Goal: Task Accomplishment & Management: Use online tool/utility

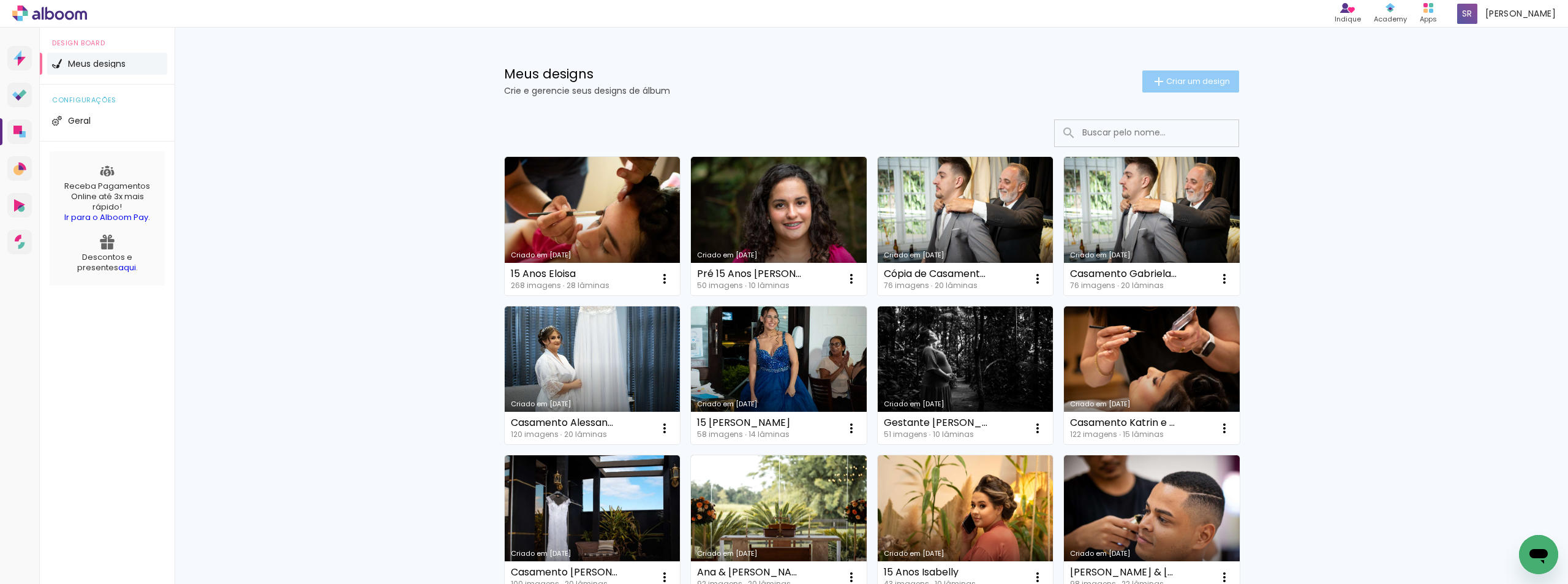
click at [1198, 79] on span "Criar um design" at bounding box center [1198, 81] width 64 height 8
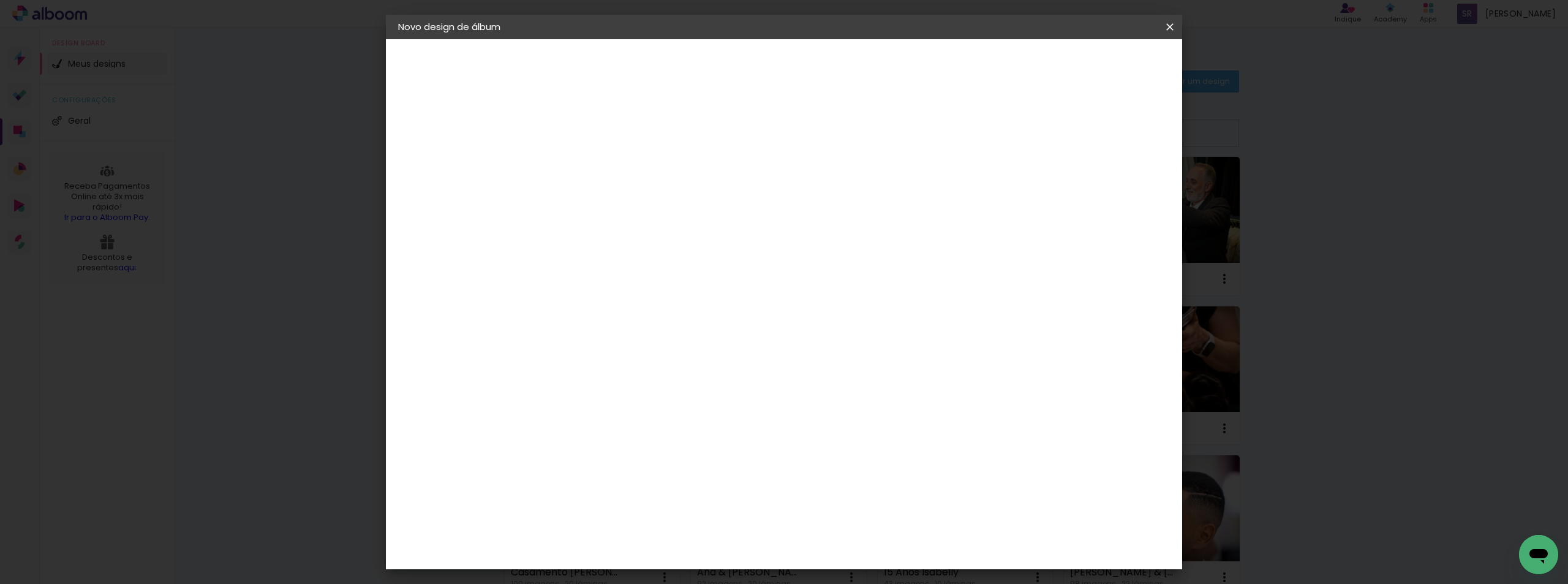
click at [598, 166] on input at bounding box center [598, 164] width 0 height 19
type input "C"
type input "[PERSON_NAME] & Diciomar"
type paper-input "[PERSON_NAME] & Diciomar"
click at [0, 0] on slot "Avançar" at bounding box center [0, 0] width 0 height 0
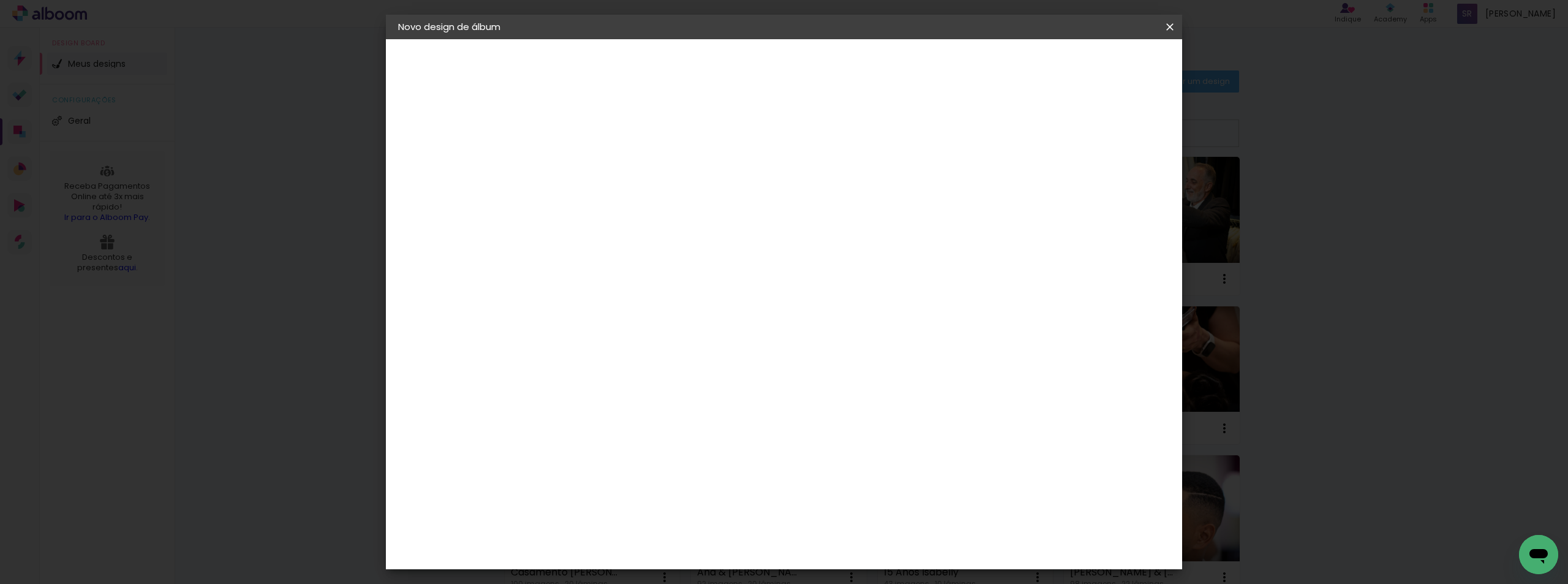
click at [692, 228] on input at bounding box center [629, 233] width 124 height 15
type input "lui"
type paper-input "lui"
click at [631, 274] on div "[PERSON_NAME]" at bounding box center [631, 277] width 81 height 10
click at [0, 0] on slot "Avançar" at bounding box center [0, 0] width 0 height 0
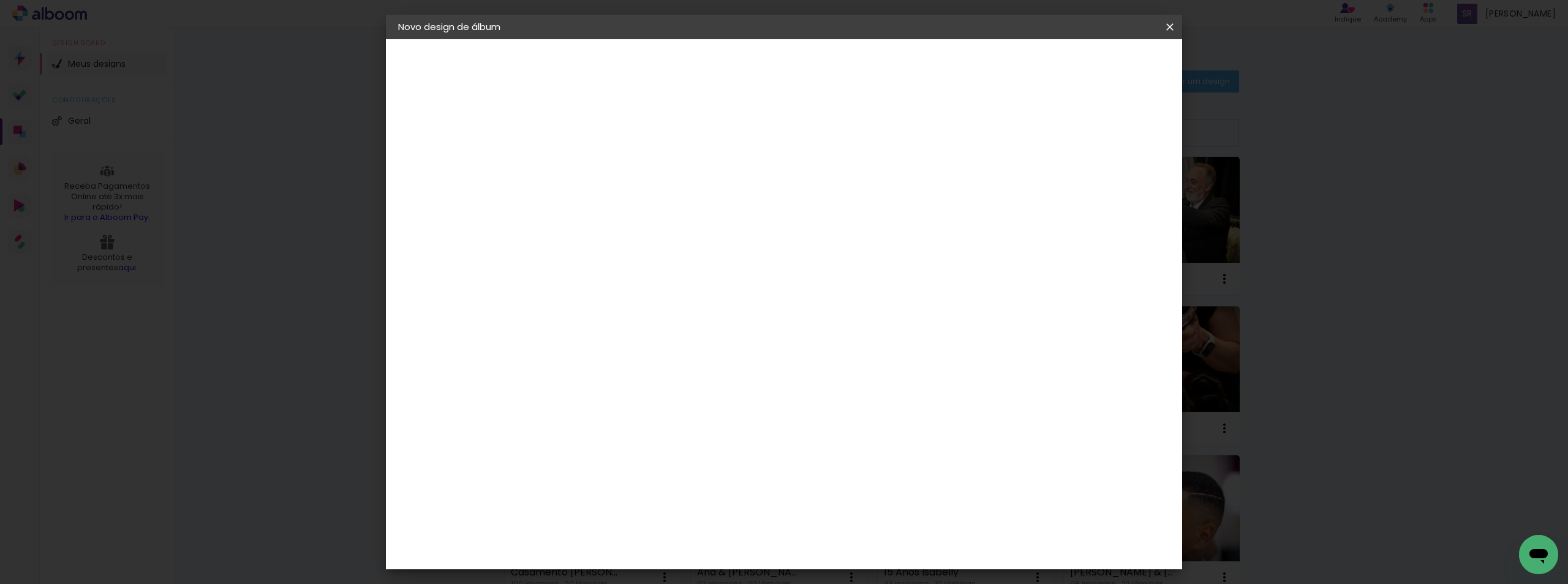
click at [646, 204] on input "text" at bounding box center [622, 213] width 48 height 19
click at [0, 0] on slot "Encadernados" at bounding box center [0, 0] width 0 height 0
type input "Encadernados"
click at [681, 383] on span "30 x 60" at bounding box center [652, 396] width 57 height 25
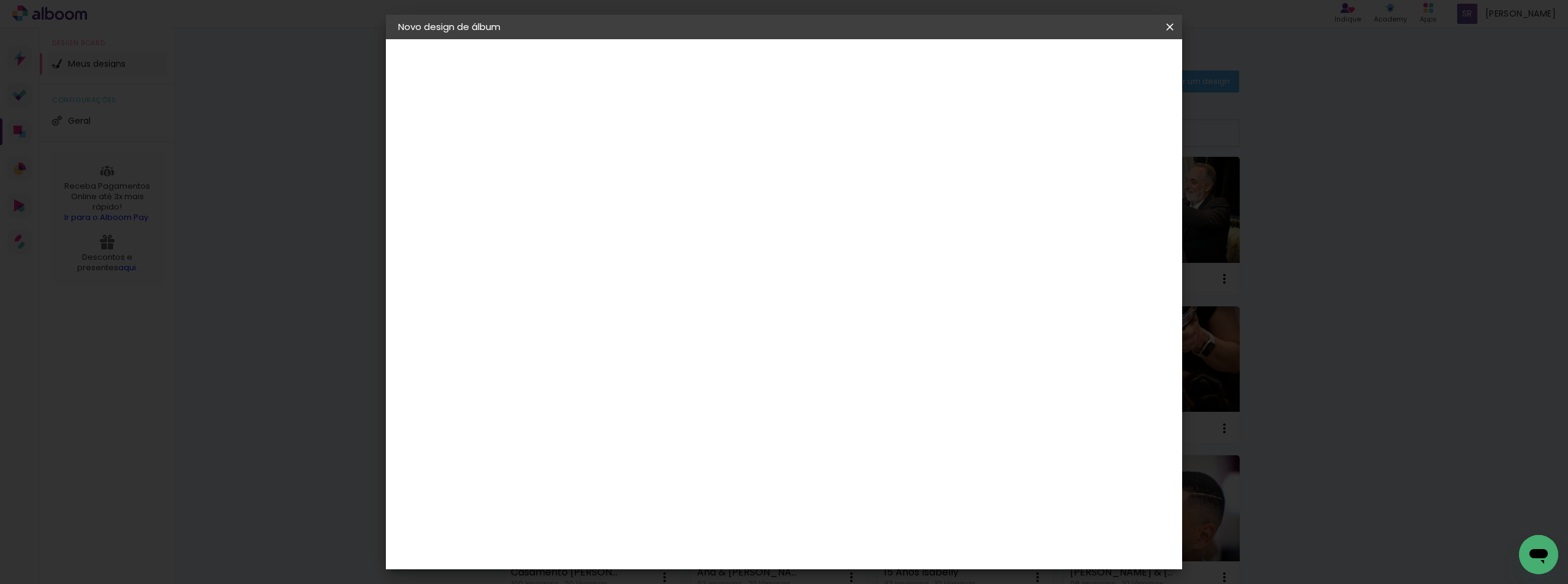
click at [0, 0] on slot "Avançar" at bounding box center [0, 0] width 0 height 0
click at [1093, 62] on span "Iniciar design" at bounding box center [1065, 65] width 56 height 8
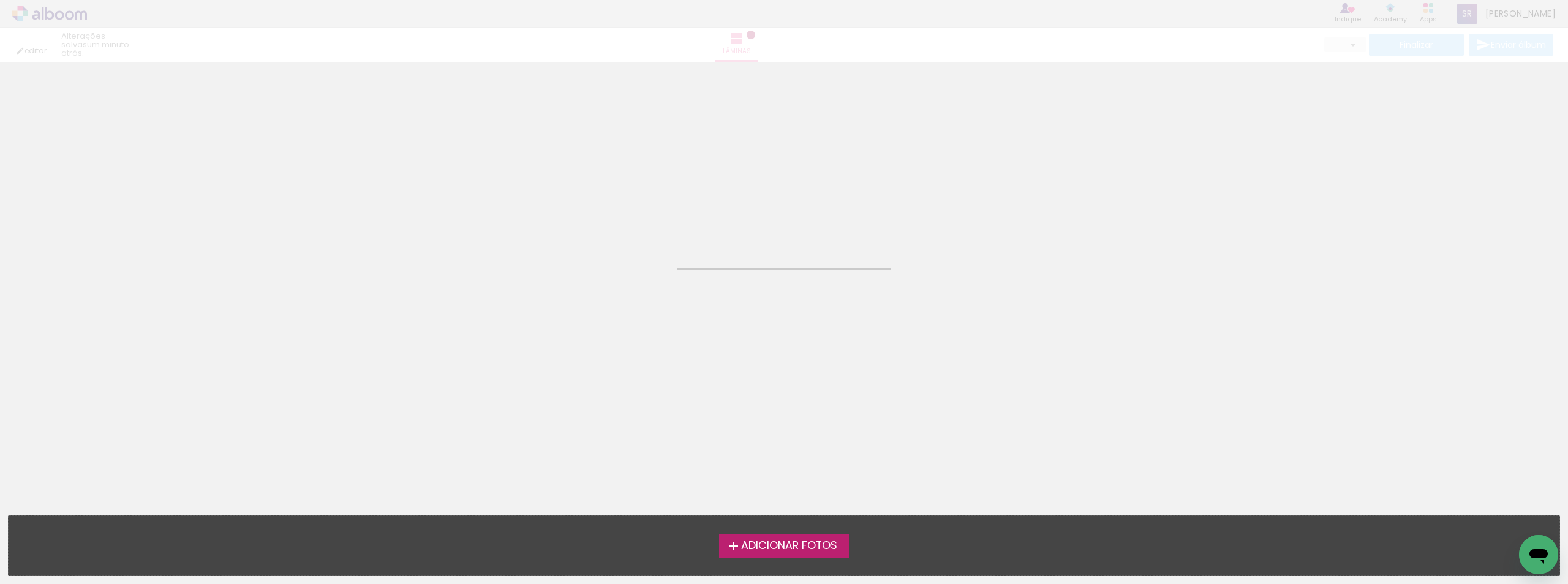
click at [825, 544] on span "Adicionar Fotos" at bounding box center [789, 546] width 96 height 11
click at [0, 0] on input "file" at bounding box center [0, 0] width 0 height 0
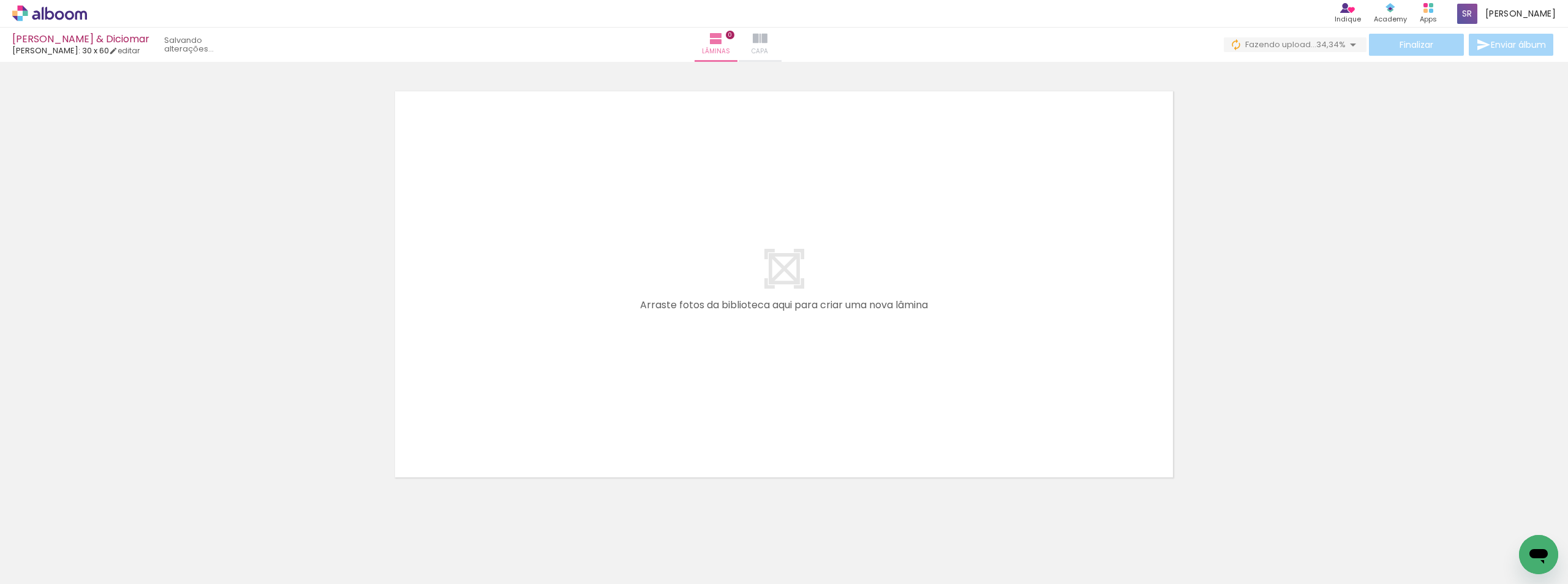
click at [767, 41] on iron-icon at bounding box center [760, 39] width 15 height 15
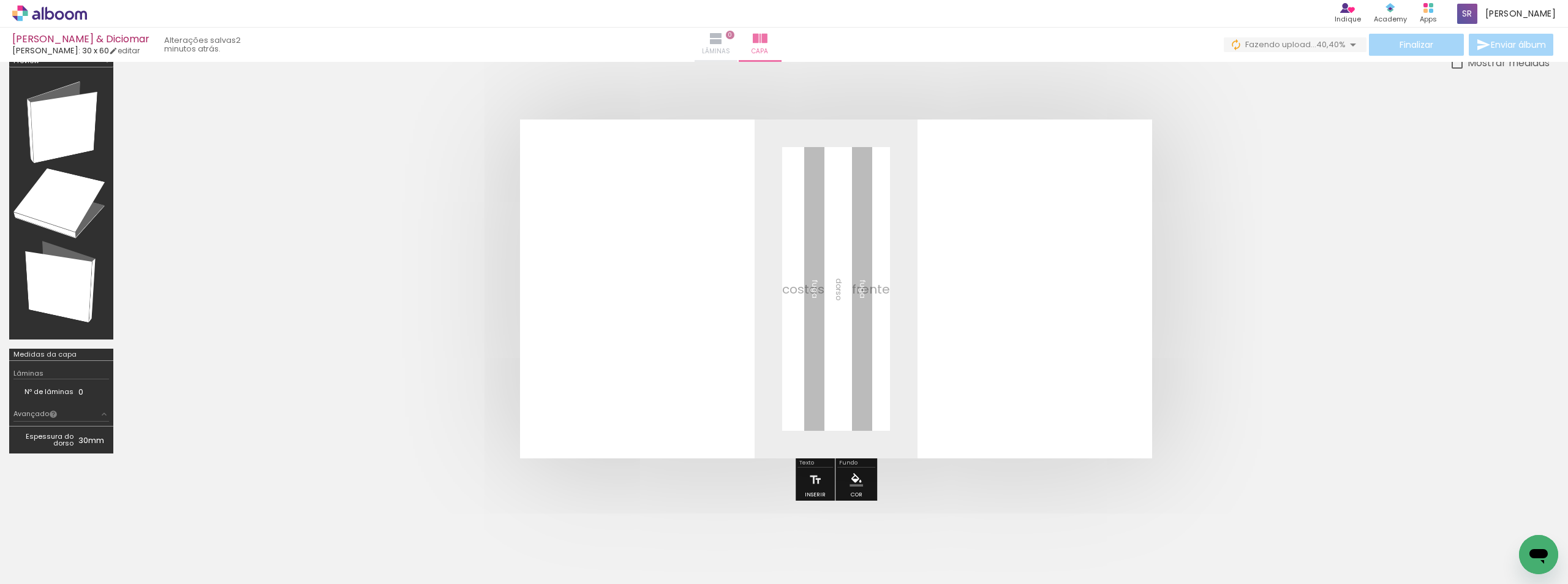
click at [723, 40] on iron-icon at bounding box center [715, 39] width 15 height 15
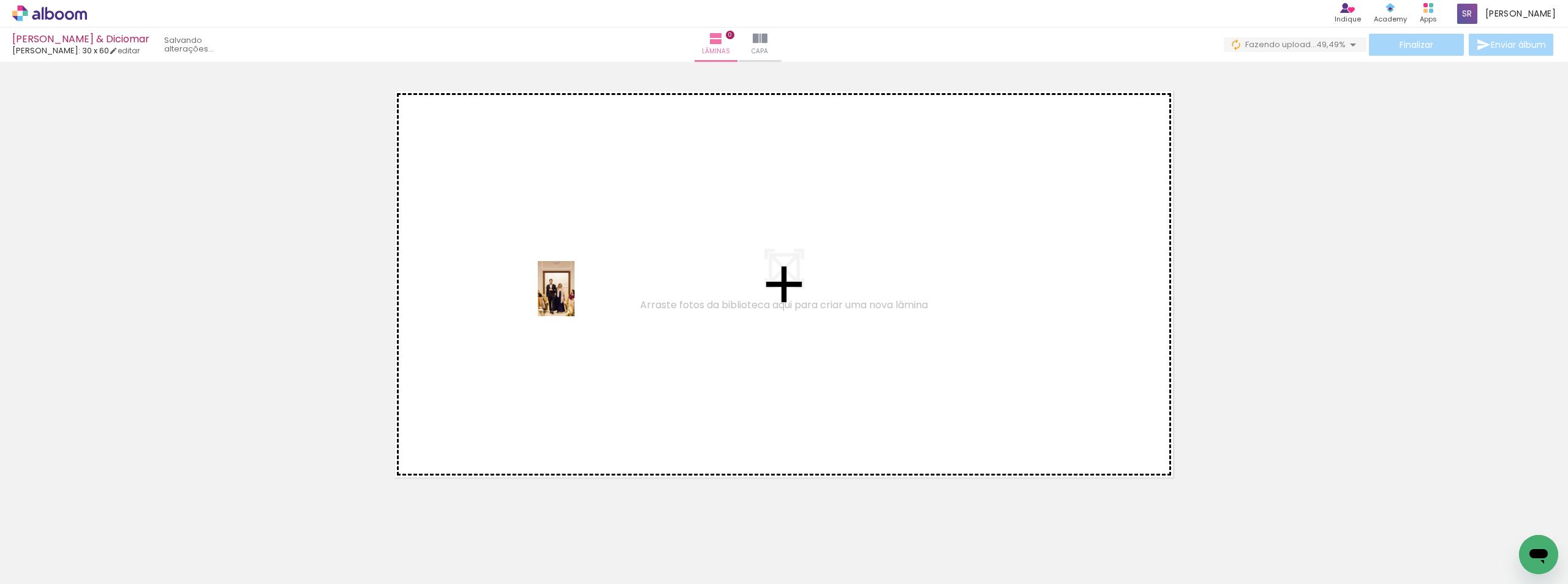
drag, startPoint x: 132, startPoint y: 550, endPoint x: 575, endPoint y: 298, distance: 509.7
click at [575, 298] on quentale-workspace at bounding box center [784, 292] width 1568 height 584
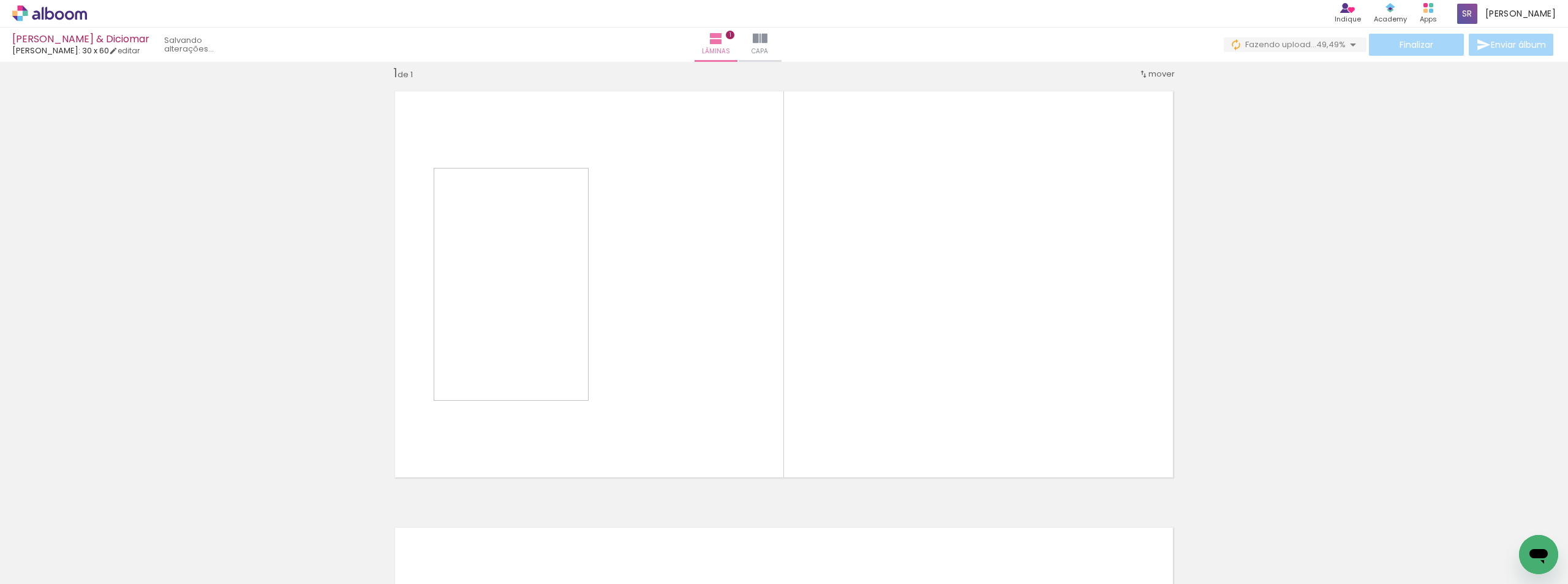
scroll to position [16, 0]
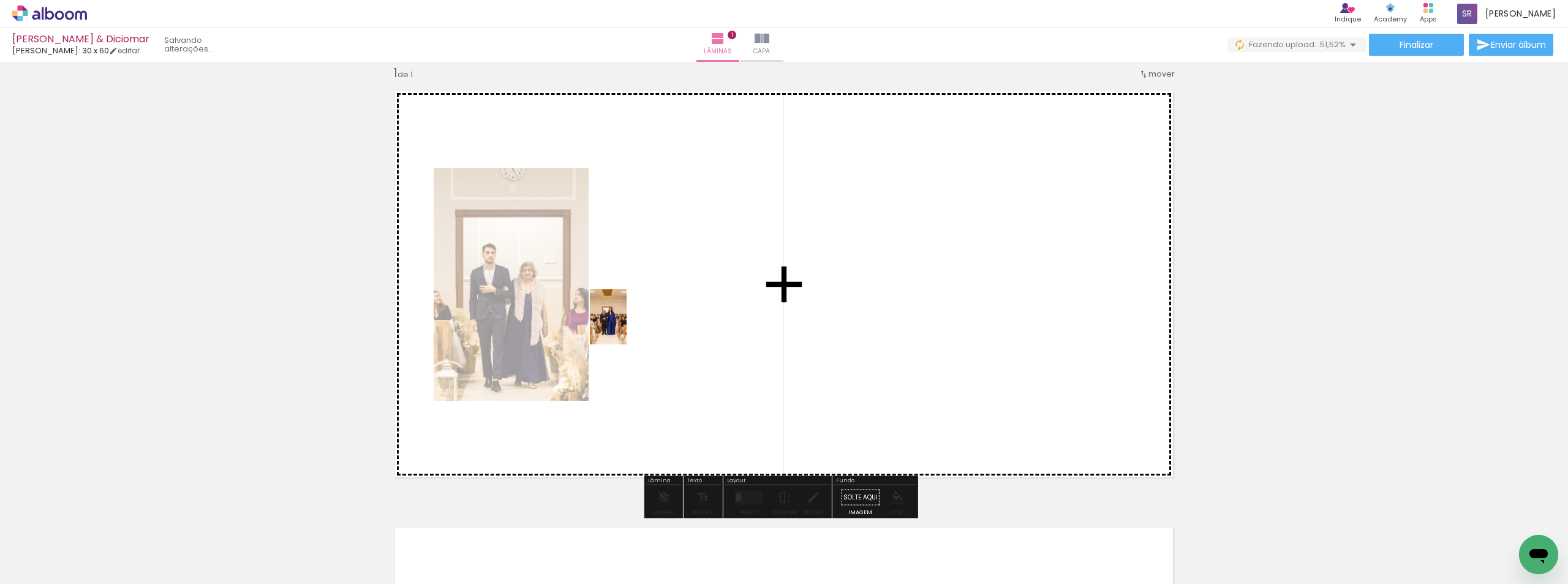
drag, startPoint x: 208, startPoint y: 554, endPoint x: 627, endPoint y: 326, distance: 477.0
click at [627, 326] on quentale-workspace at bounding box center [784, 292] width 1568 height 584
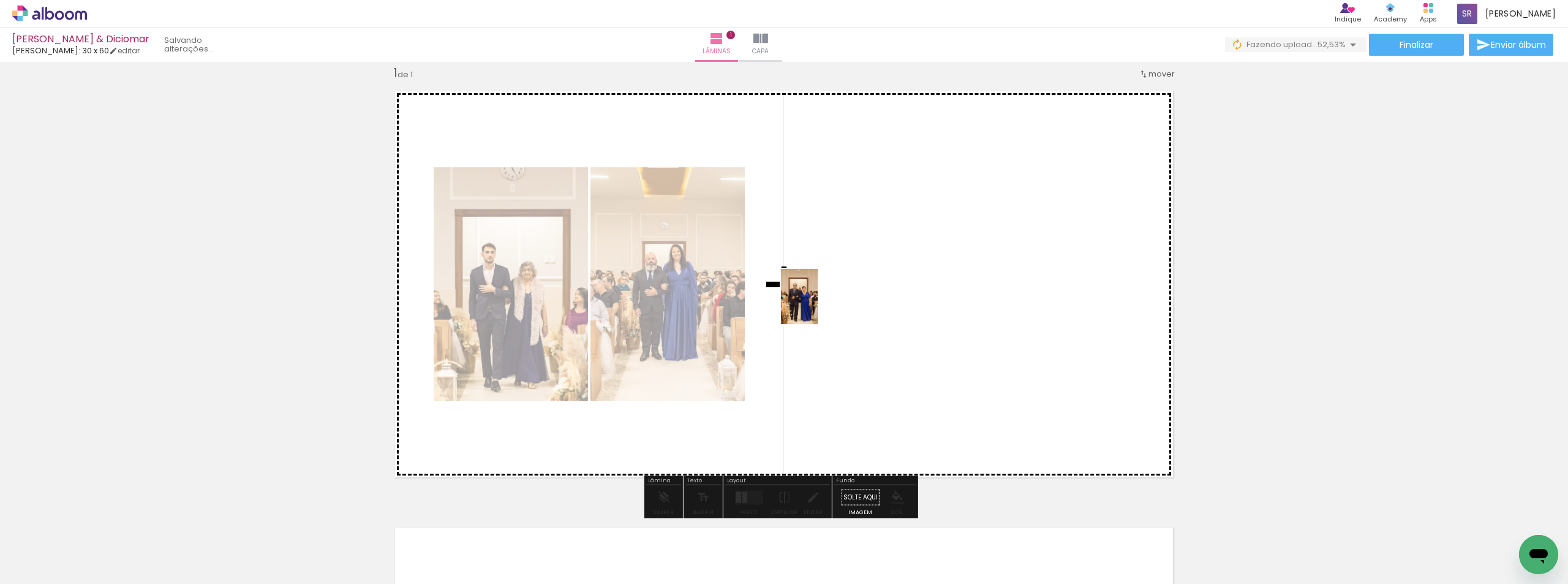
drag, startPoint x: 272, startPoint y: 541, endPoint x: 818, endPoint y: 306, distance: 594.4
click at [818, 306] on quentale-workspace at bounding box center [784, 292] width 1568 height 584
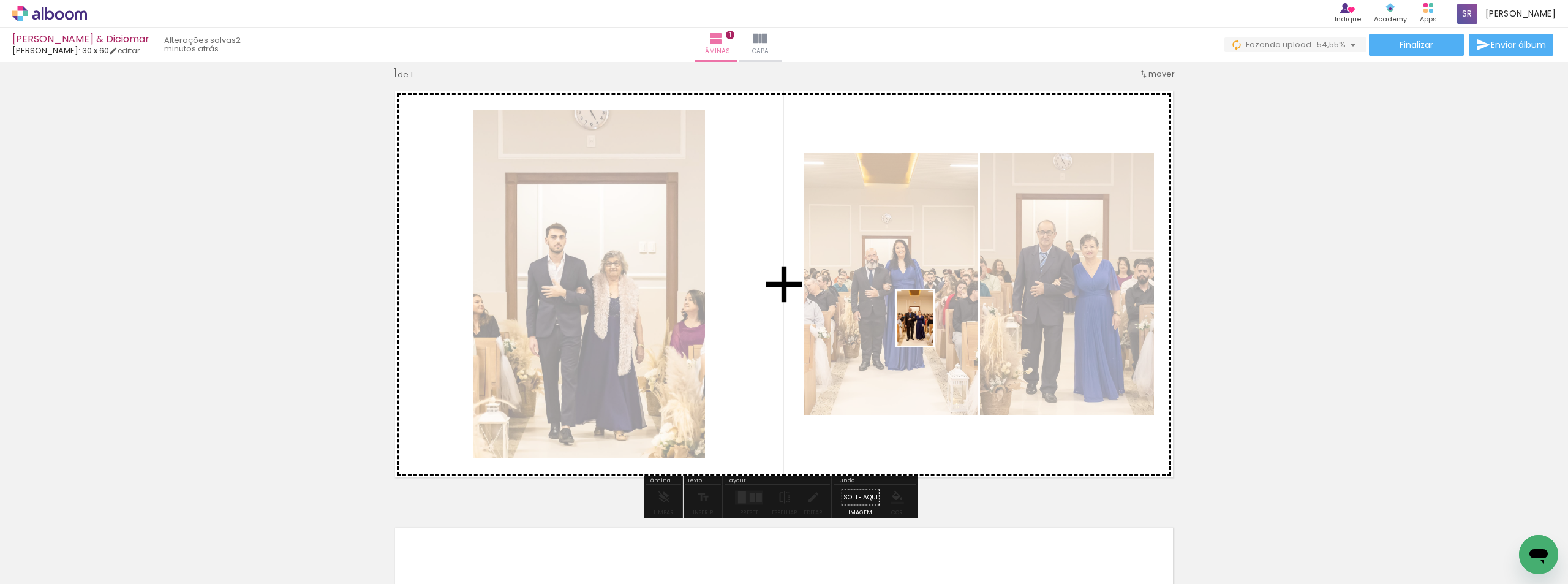
drag, startPoint x: 347, startPoint y: 549, endPoint x: 933, endPoint y: 327, distance: 626.6
click at [933, 327] on quentale-workspace at bounding box center [784, 292] width 1568 height 584
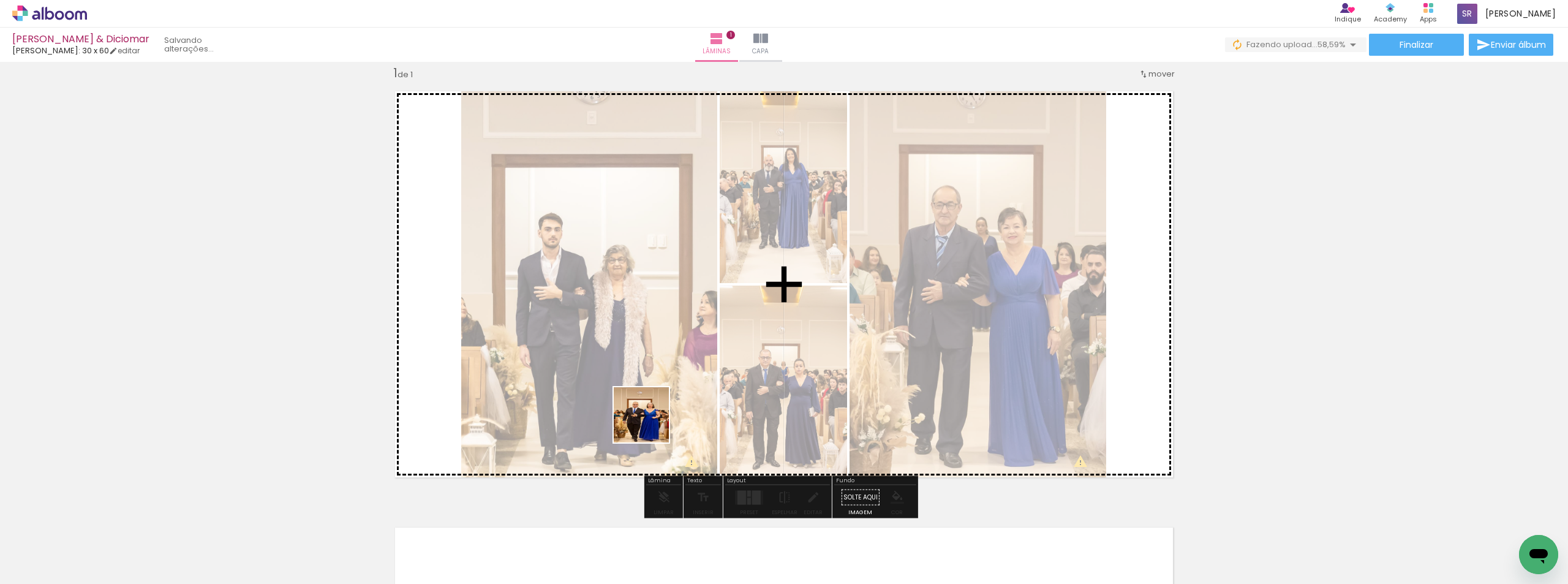
drag, startPoint x: 394, startPoint y: 539, endPoint x: 741, endPoint y: 356, distance: 392.3
click at [741, 356] on quentale-workspace at bounding box center [784, 292] width 1568 height 584
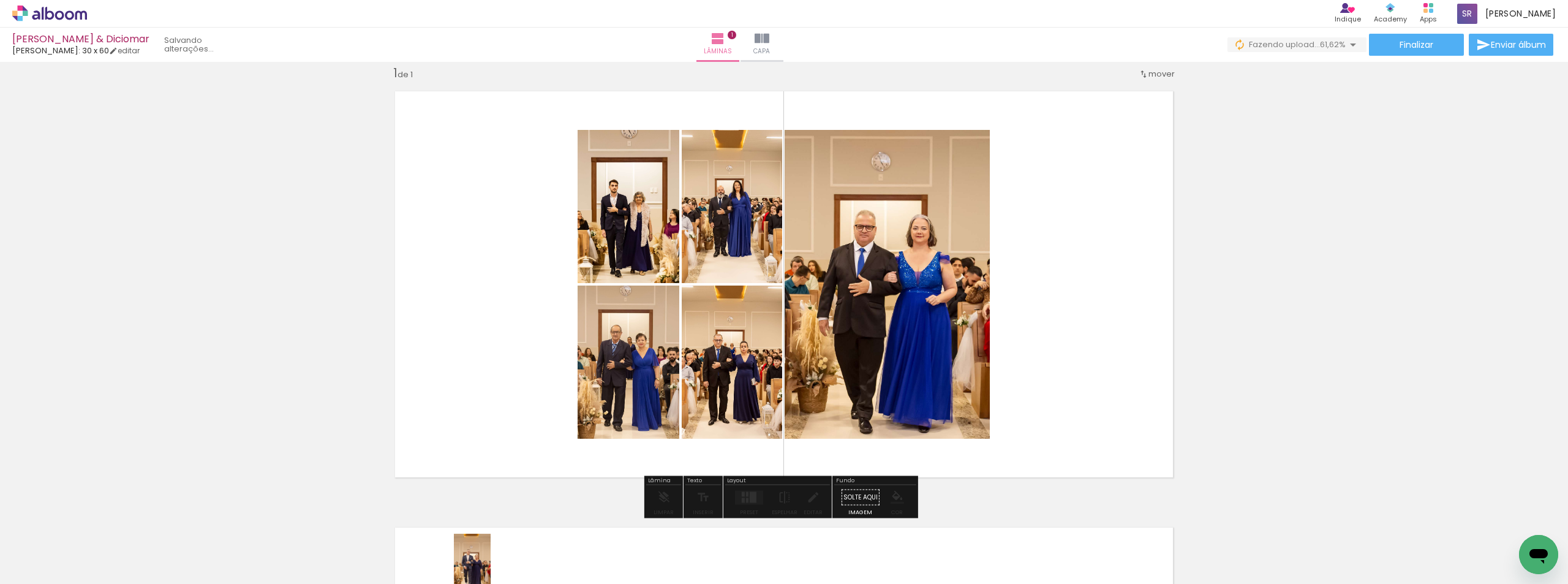
drag, startPoint x: 482, startPoint y: 543, endPoint x: 497, endPoint y: 563, distance: 25.0
click at [484, 571] on div at bounding box center [465, 543] width 36 height 55
click at [742, 495] on div at bounding box center [743, 494] width 3 height 5
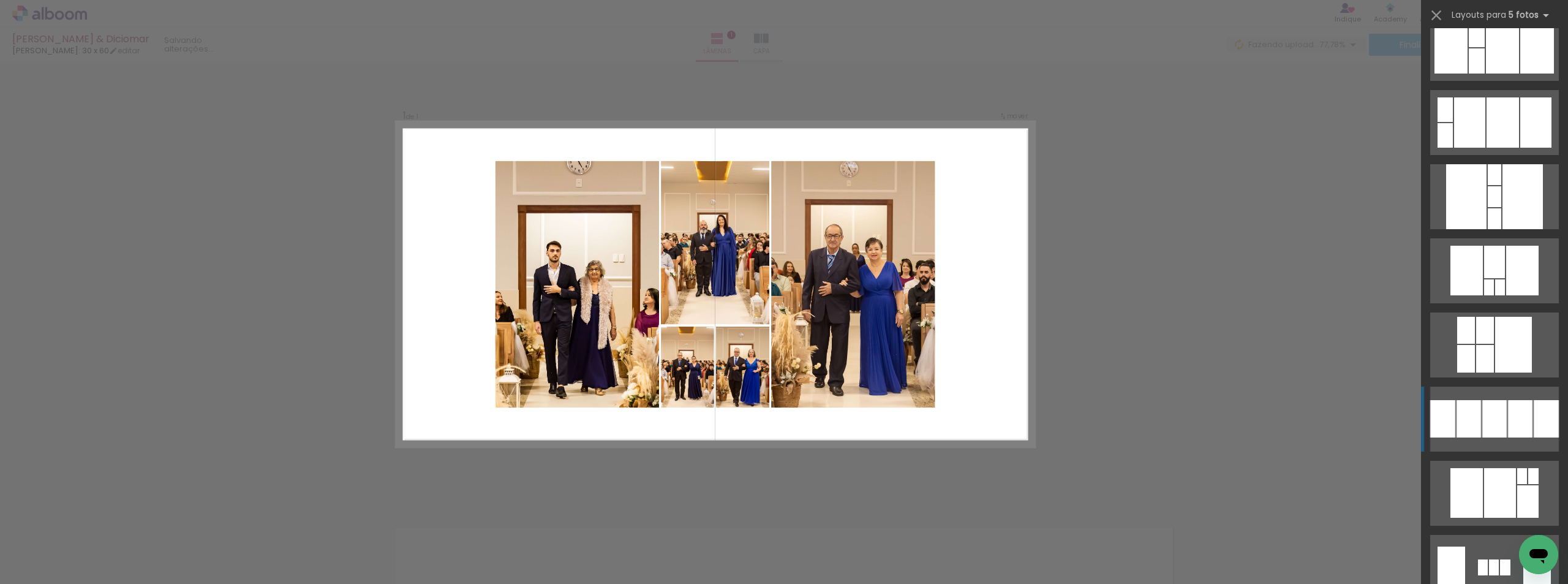
scroll to position [2941, 0]
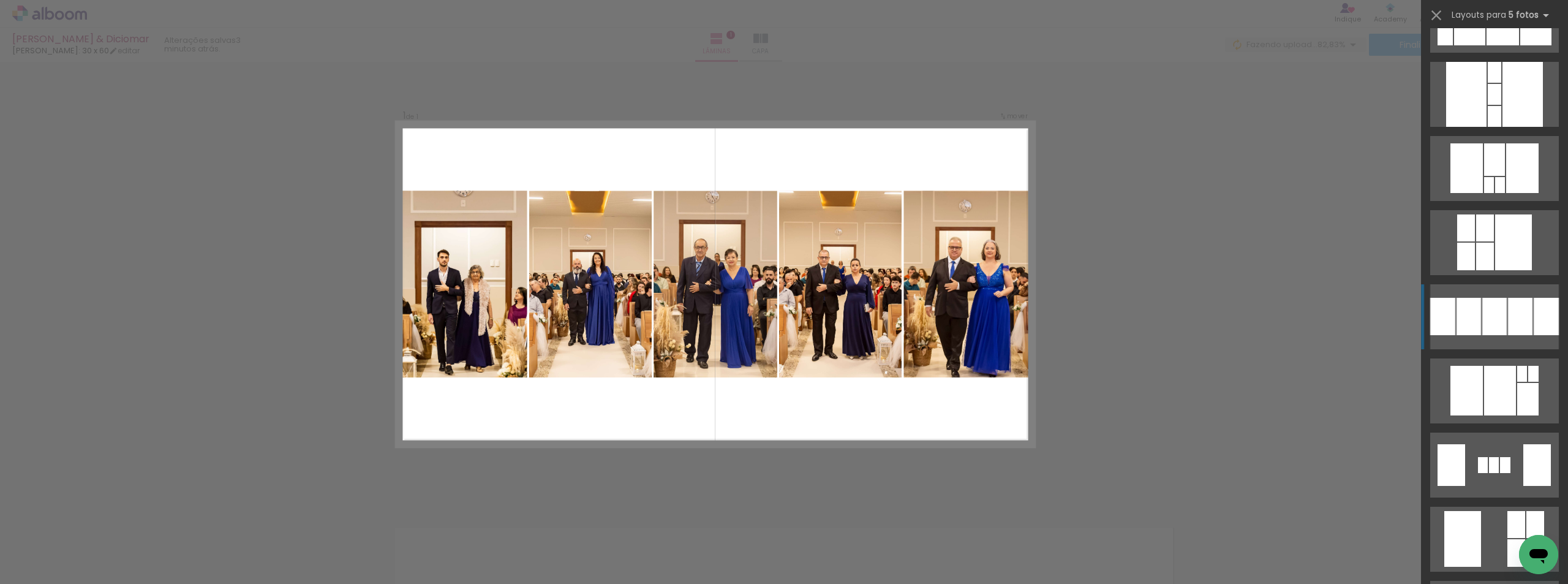
click at [1509, 321] on div at bounding box center [1520, 316] width 24 height 37
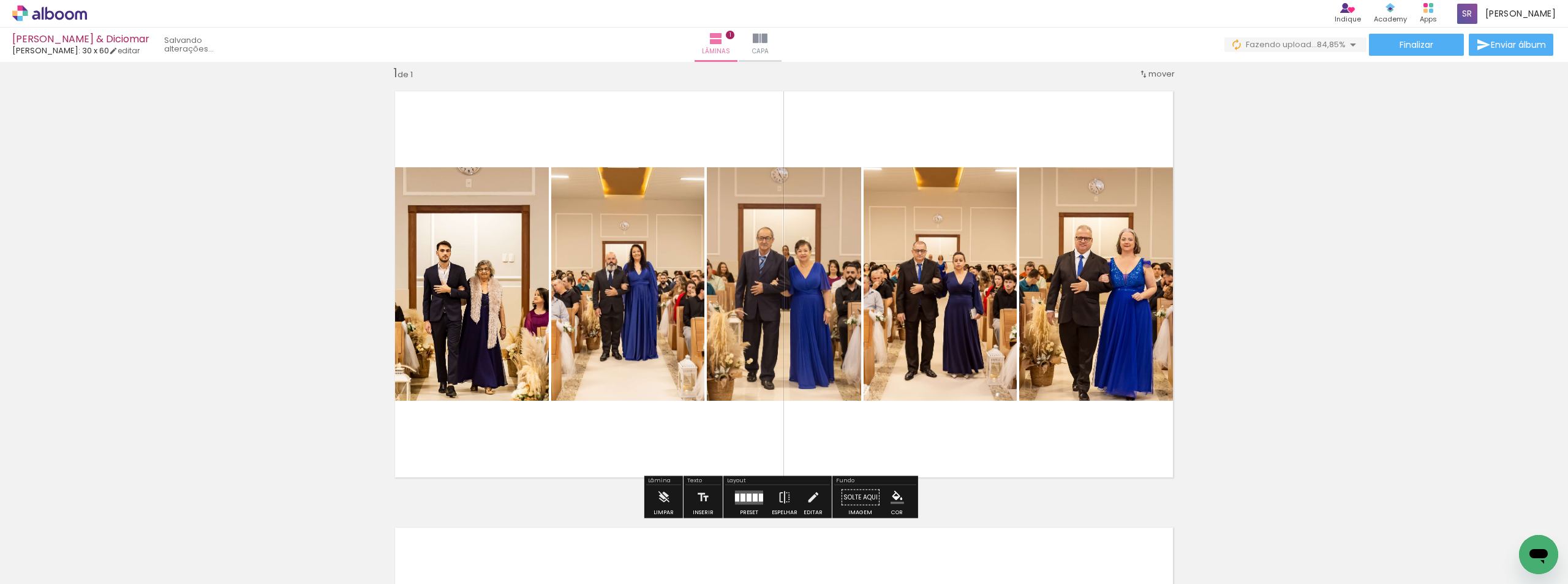
click at [1246, 286] on div "Inserir lâmina 1 de 1" at bounding box center [784, 487] width 1568 height 873
click at [1293, 270] on div "Inserir lâmina 1 de 1" at bounding box center [784, 487] width 1568 height 873
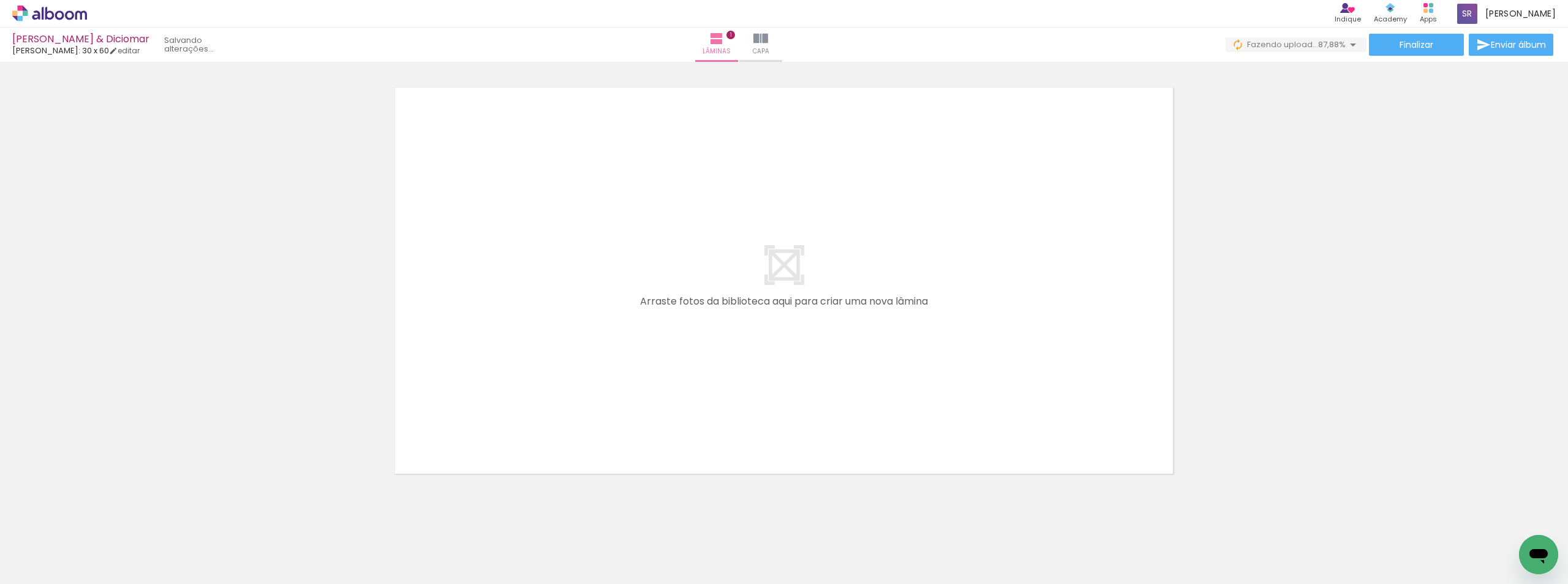
scroll to position [475, 0]
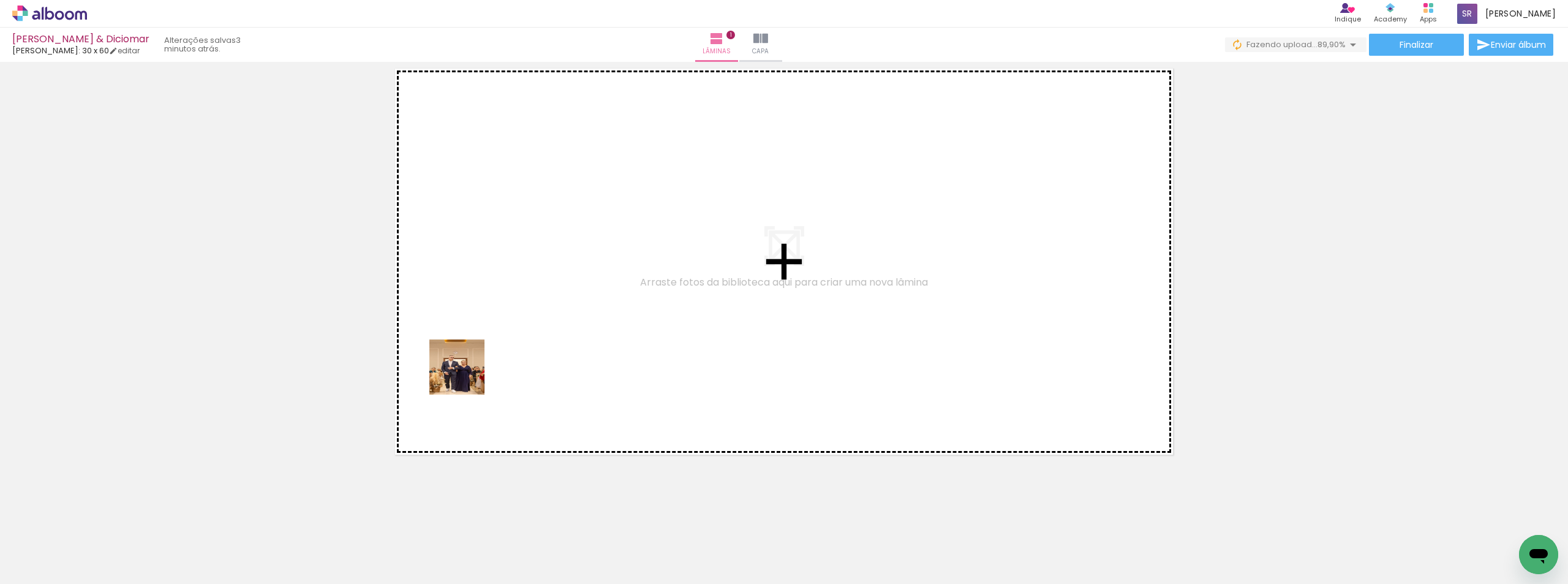
drag, startPoint x: 465, startPoint y: 546, endPoint x: 528, endPoint y: 463, distance: 104.2
click at [463, 337] on quentale-workspace at bounding box center [784, 292] width 1568 height 584
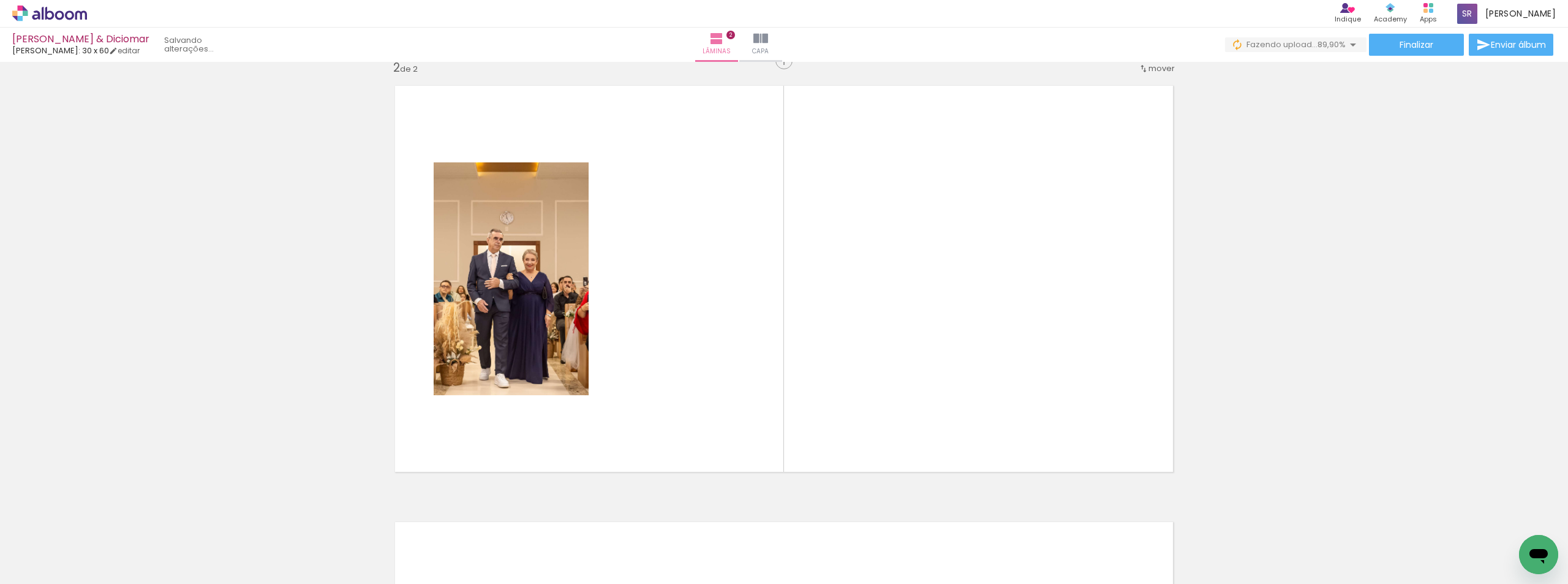
scroll to position [452, 0]
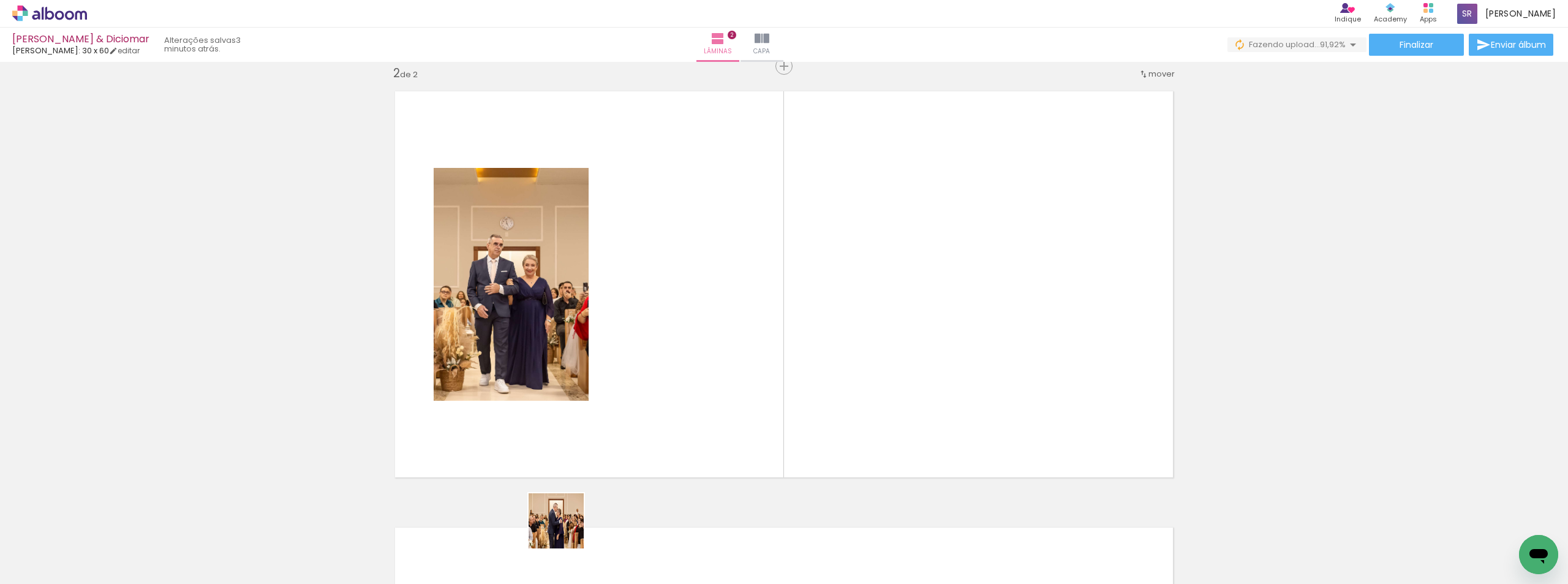
drag, startPoint x: 566, startPoint y: 530, endPoint x: 694, endPoint y: 454, distance: 148.9
click at [728, 332] on quentale-workspace at bounding box center [784, 292] width 1568 height 584
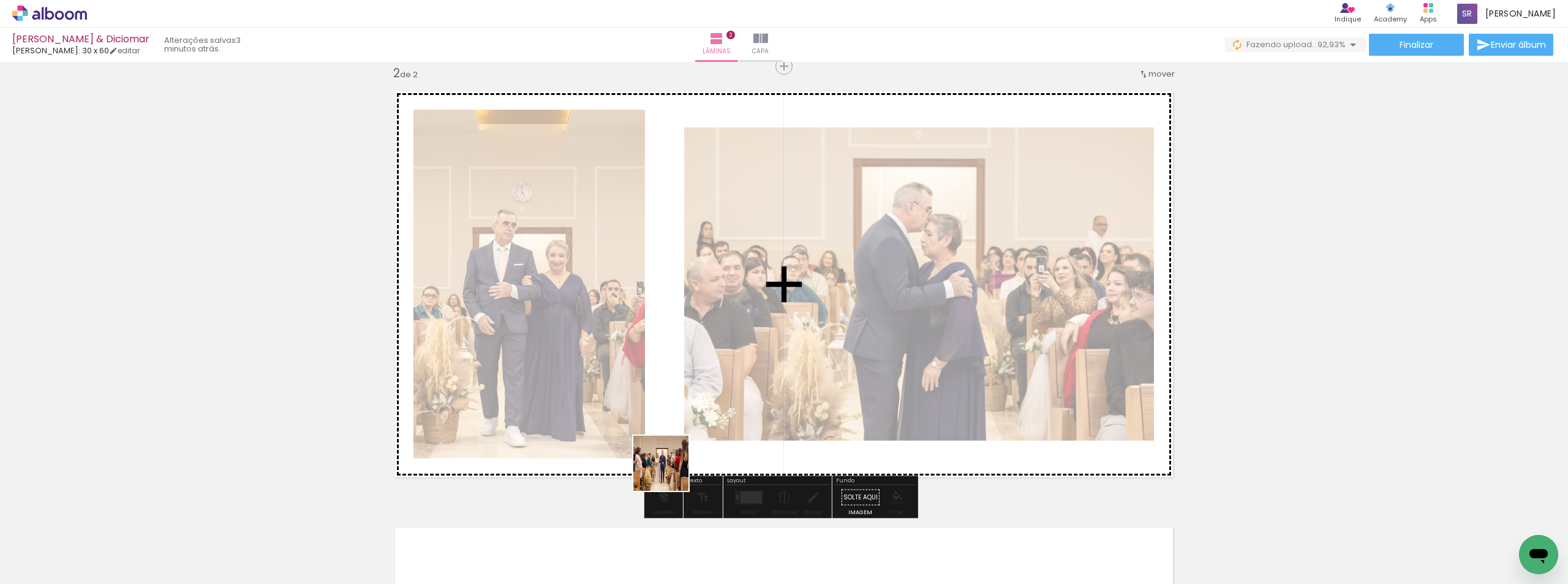
drag, startPoint x: 624, startPoint y: 534, endPoint x: 720, endPoint y: 495, distance: 103.6
click at [755, 357] on quentale-workspace at bounding box center [784, 292] width 1568 height 584
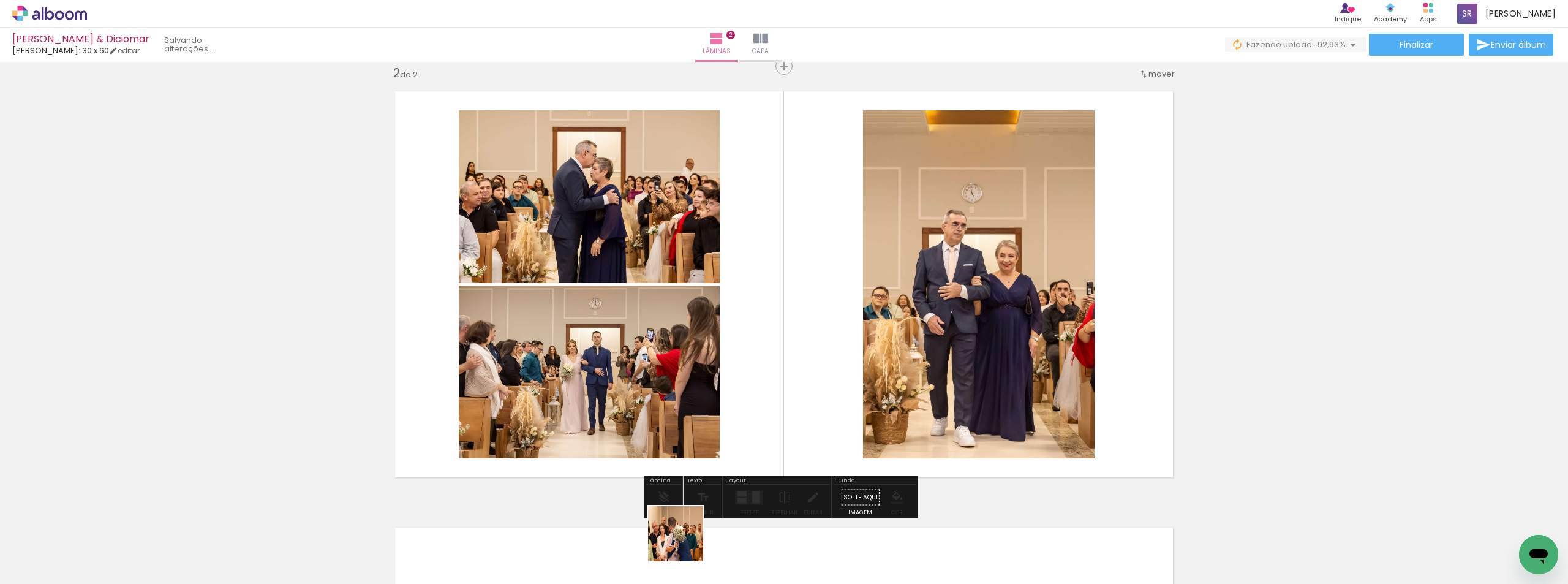
drag, startPoint x: 676, startPoint y: 550, endPoint x: 803, endPoint y: 487, distance: 141.8
click at [826, 334] on quentale-workspace at bounding box center [784, 292] width 1568 height 584
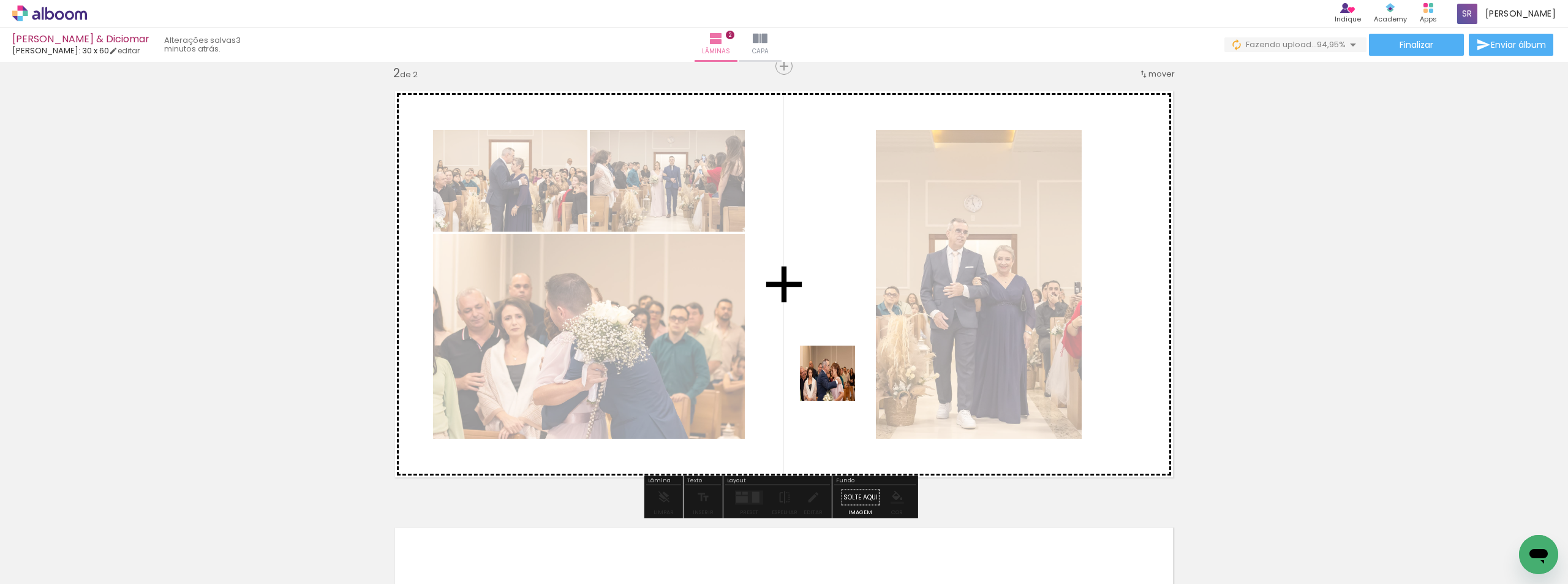
drag, startPoint x: 762, startPoint y: 526, endPoint x: 840, endPoint y: 376, distance: 169.1
click at [840, 376] on quentale-workspace at bounding box center [784, 292] width 1568 height 584
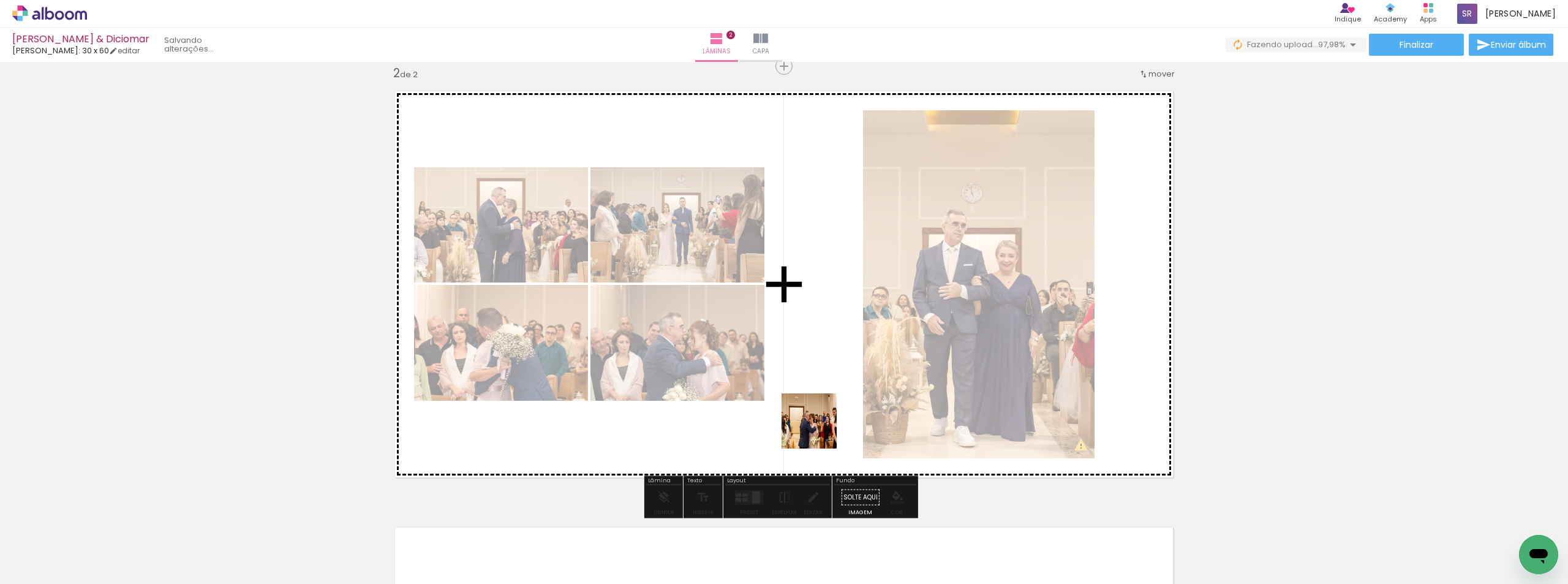
drag, startPoint x: 816, startPoint y: 550, endPoint x: 818, endPoint y: 356, distance: 194.0
click at [818, 356] on quentale-workspace at bounding box center [784, 292] width 1568 height 584
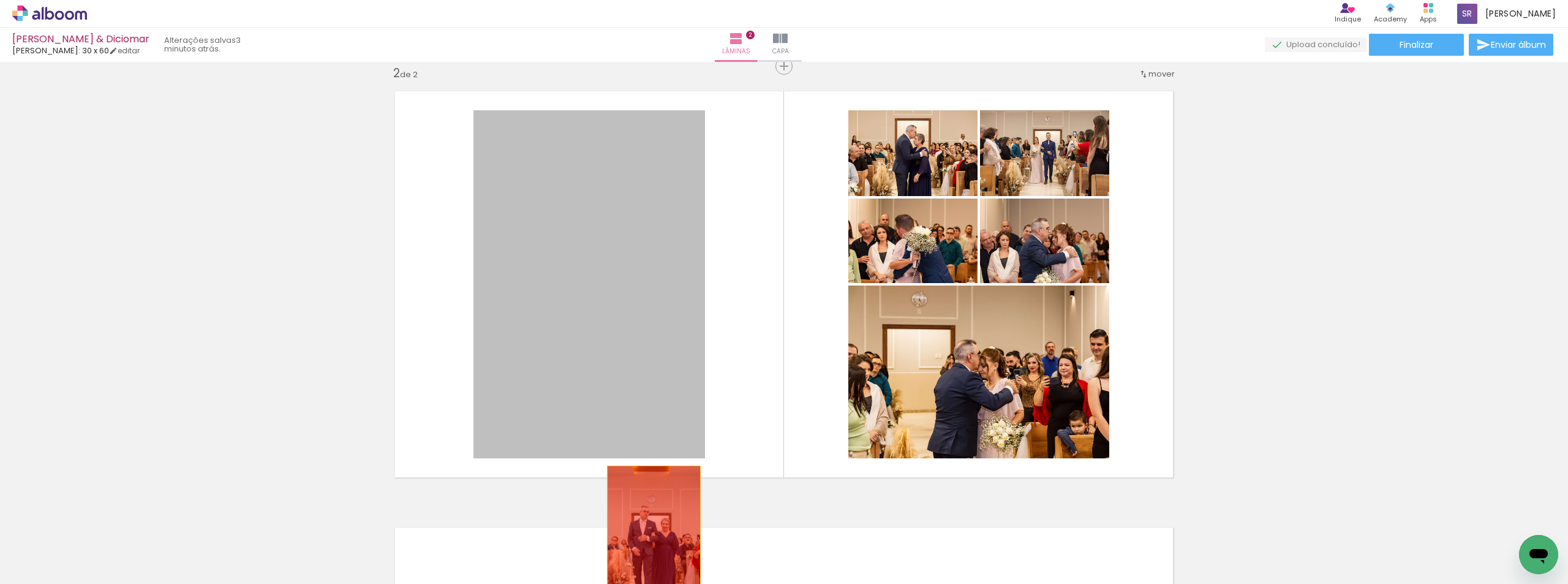
drag, startPoint x: 617, startPoint y: 293, endPoint x: 649, endPoint y: 536, distance: 245.1
click at [649, 536] on quentale-workspace at bounding box center [784, 292] width 1568 height 584
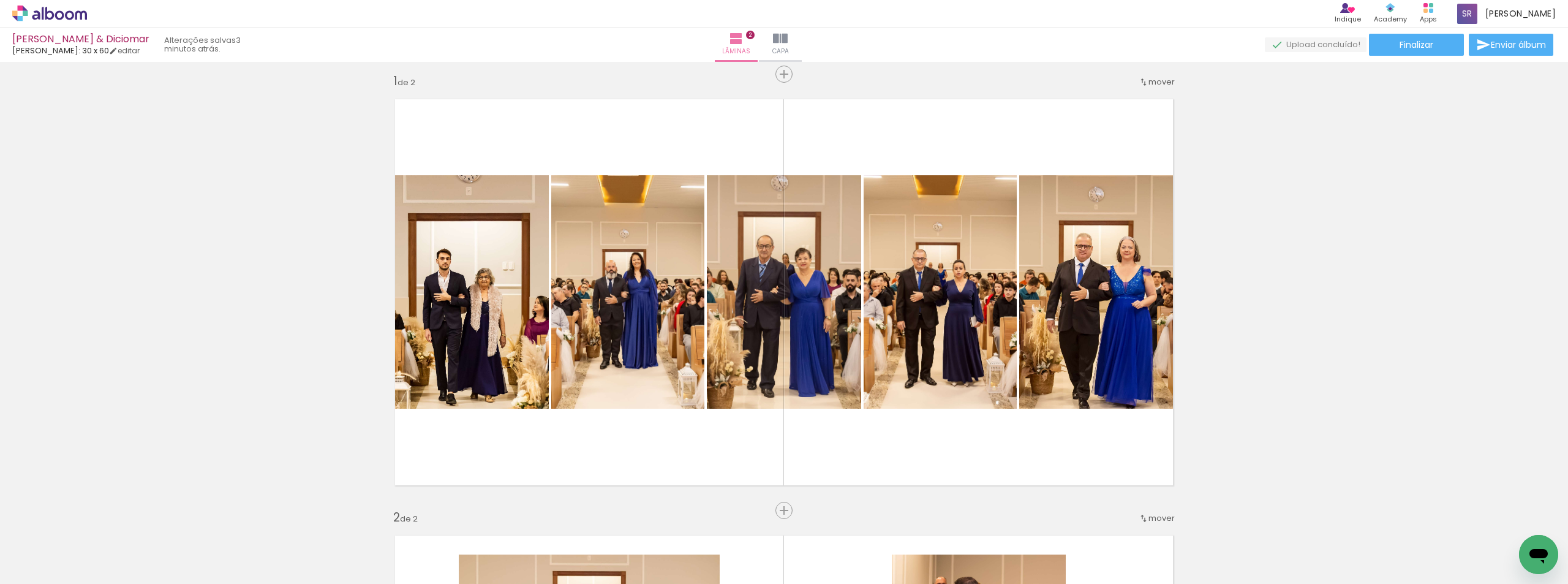
scroll to position [0, 0]
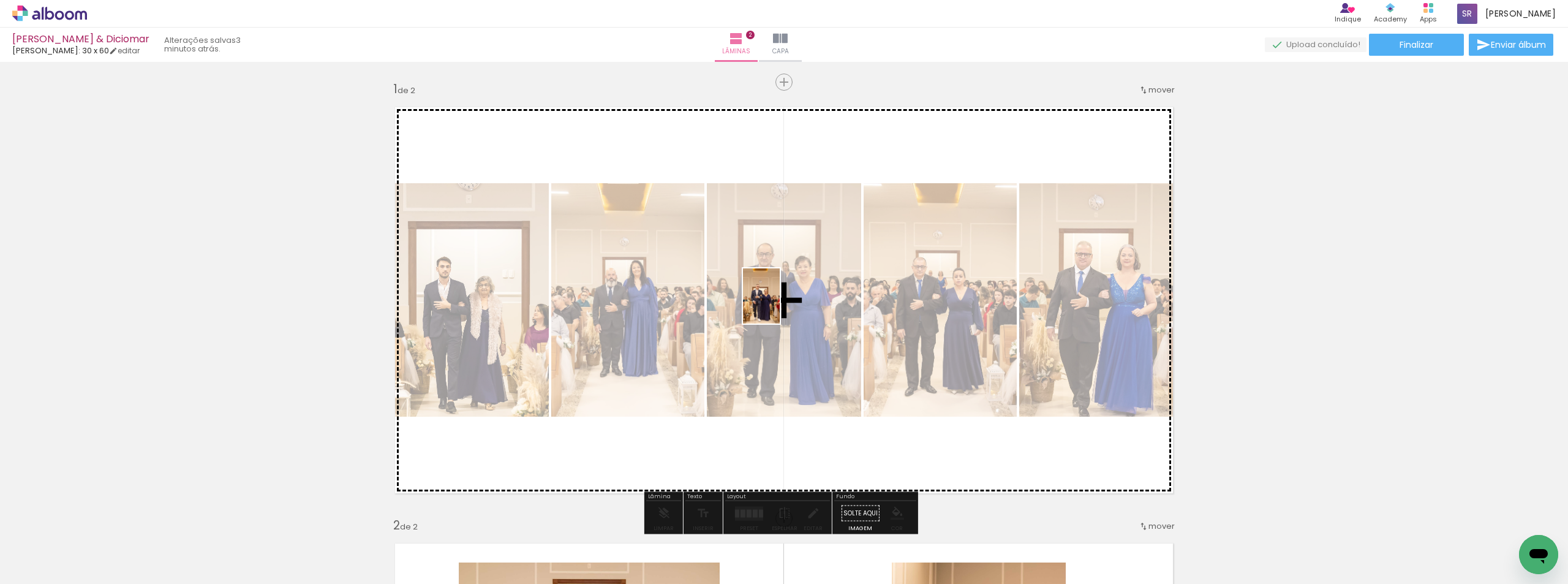
drag, startPoint x: 510, startPoint y: 502, endPoint x: 806, endPoint y: 305, distance: 355.6
click at [806, 305] on quentale-workspace at bounding box center [784, 292] width 1568 height 584
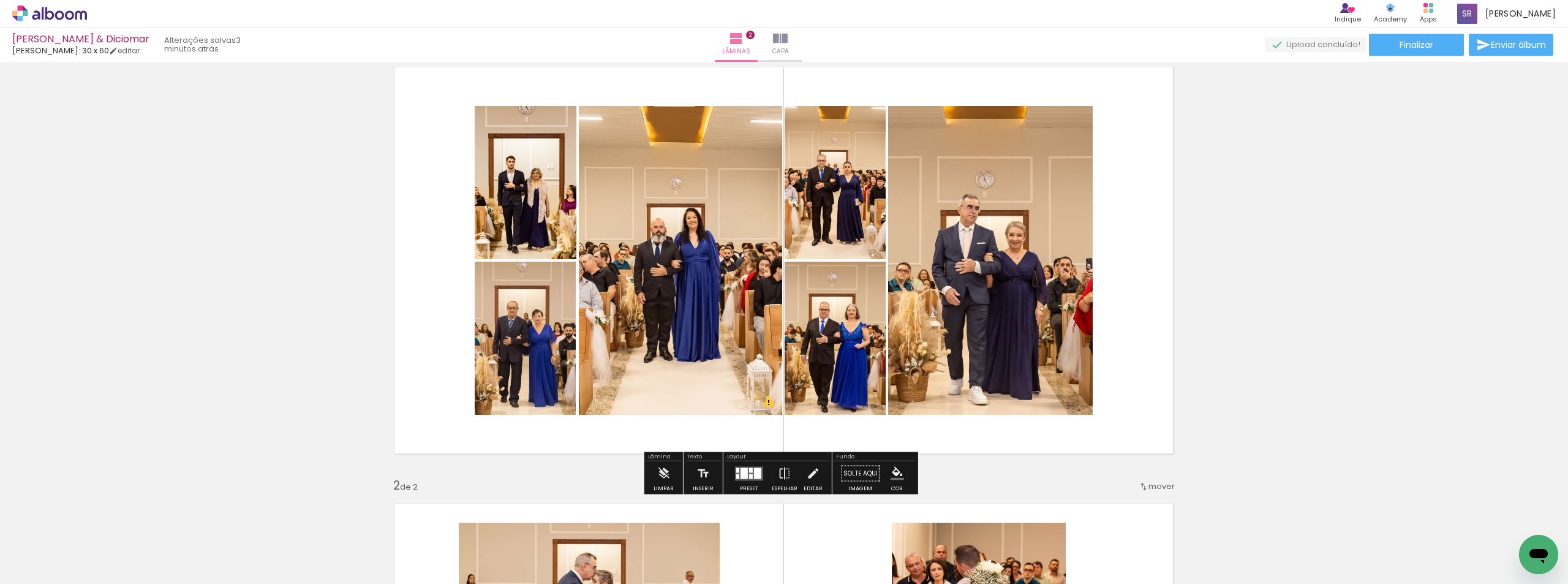
scroll to position [61, 0]
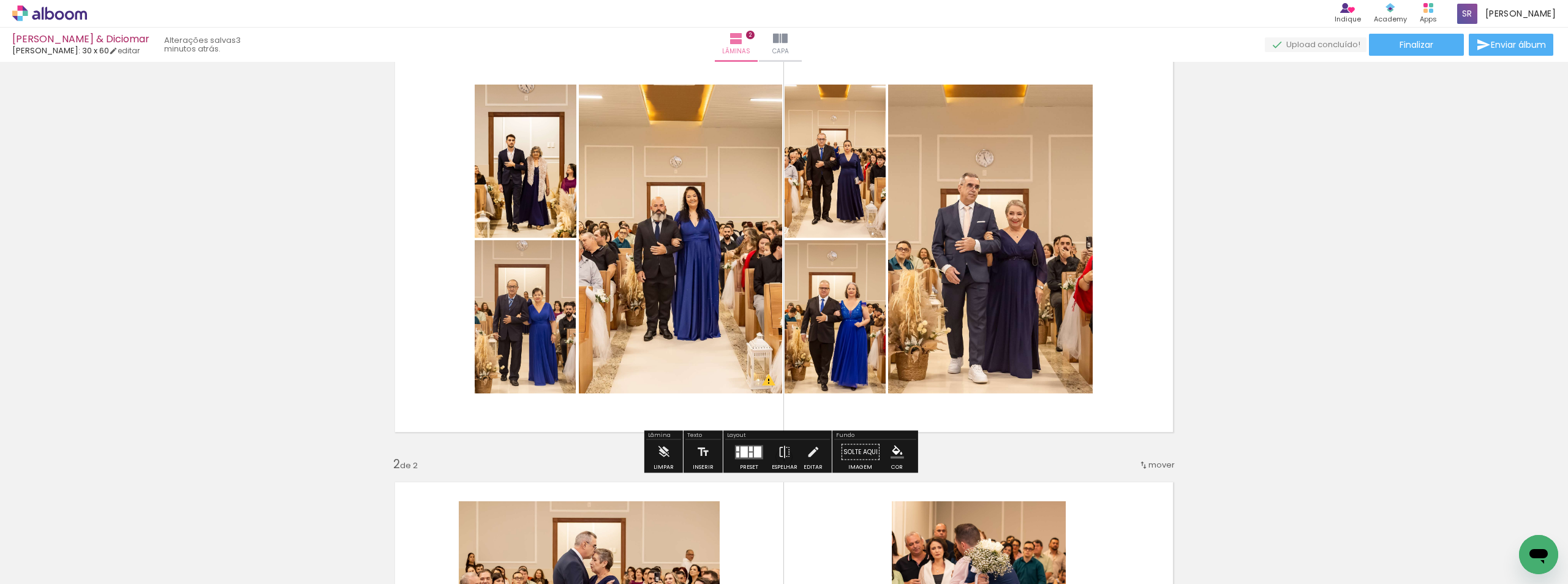
click at [754, 450] on div at bounding box center [757, 452] width 7 height 11
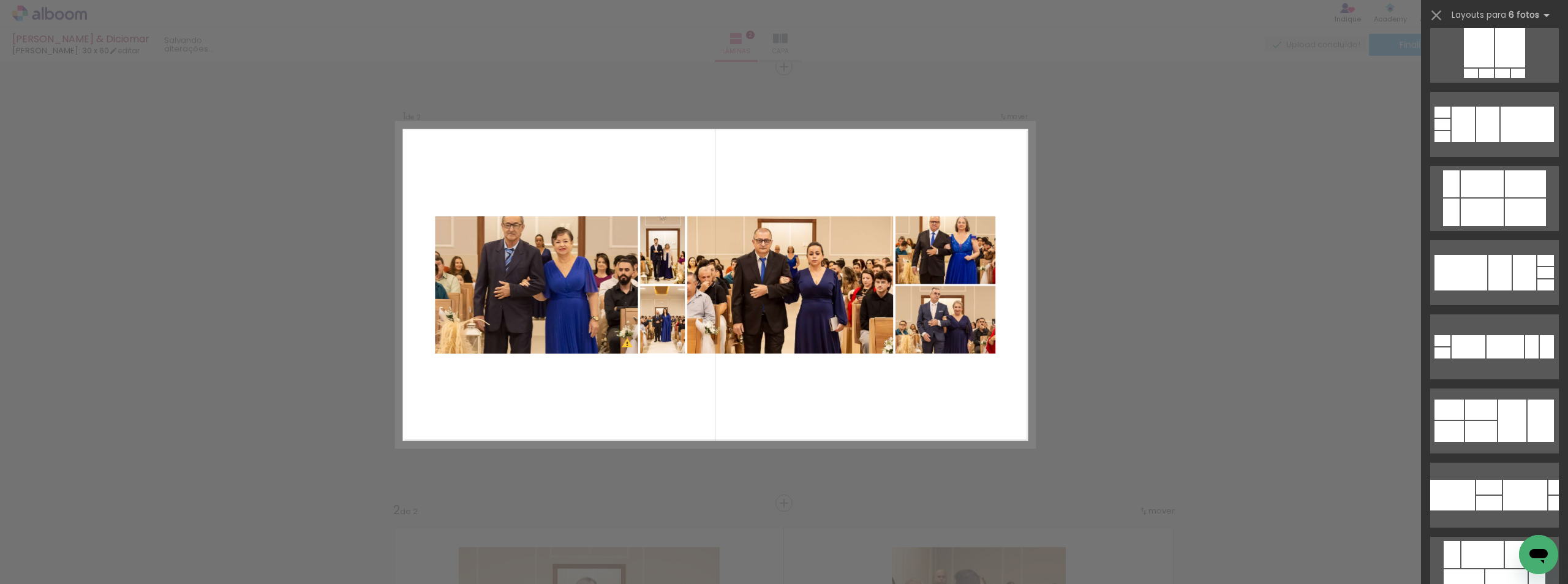
scroll to position [21137, 0]
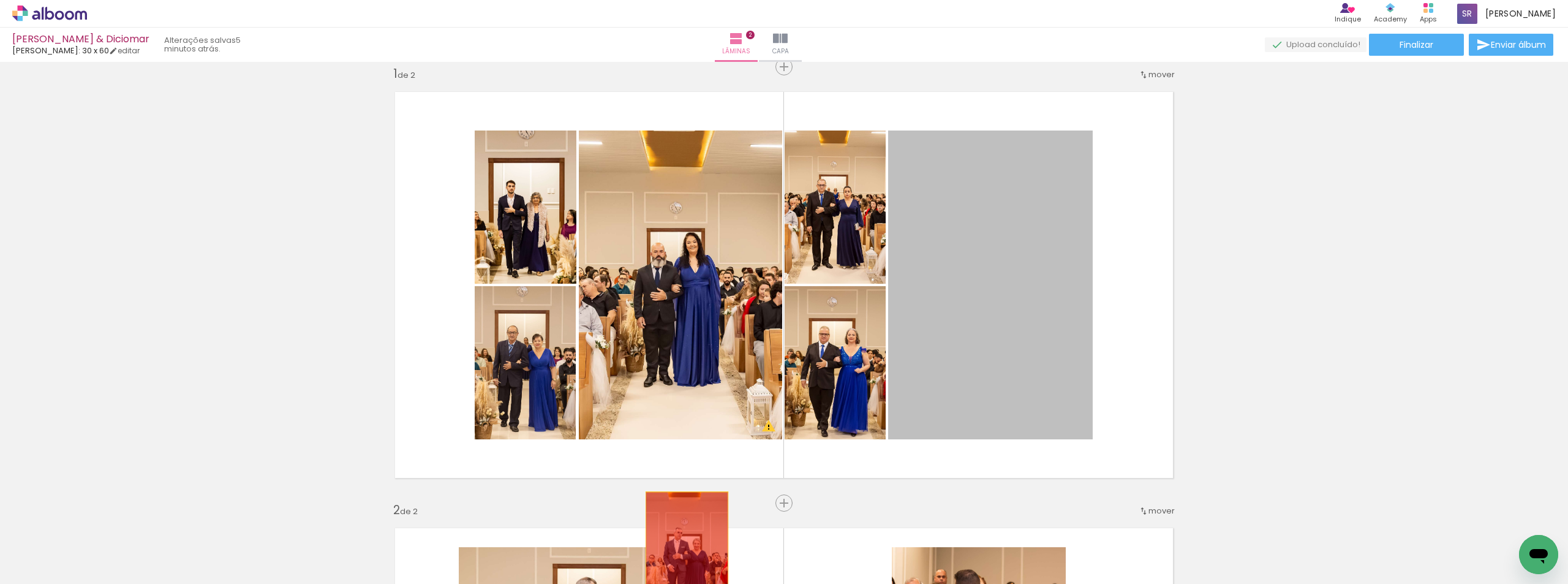
drag, startPoint x: 1019, startPoint y: 257, endPoint x: 682, endPoint y: 556, distance: 450.5
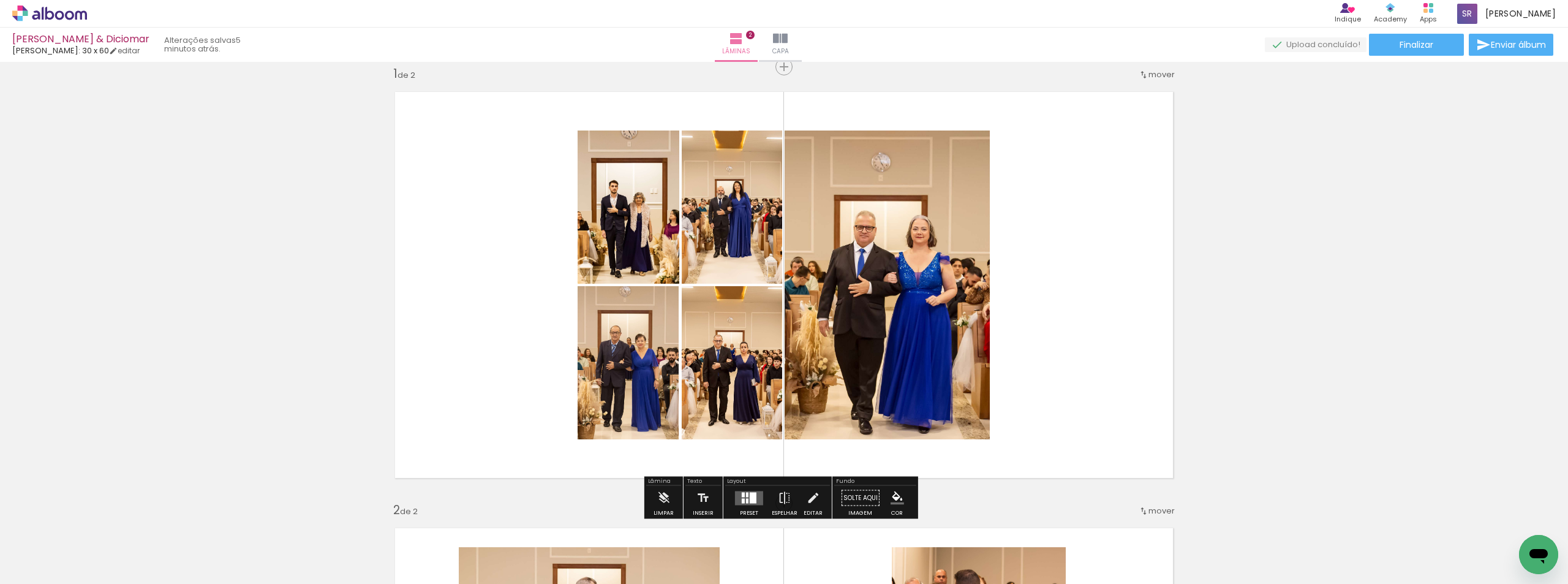
click at [743, 497] on quentale-layouter at bounding box center [749, 498] width 28 height 14
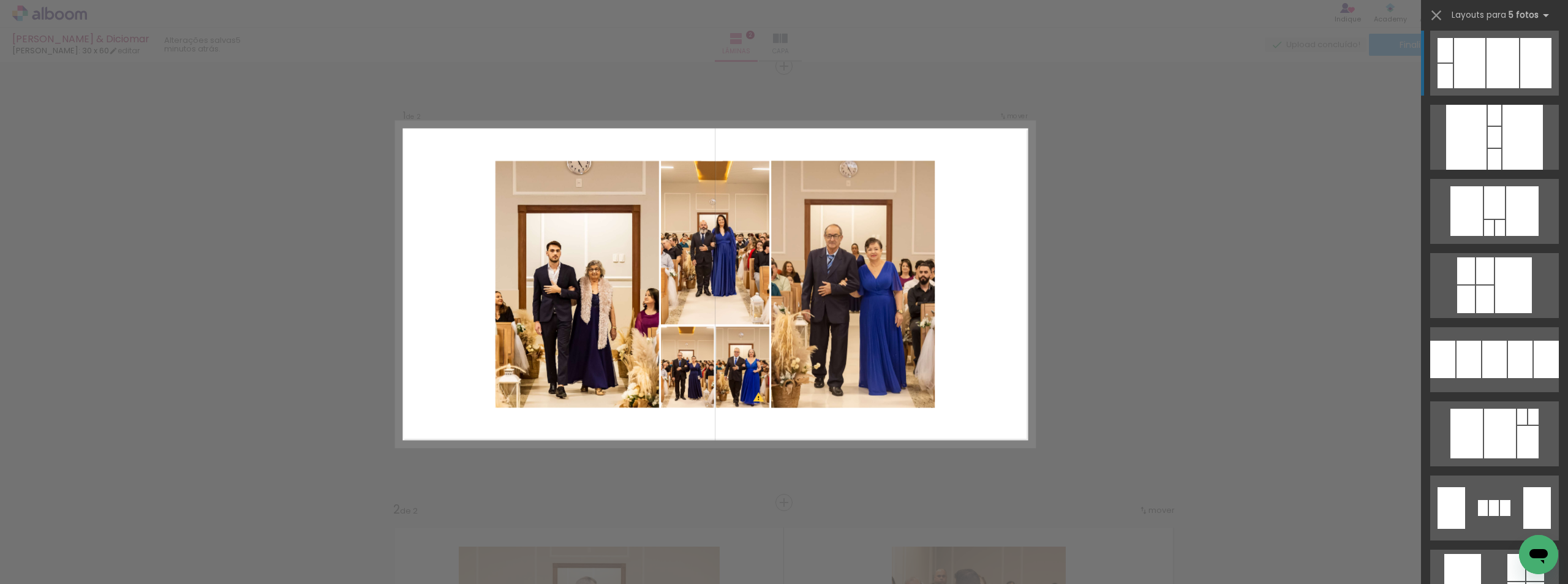
scroll to position [3002, 0]
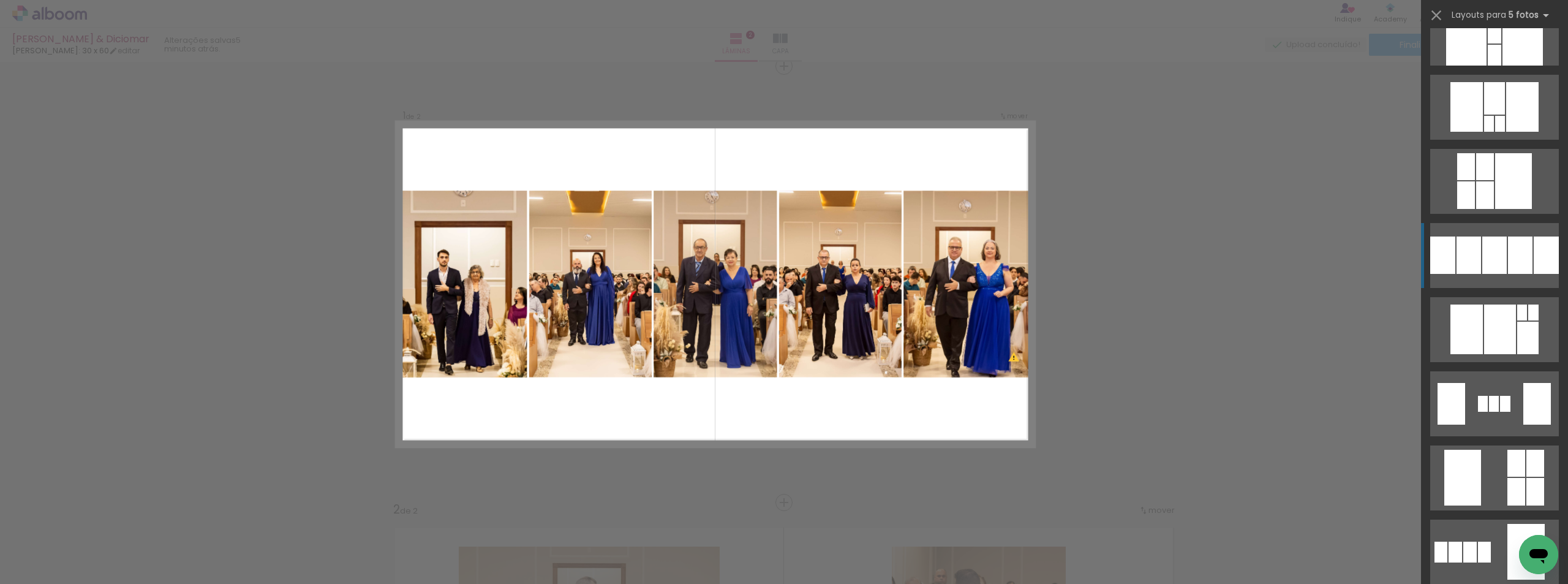
click at [1508, 264] on div at bounding box center [1520, 255] width 24 height 37
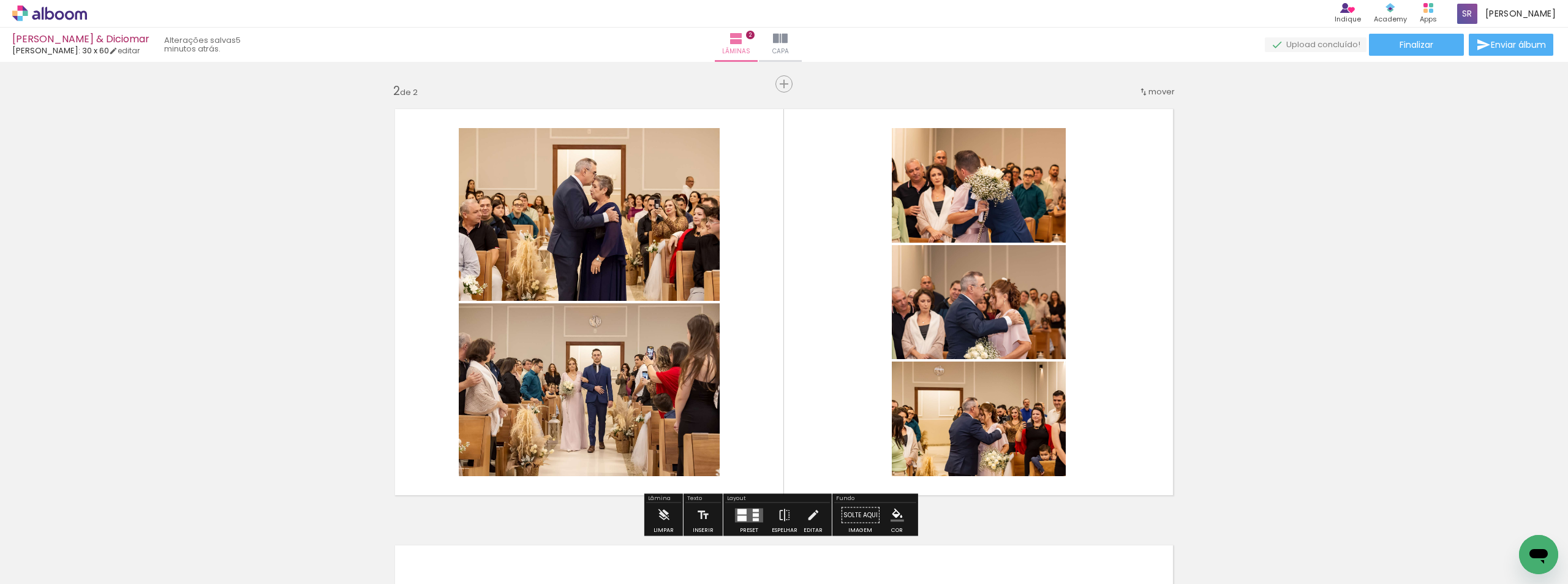
scroll to position [445, 0]
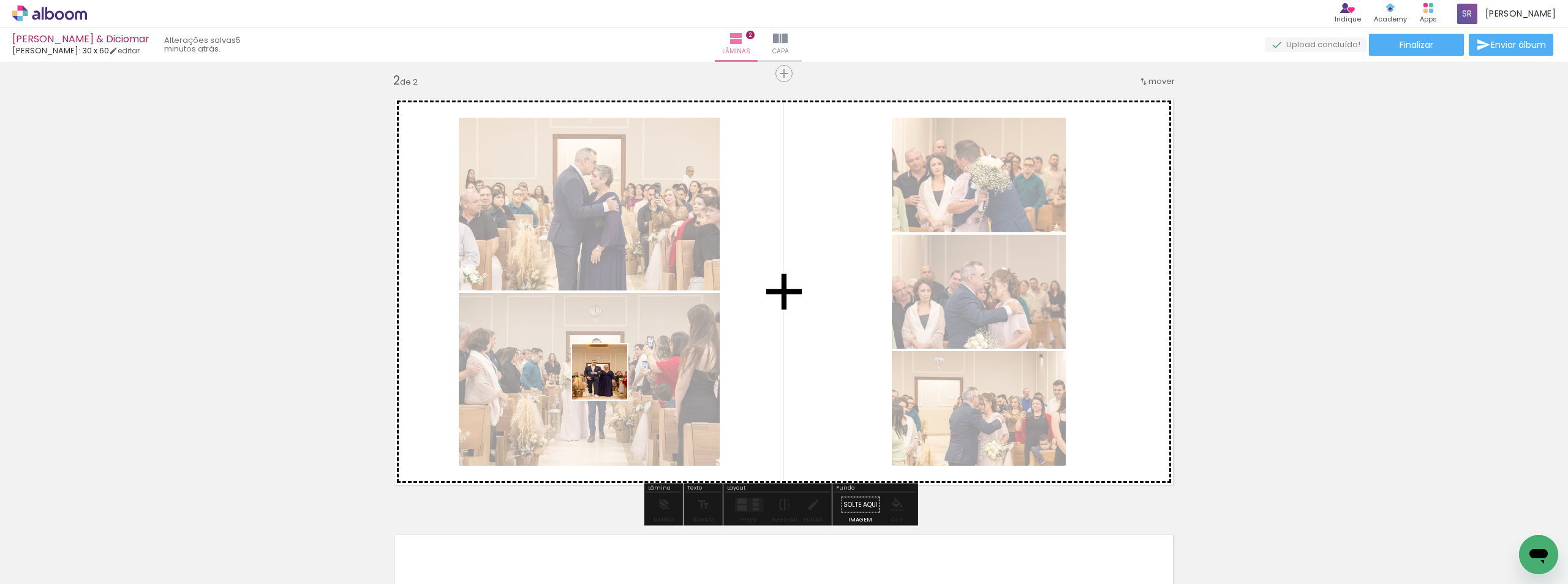
drag, startPoint x: 466, startPoint y: 541, endPoint x: 637, endPoint y: 316, distance: 282.6
click at [637, 316] on quentale-workspace at bounding box center [784, 292] width 1568 height 584
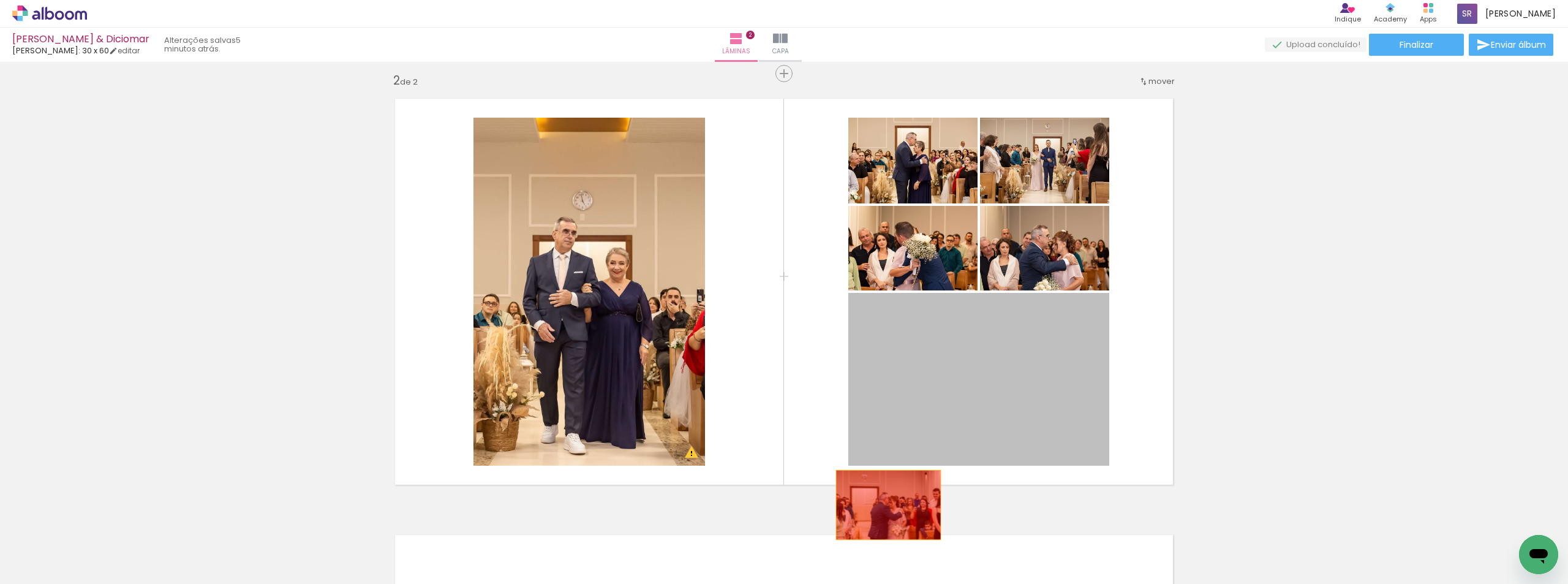
drag, startPoint x: 982, startPoint y: 381, endPoint x: 816, endPoint y: 538, distance: 228.5
click at [816, 538] on quentale-workspace at bounding box center [784, 292] width 1568 height 584
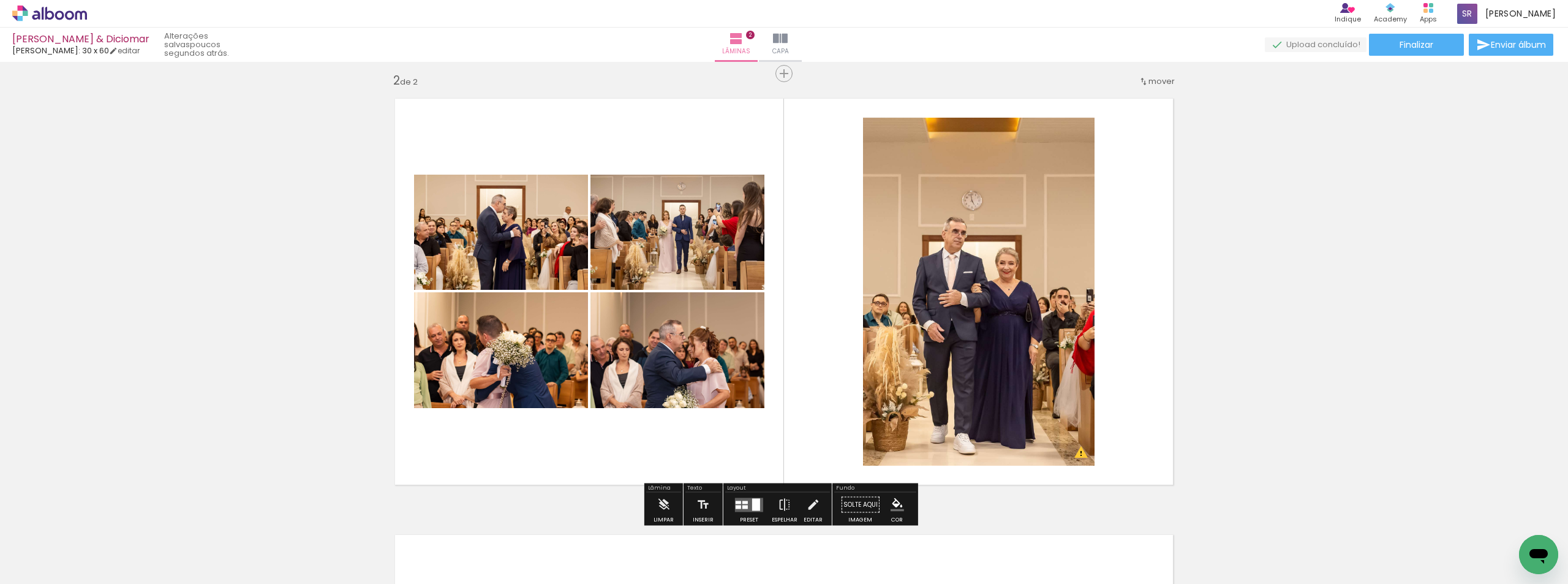
click at [736, 506] on div at bounding box center [738, 506] width 6 height 4
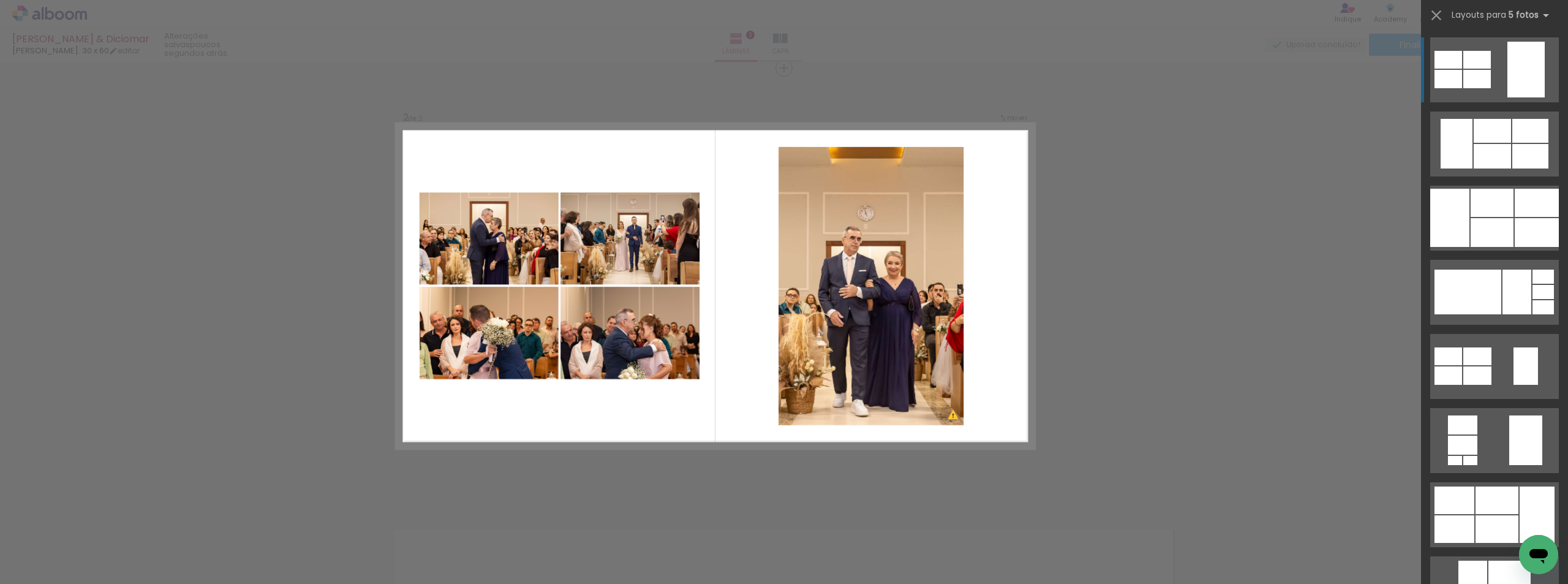
scroll to position [452, 0]
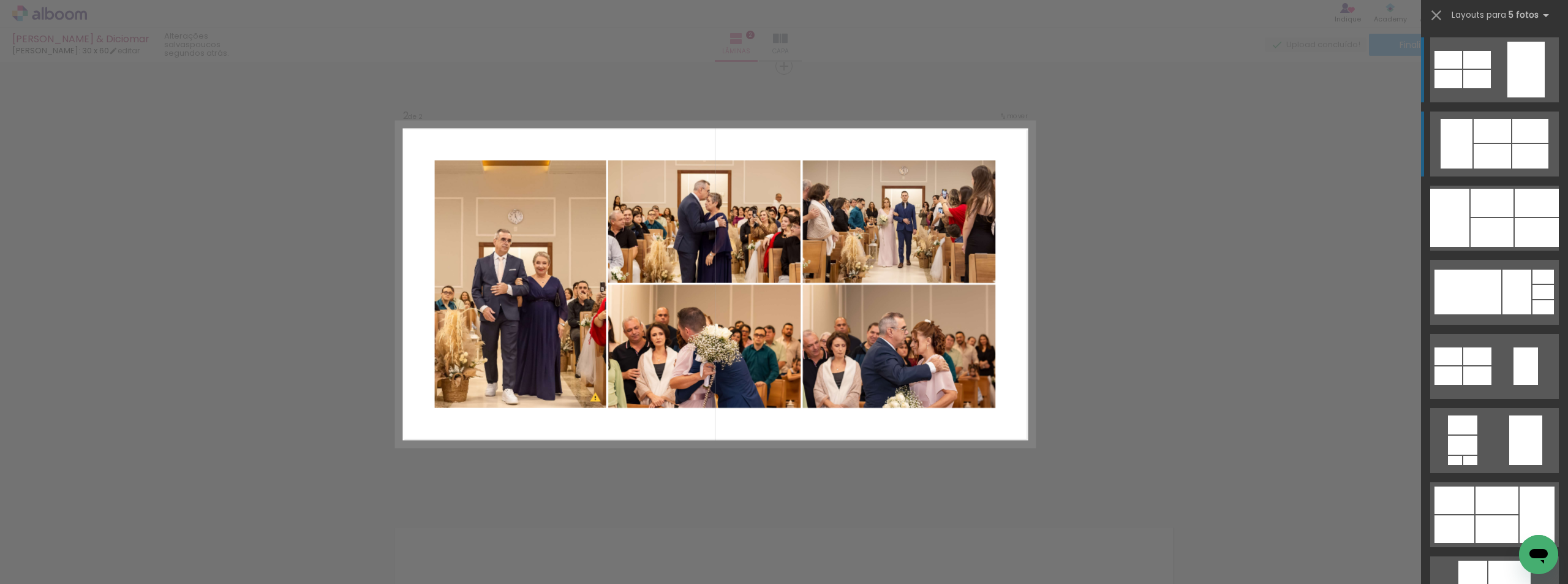
click at [1496, 134] on div at bounding box center [1492, 131] width 37 height 24
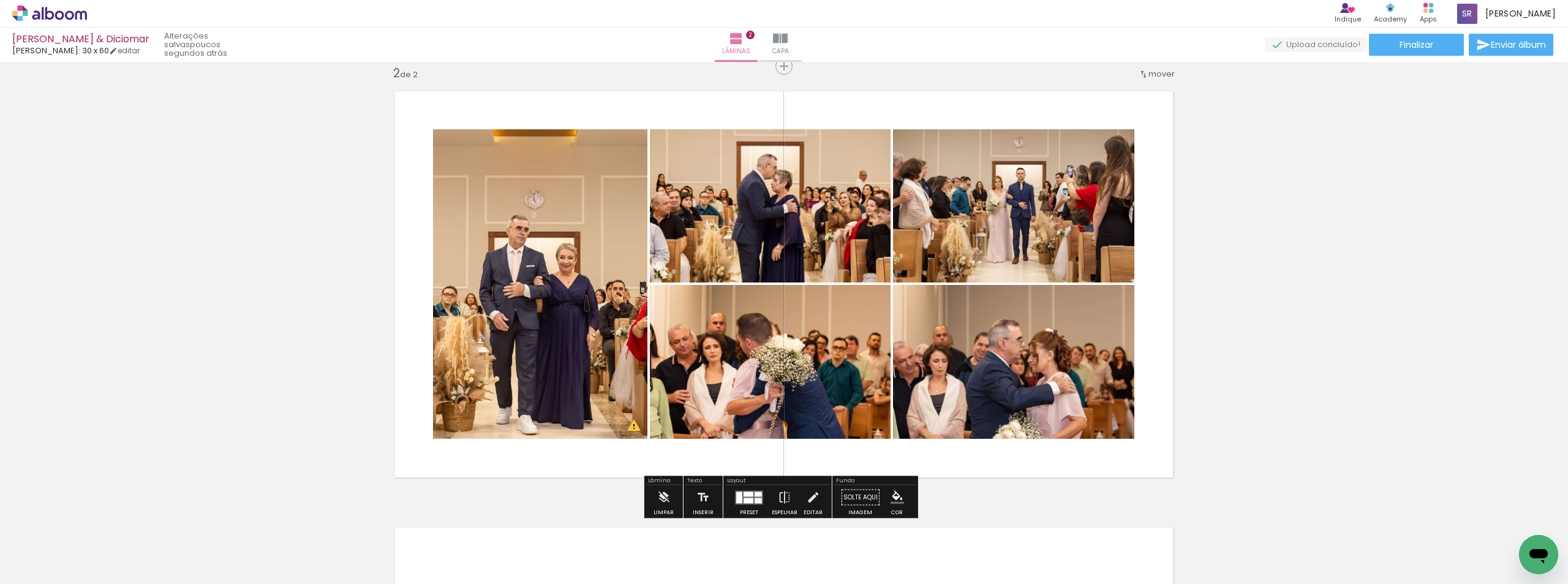
click at [743, 497] on div at bounding box center [748, 500] width 10 height 6
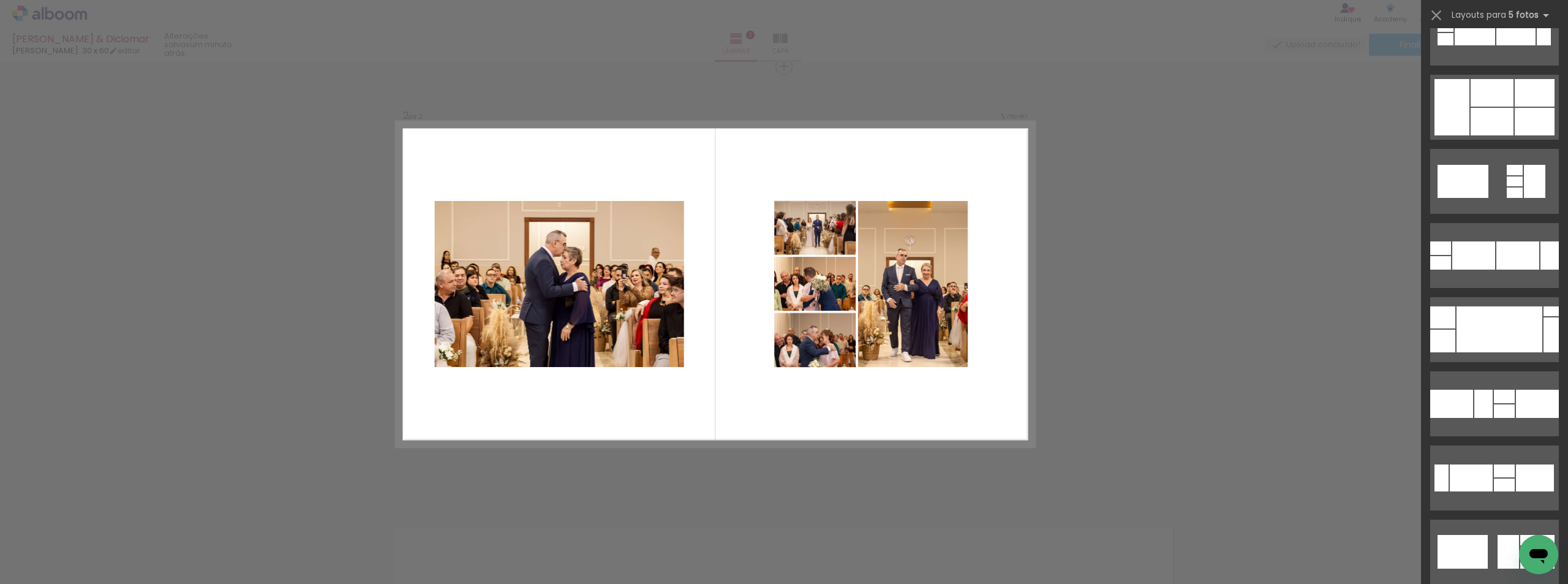
scroll to position [4730, 0]
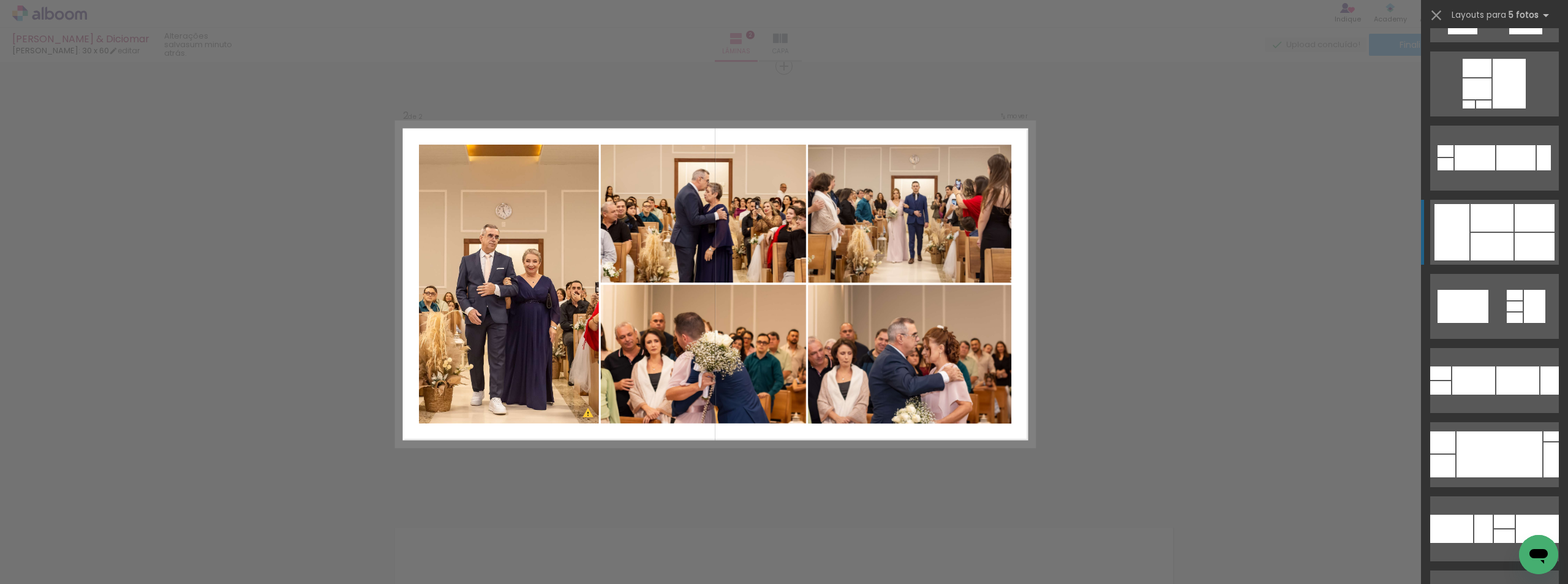
click at [1501, 214] on div at bounding box center [1492, 217] width 43 height 27
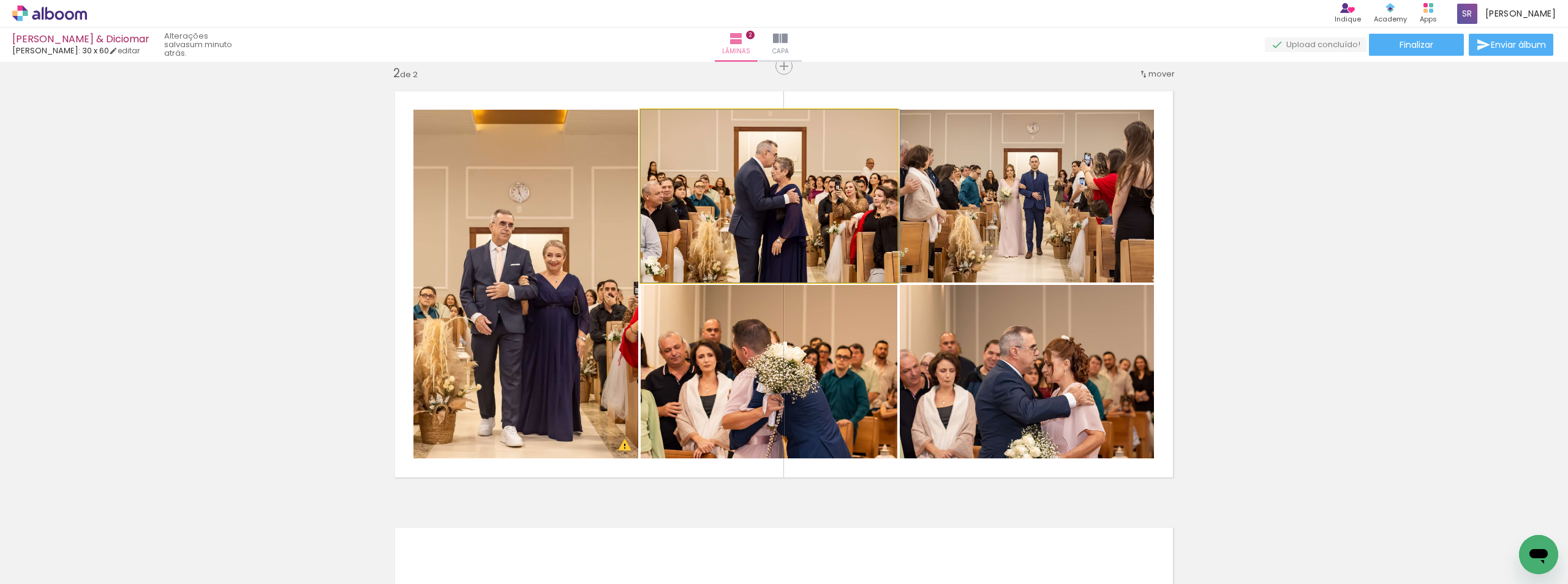
drag, startPoint x: 784, startPoint y: 242, endPoint x: 803, endPoint y: 242, distance: 19.0
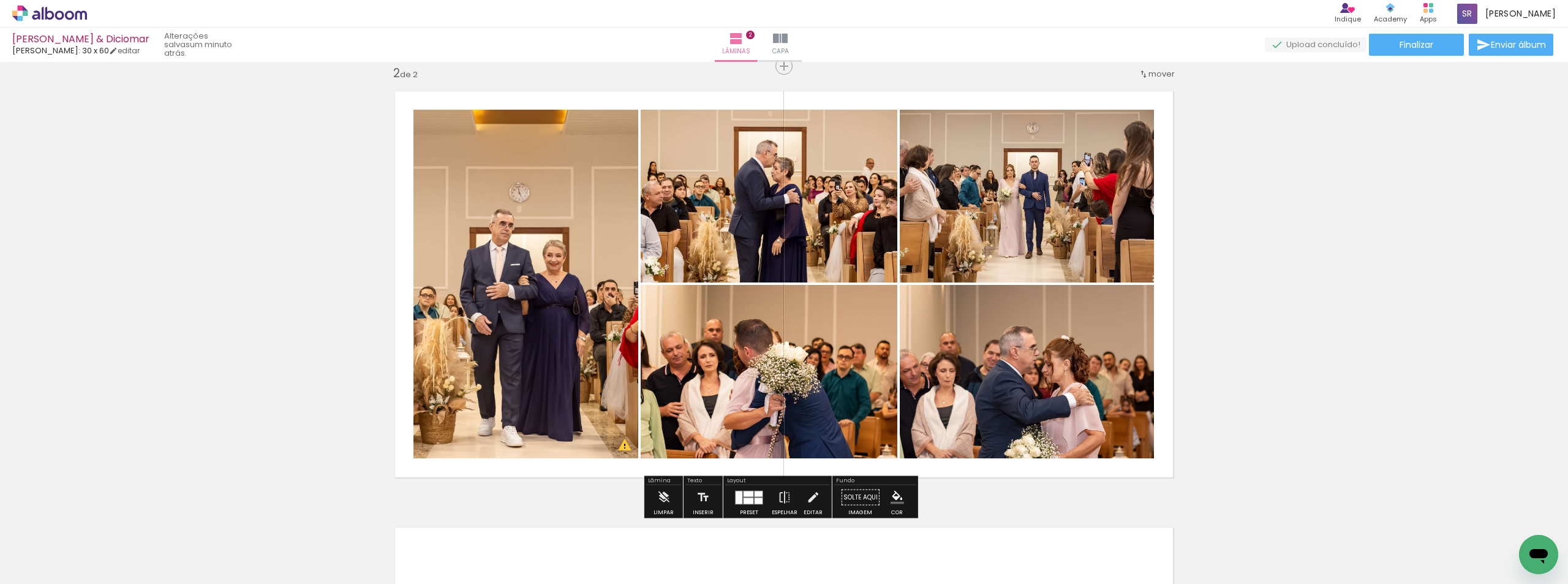
click at [1348, 293] on div "Inserir lâmina 1 de 2 Inserir lâmina 2 de 2 O Designbox precisará aumentar a su…" at bounding box center [784, 269] width 1568 height 1309
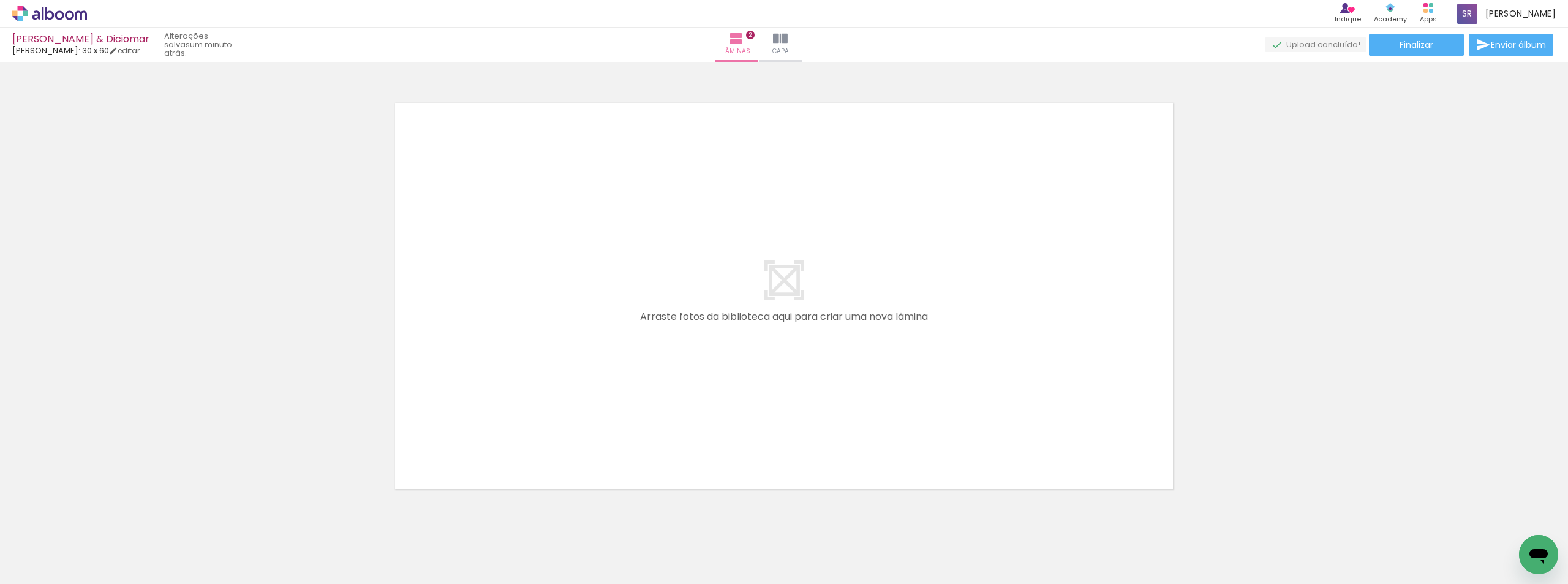
scroll to position [850, 0]
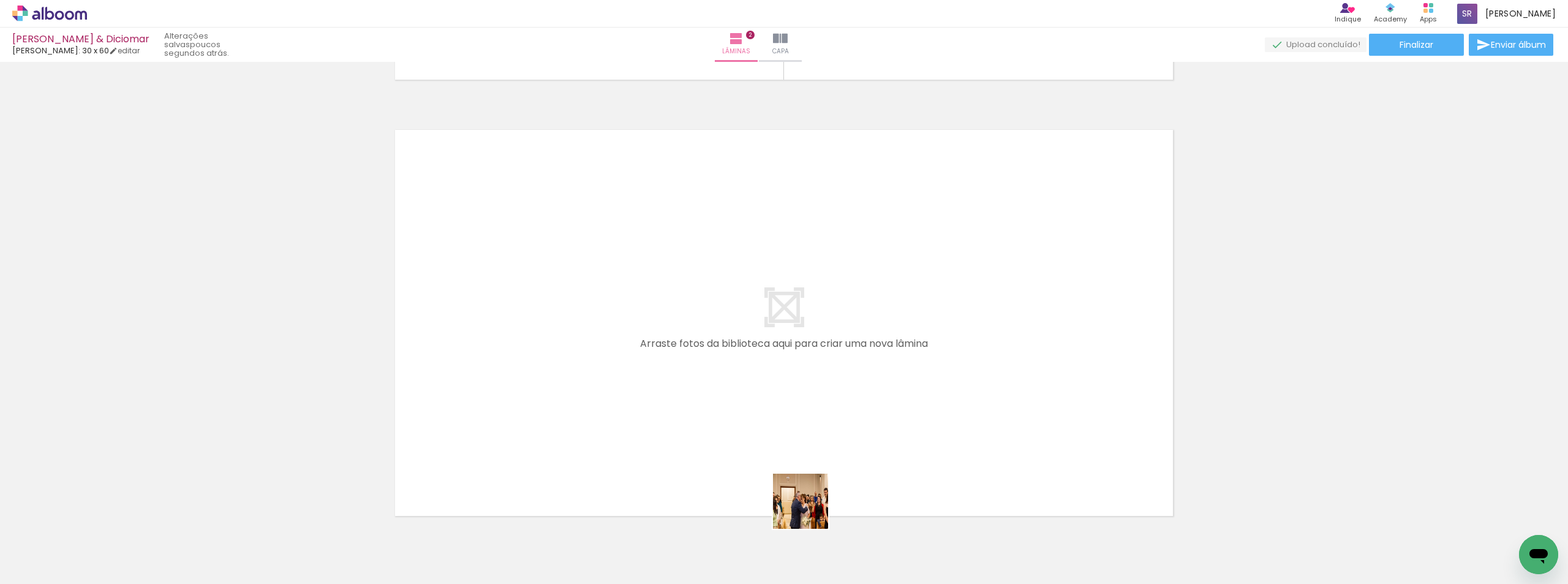
drag, startPoint x: 806, startPoint y: 540, endPoint x: 758, endPoint y: 403, distance: 145.2
click at [758, 403] on quentale-workspace at bounding box center [784, 292] width 1568 height 584
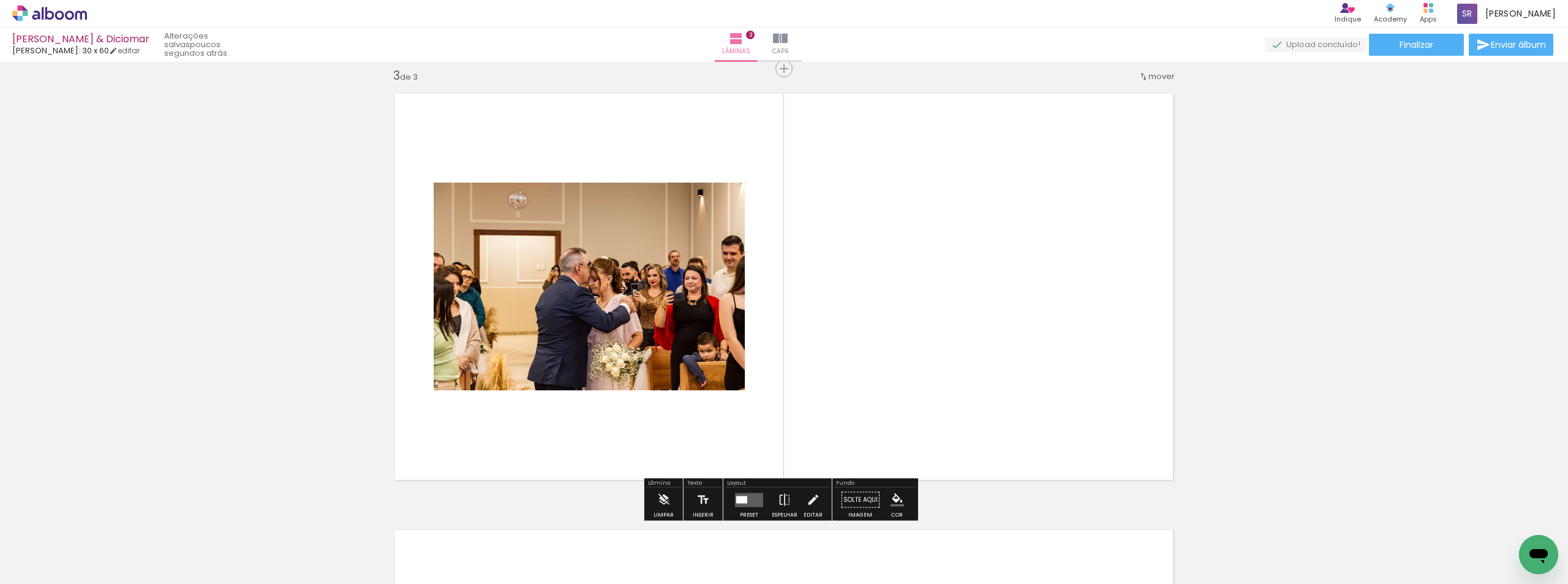
scroll to position [889, 0]
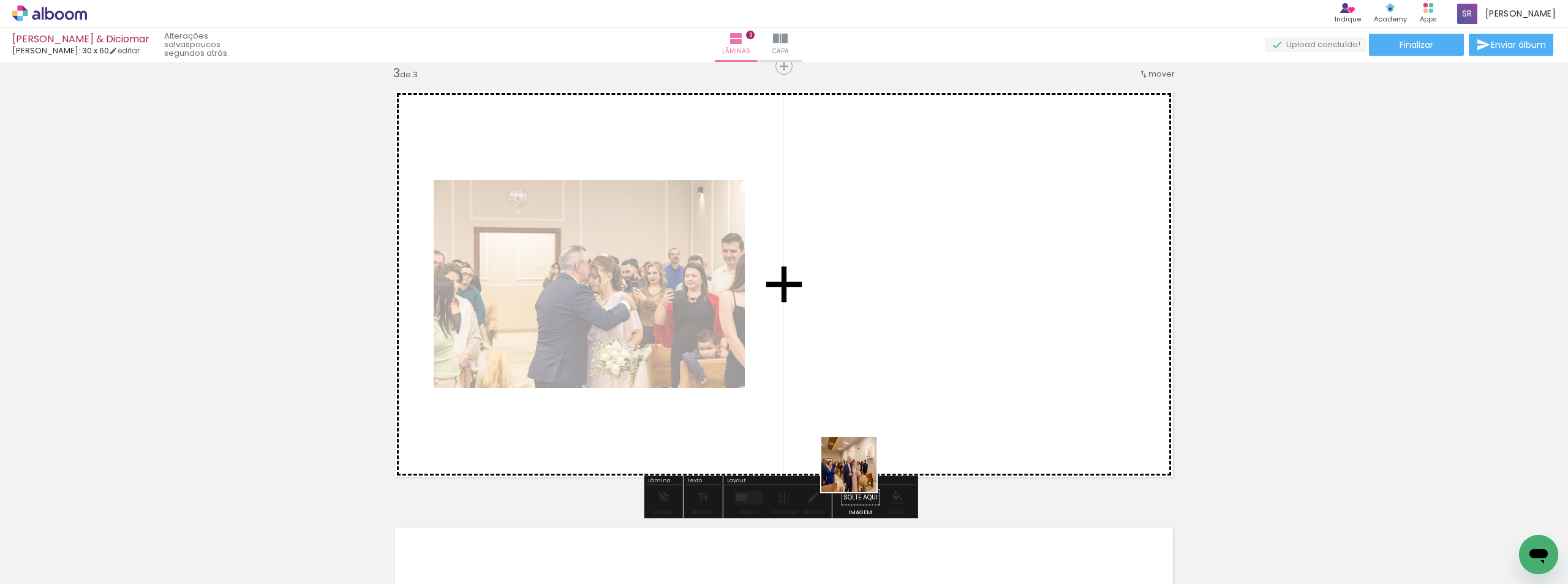
drag, startPoint x: 889, startPoint y: 551, endPoint x: 783, endPoint y: 316, distance: 257.8
click at [783, 316] on quentale-workspace at bounding box center [784, 292] width 1568 height 584
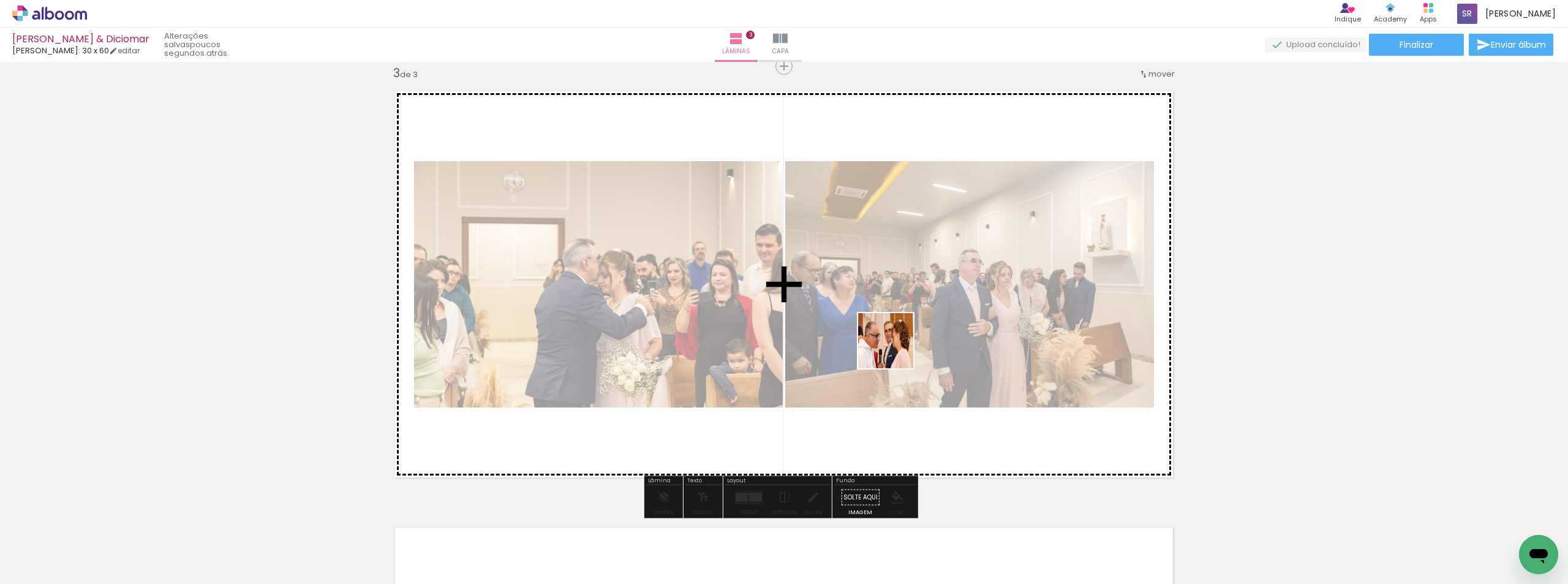
drag, startPoint x: 942, startPoint y: 486, endPoint x: 970, endPoint y: 429, distance: 63.5
click at [895, 349] on quentale-workspace at bounding box center [784, 292] width 1568 height 584
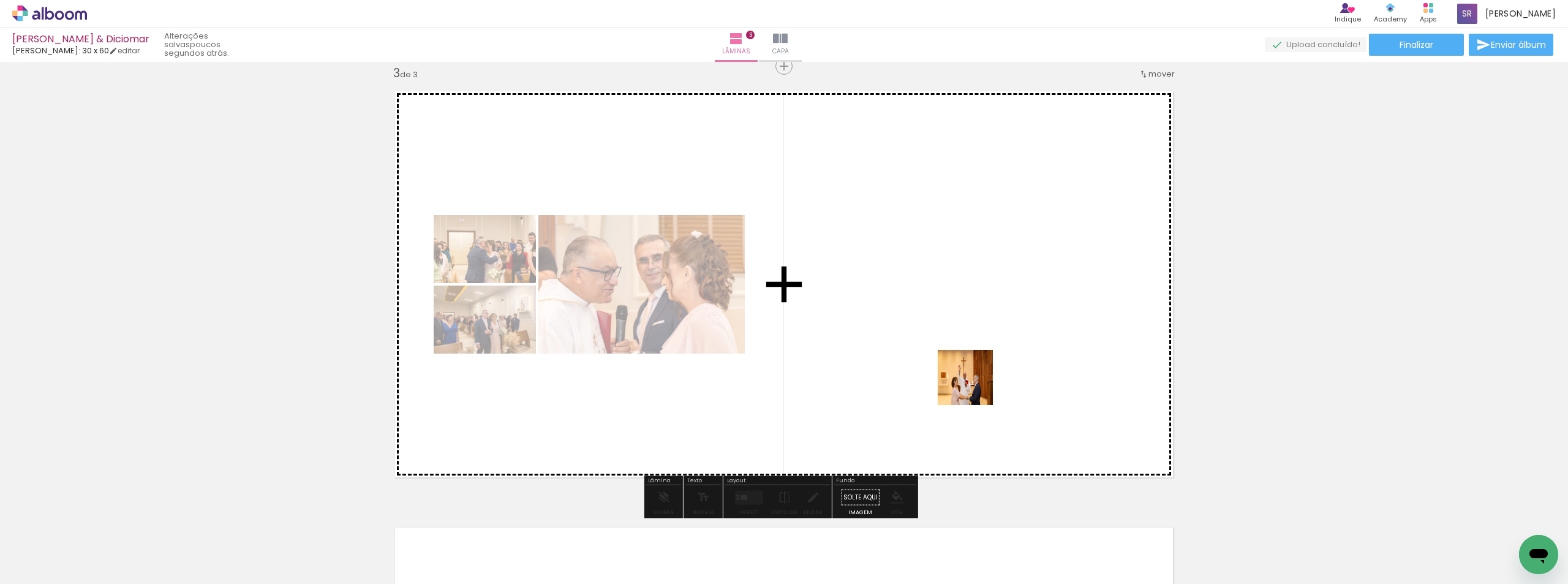
drag, startPoint x: 1014, startPoint y: 545, endPoint x: 951, endPoint y: 317, distance: 236.5
click at [951, 317] on quentale-workspace at bounding box center [784, 292] width 1568 height 584
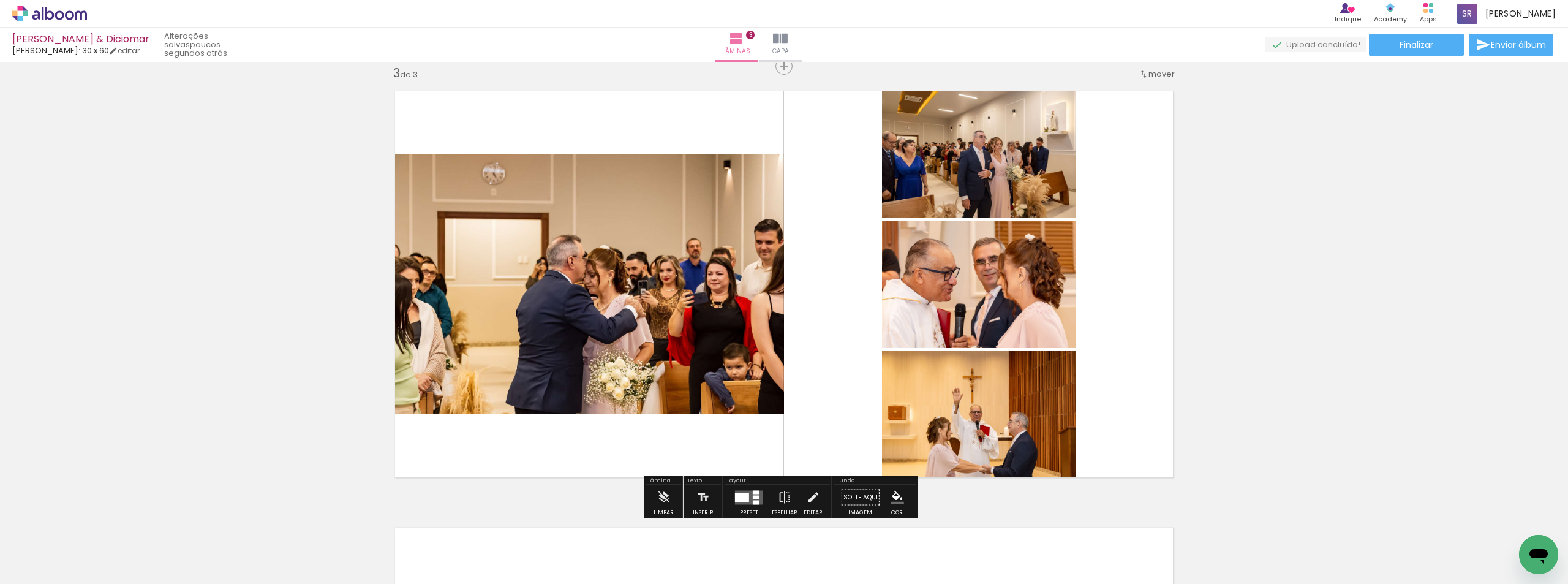
click at [744, 497] on div at bounding box center [742, 496] width 14 height 9
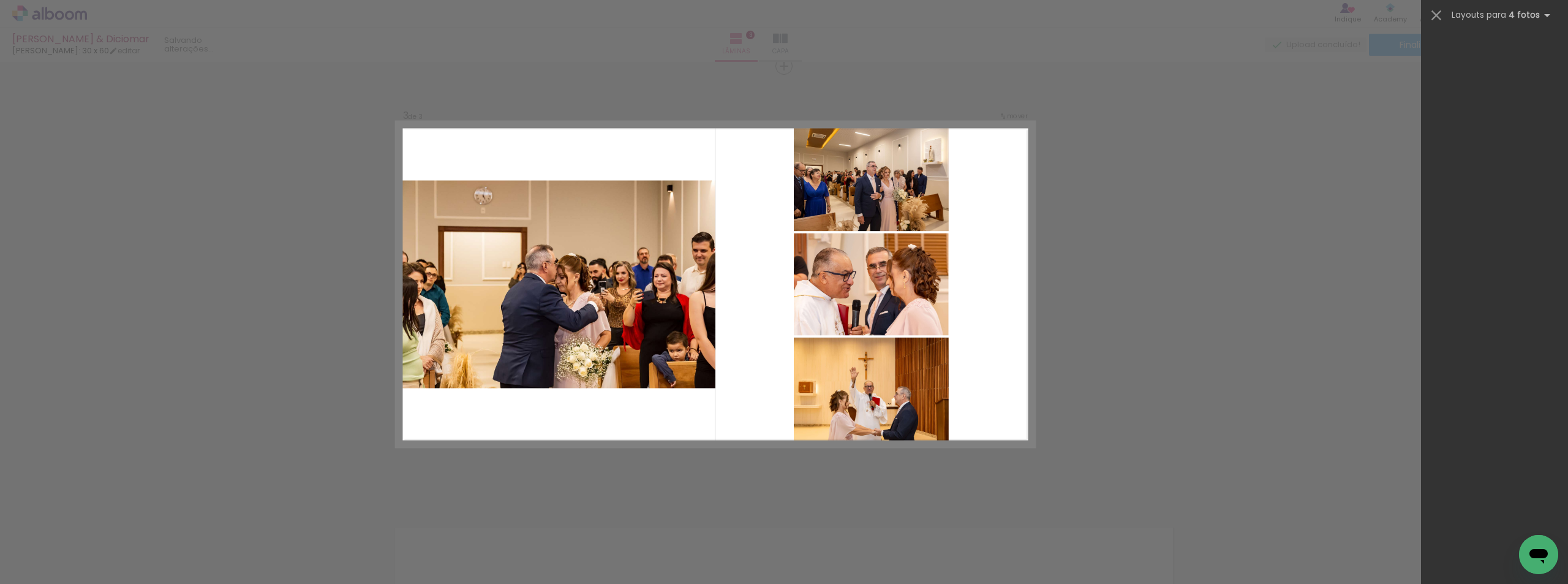
scroll to position [0, 0]
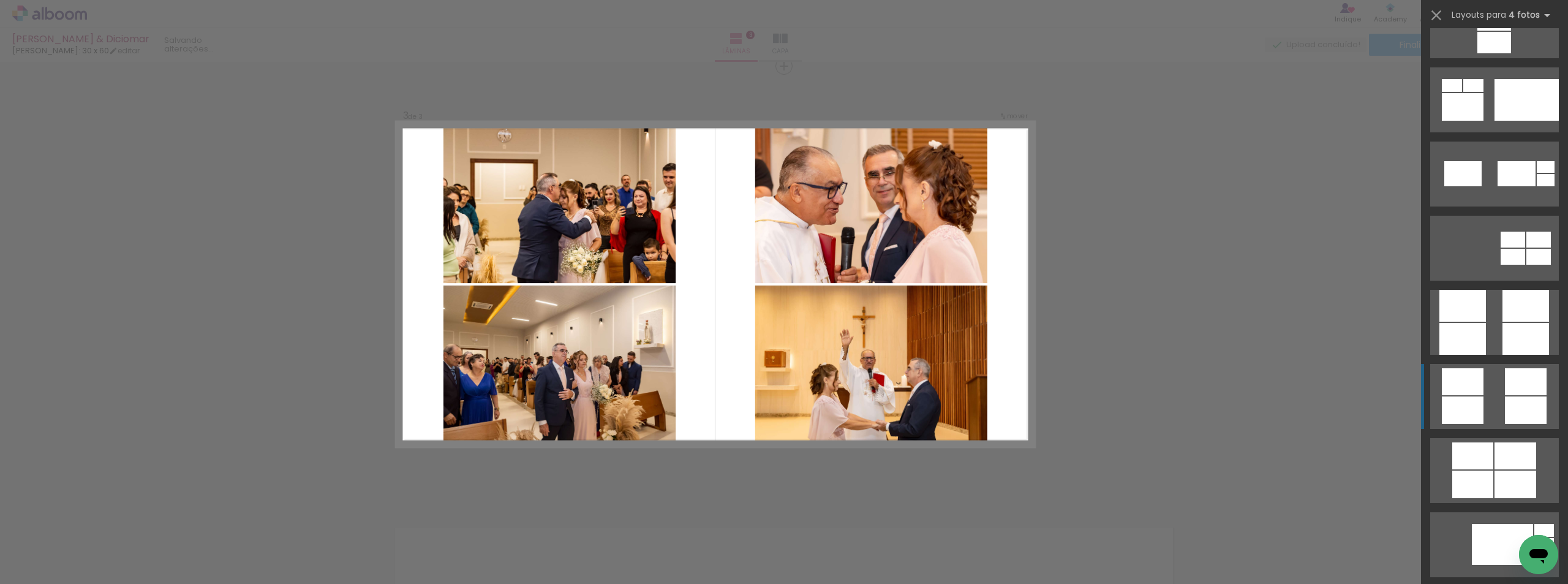
scroll to position [3370, 0]
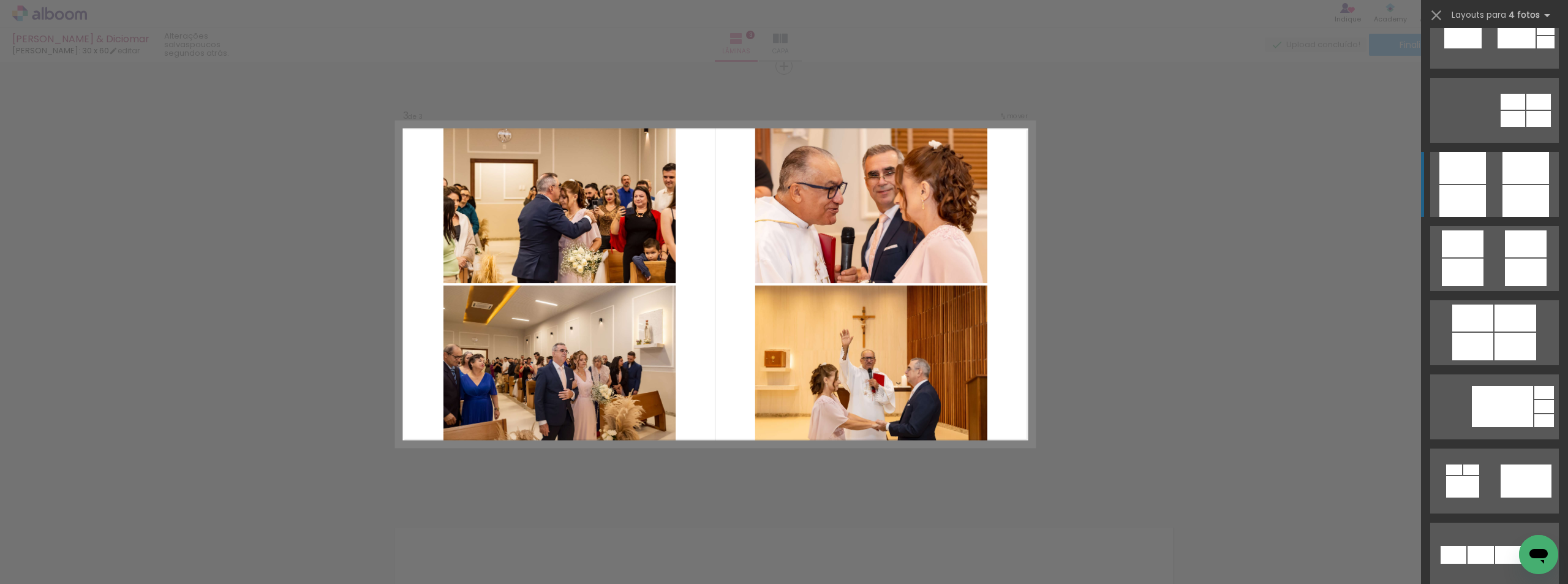
click at [1492, 189] on quentale-layouter at bounding box center [1494, 184] width 129 height 65
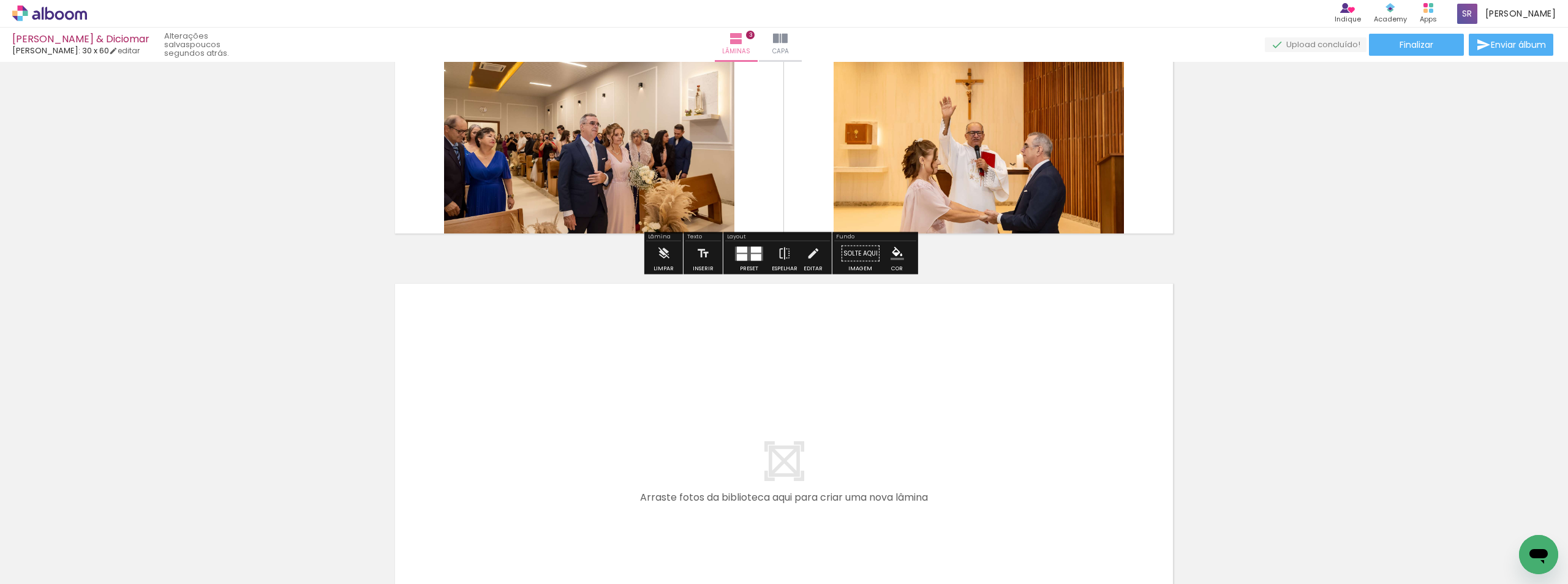
scroll to position [1256, 0]
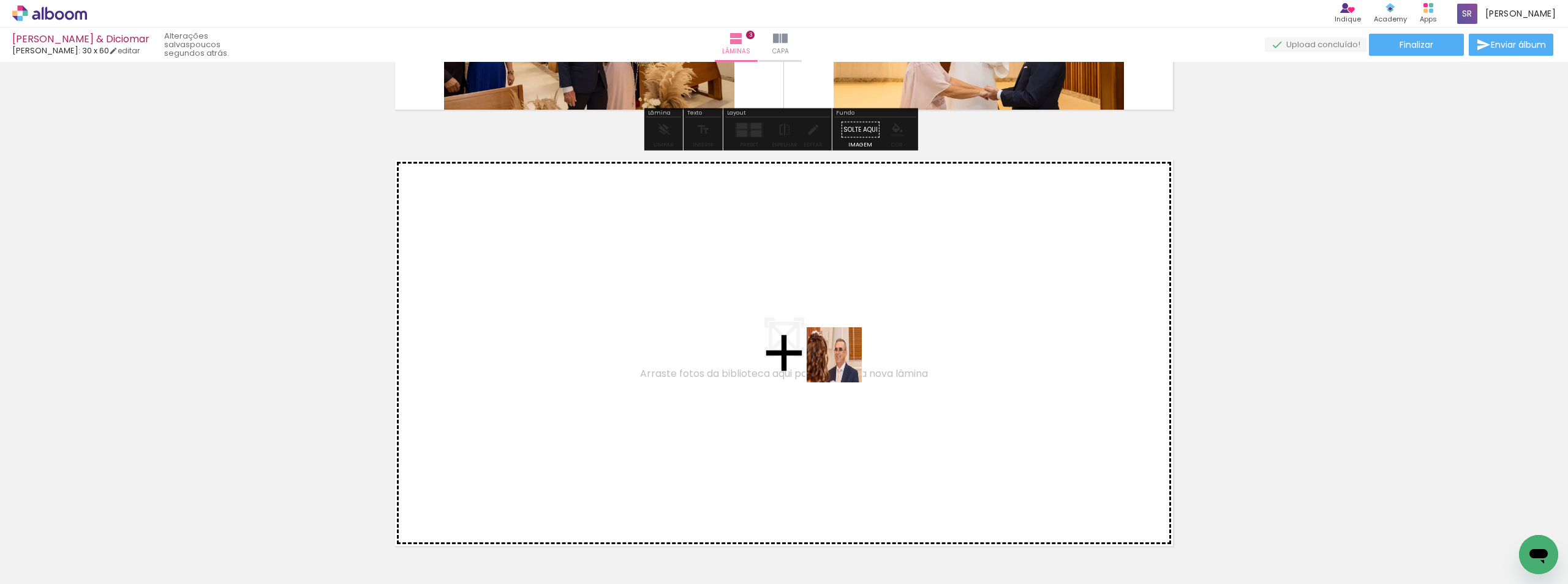
drag, startPoint x: 1086, startPoint y: 545, endPoint x: 825, endPoint y: 357, distance: 321.7
click at [825, 357] on quentale-workspace at bounding box center [784, 292] width 1568 height 584
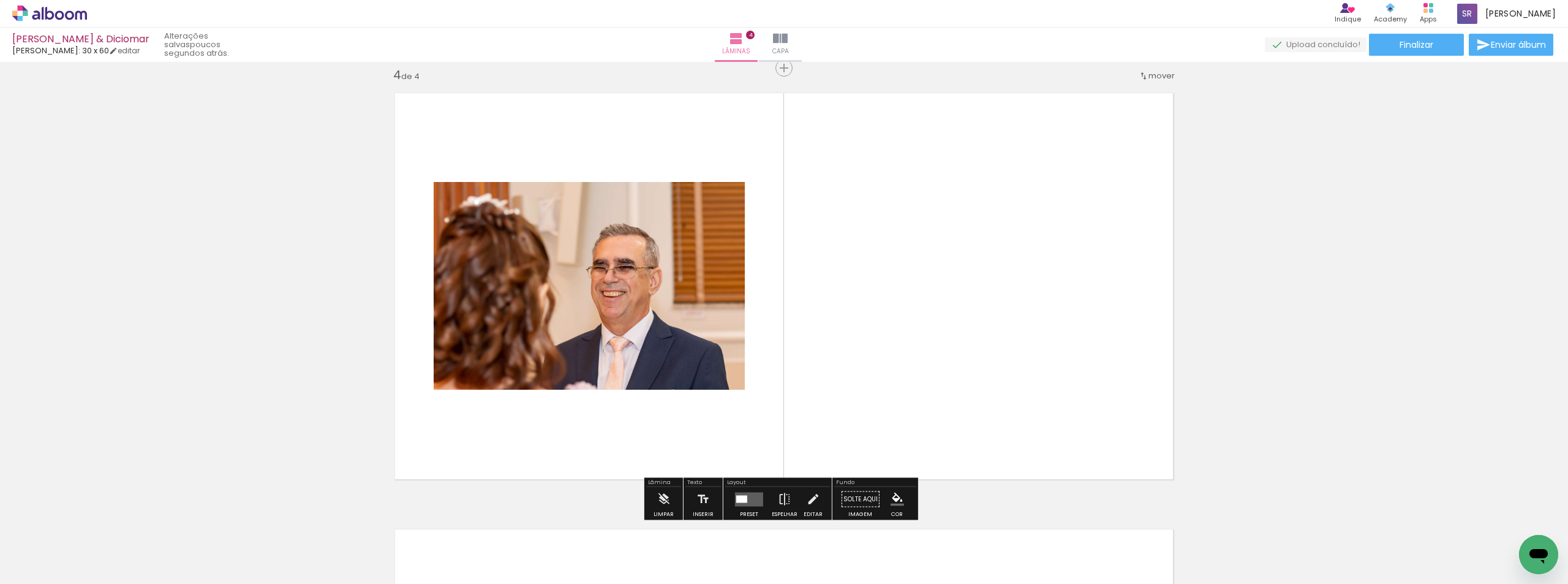
scroll to position [1325, 0]
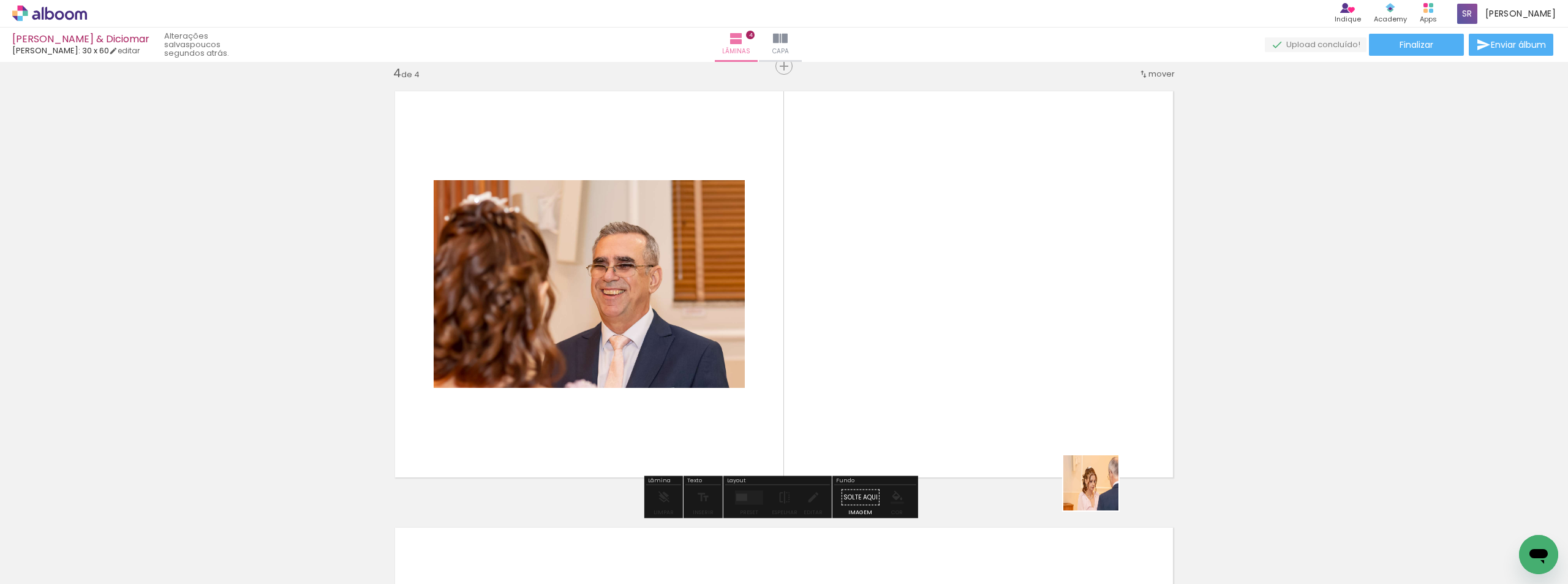
drag, startPoint x: 1154, startPoint y: 538, endPoint x: 1093, endPoint y: 482, distance: 82.8
click at [977, 403] on quentale-workspace at bounding box center [784, 292] width 1568 height 584
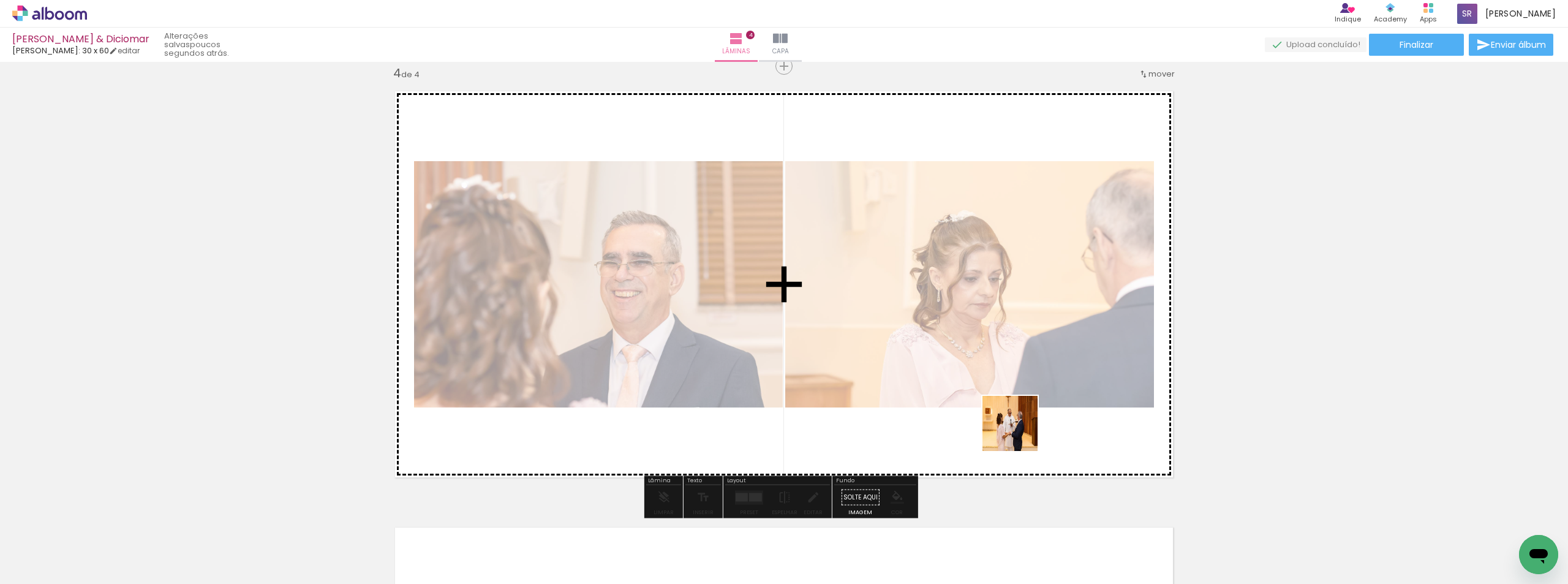
drag, startPoint x: 1230, startPoint y: 547, endPoint x: 1138, endPoint y: 486, distance: 110.4
click at [964, 389] on quentale-workspace at bounding box center [784, 292] width 1568 height 584
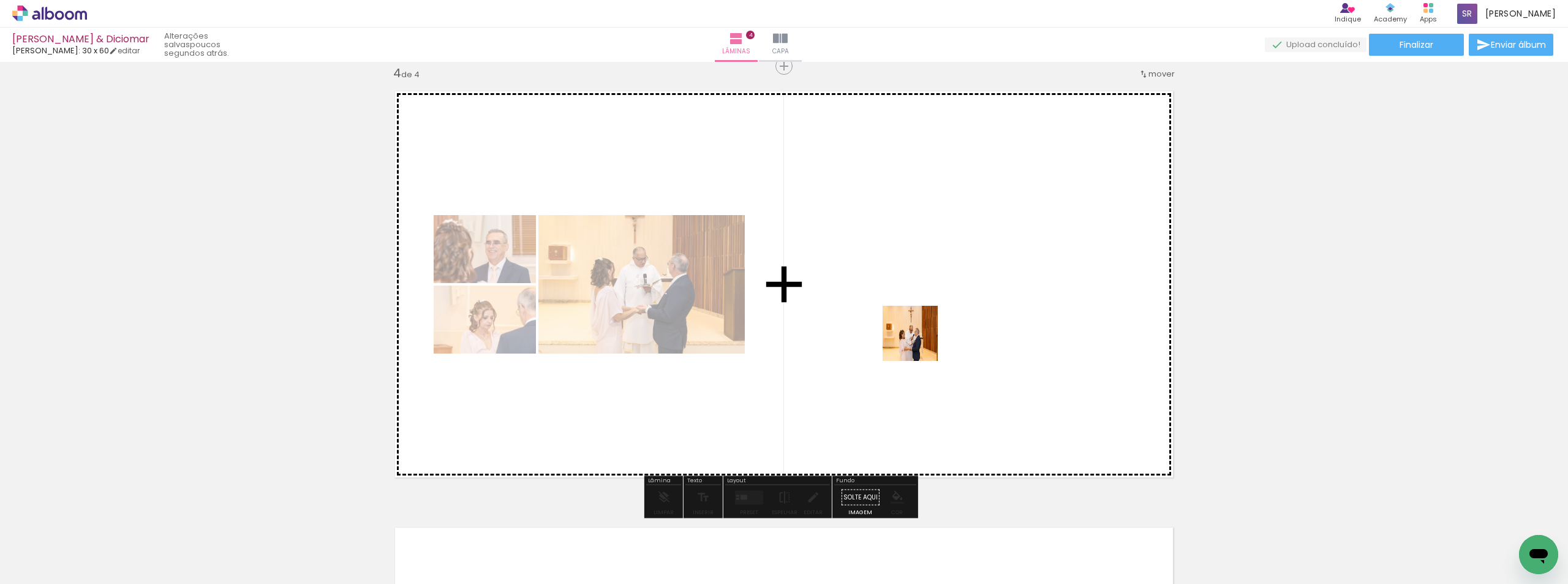
drag, startPoint x: 1303, startPoint y: 551, endPoint x: 919, endPoint y: 342, distance: 437.2
click at [919, 342] on quentale-workspace at bounding box center [784, 292] width 1568 height 584
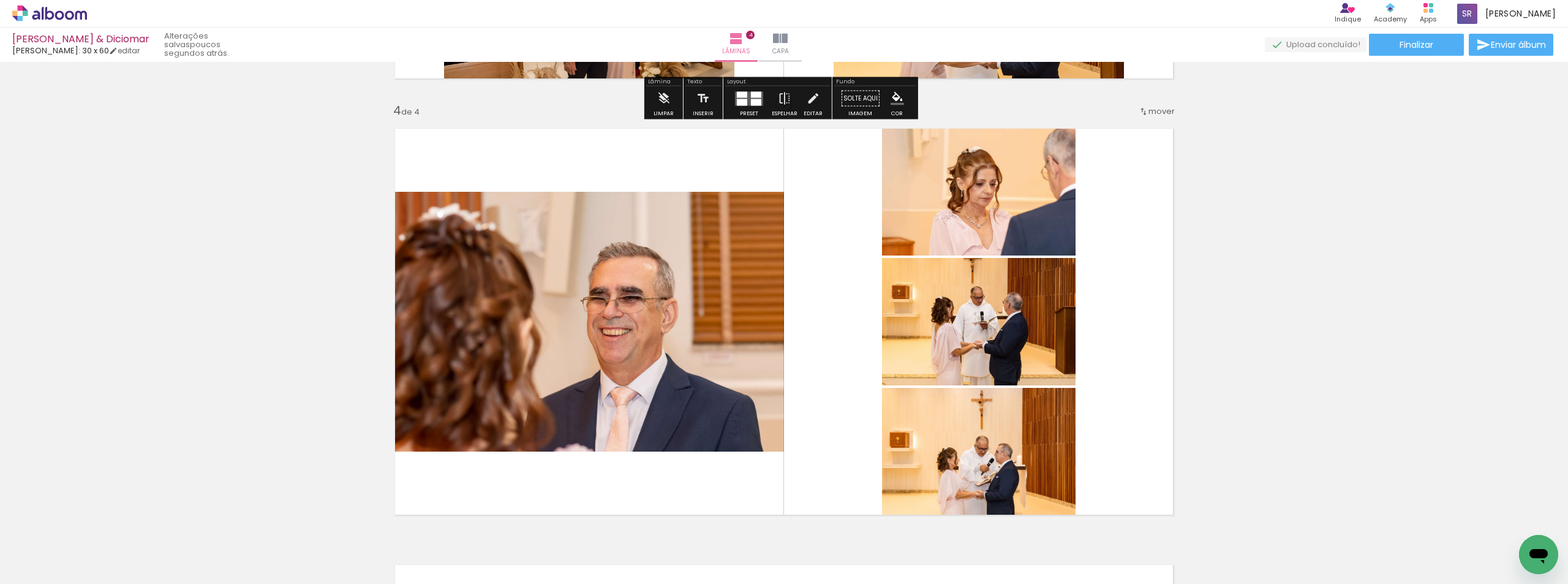
scroll to position [1409, 0]
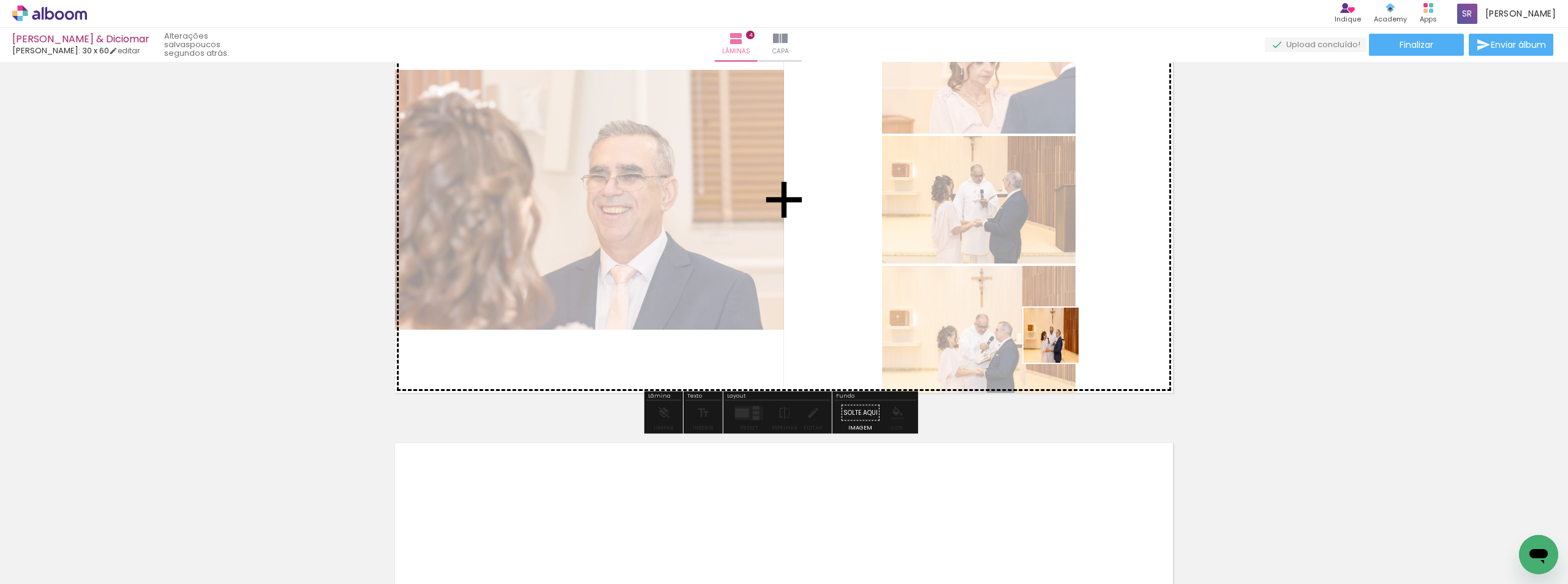
drag, startPoint x: 1351, startPoint y: 539, endPoint x: 1060, endPoint y: 345, distance: 349.7
click at [1060, 345] on quentale-workspace at bounding box center [784, 292] width 1568 height 584
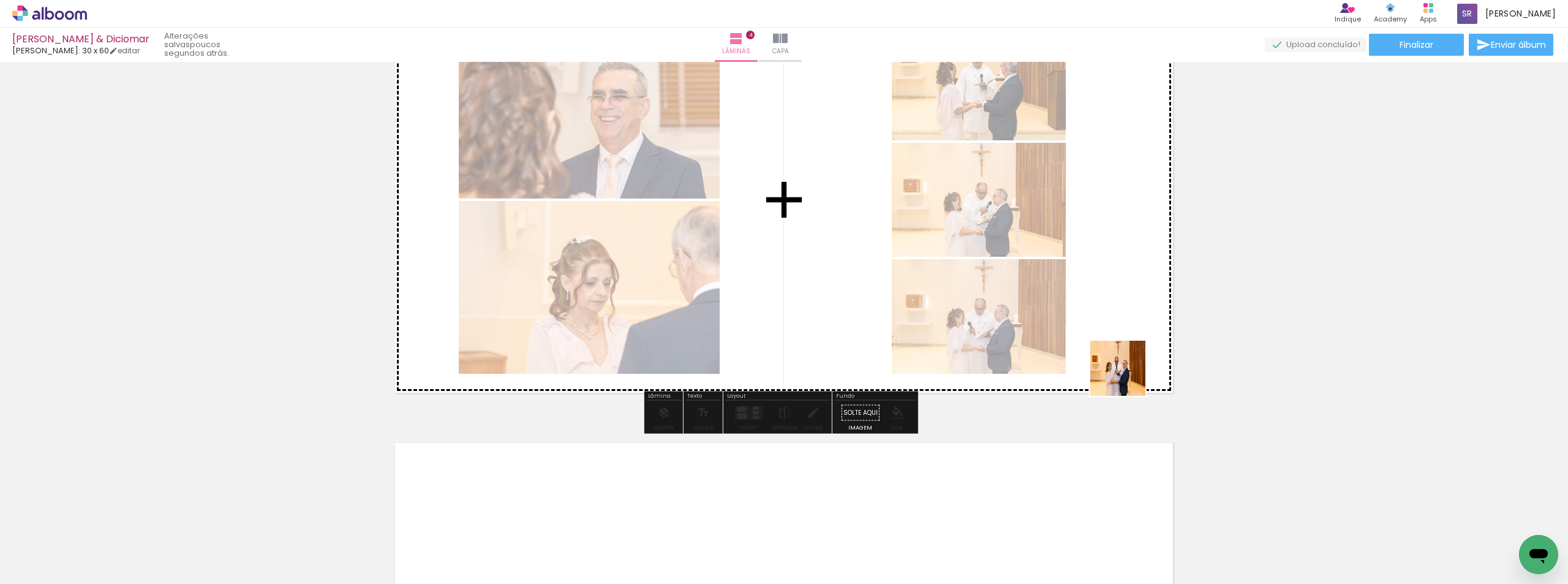
drag, startPoint x: 1437, startPoint y: 551, endPoint x: 1127, endPoint y: 377, distance: 355.5
click at [1127, 377] on quentale-workspace at bounding box center [784, 292] width 1568 height 584
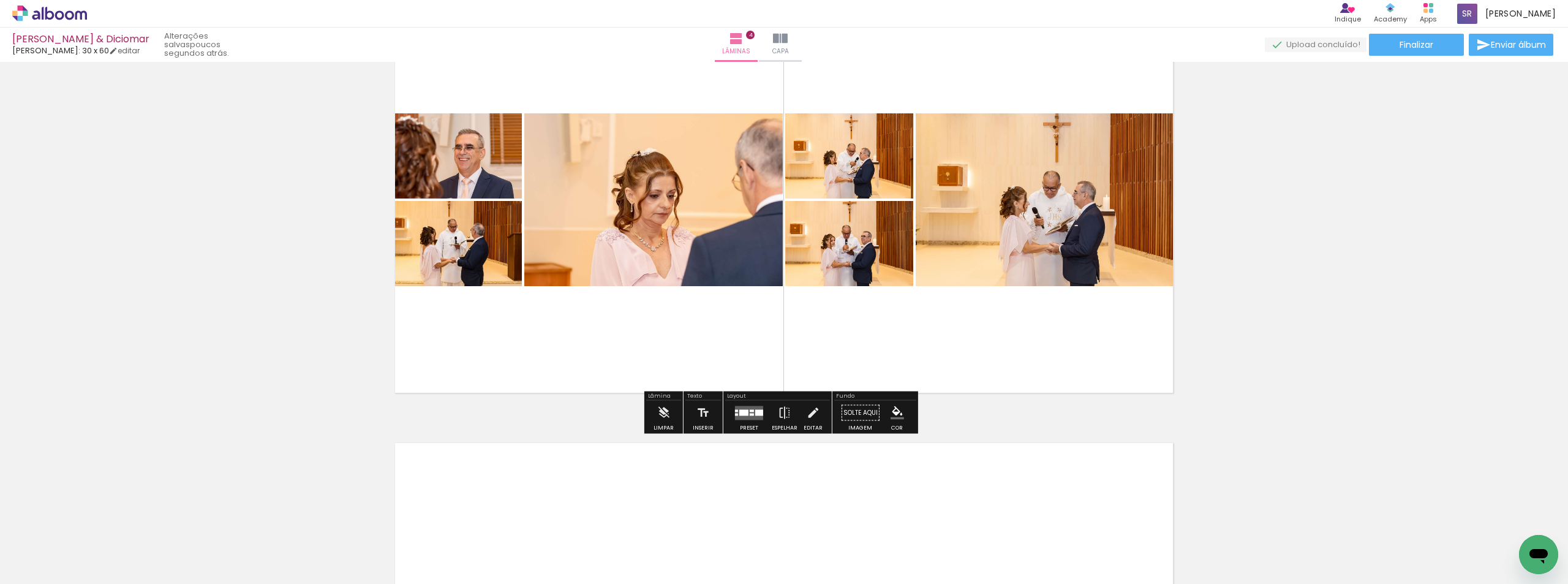
click at [743, 412] on div at bounding box center [743, 412] width 9 height 6
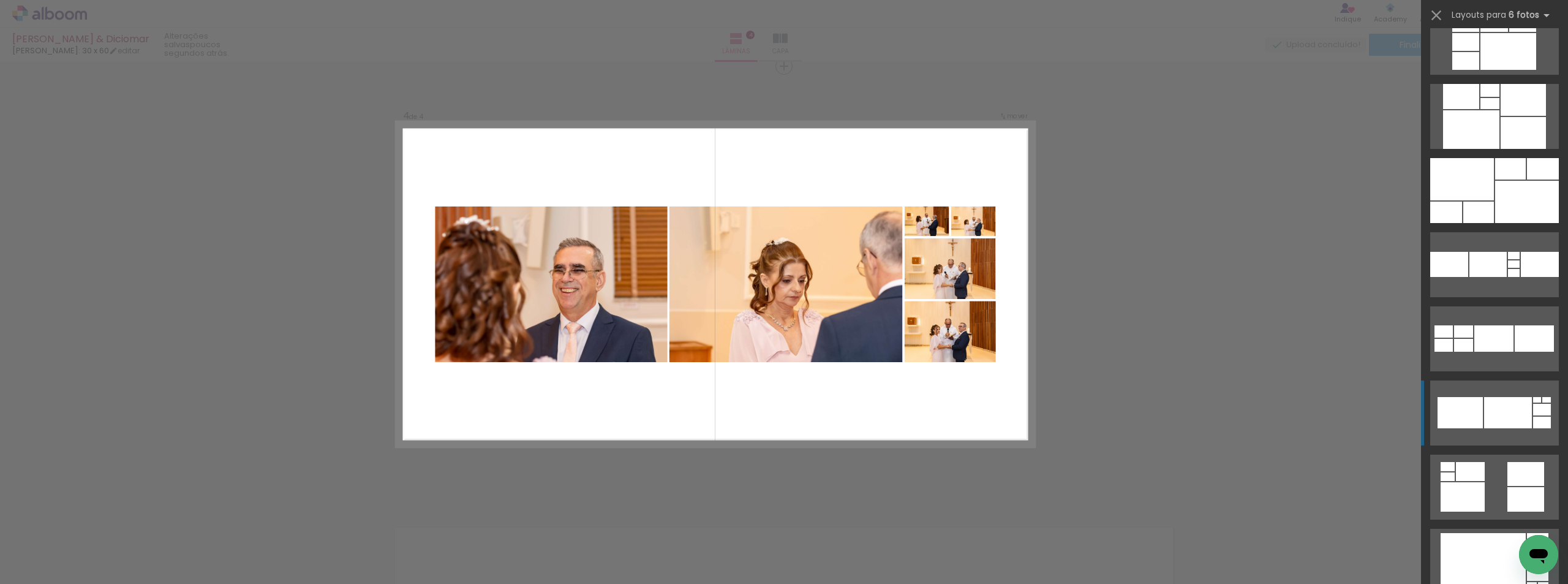
scroll to position [919, 0]
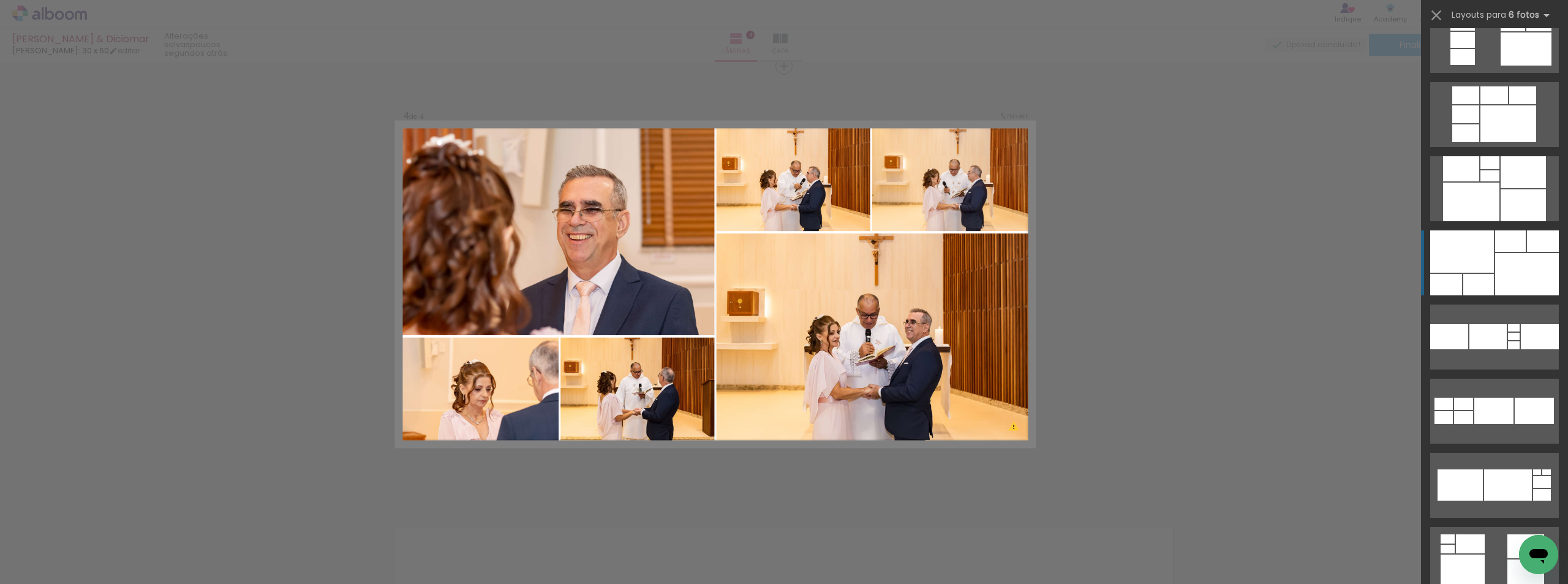
click at [1504, 260] on div at bounding box center [1527, 274] width 64 height 42
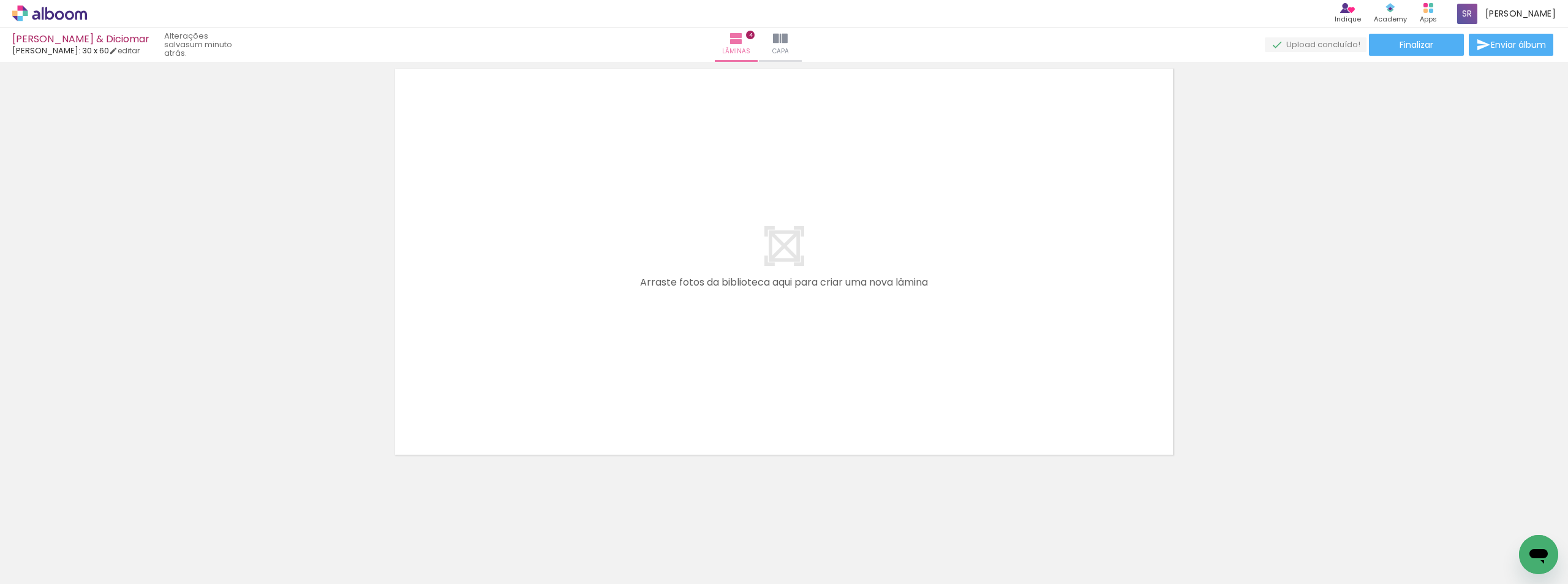
scroll to position [0, 931]
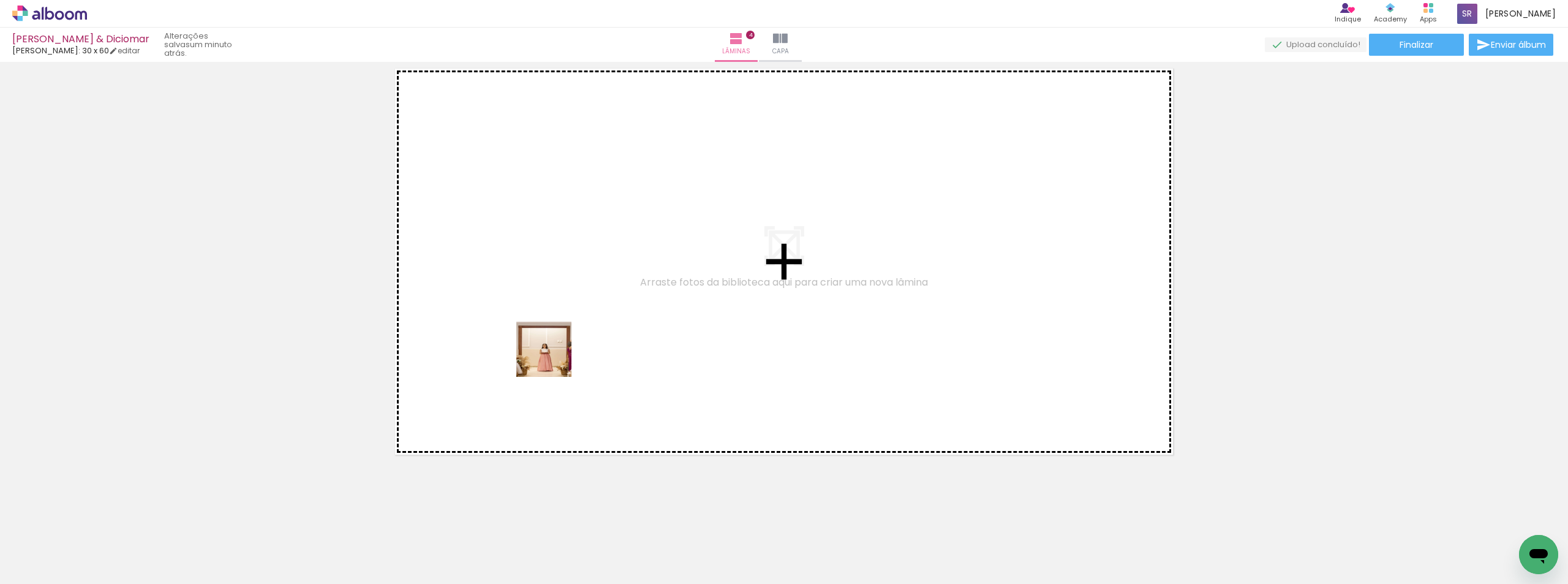
drag, startPoint x: 568, startPoint y: 543, endPoint x: 644, endPoint y: 496, distance: 89.4
click at [553, 356] on quentale-workspace at bounding box center [784, 292] width 1568 height 584
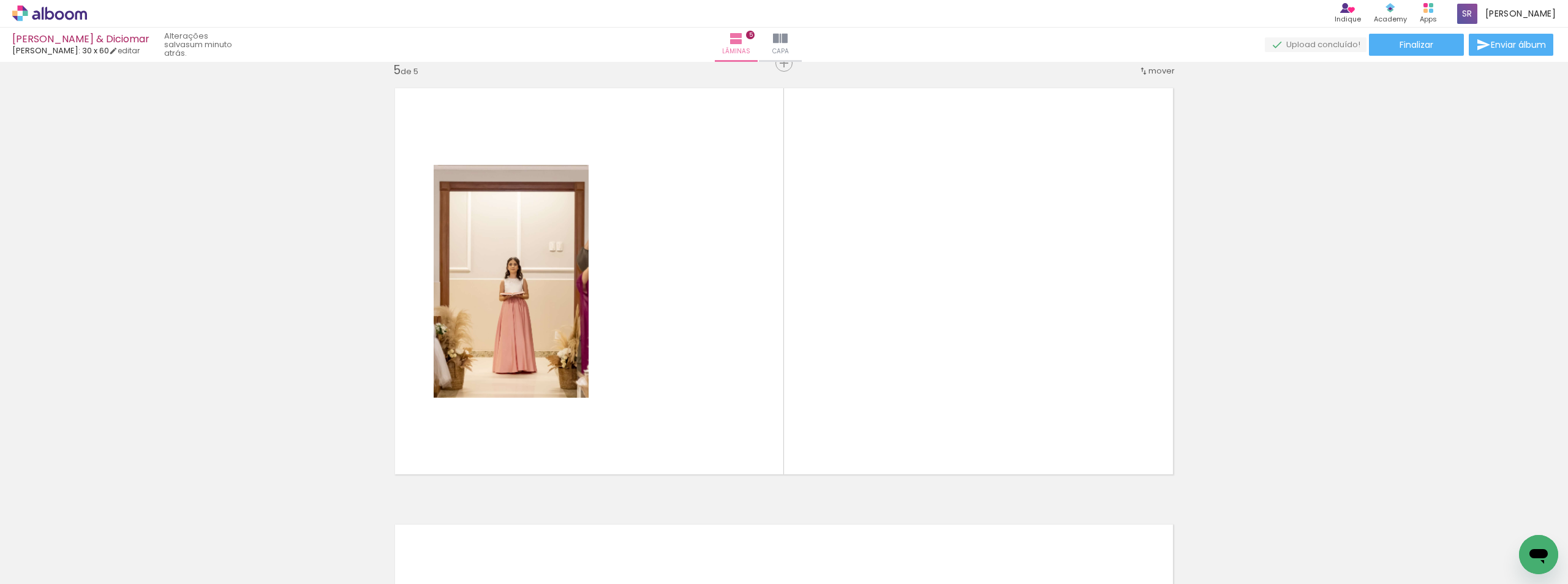
scroll to position [1761, 0]
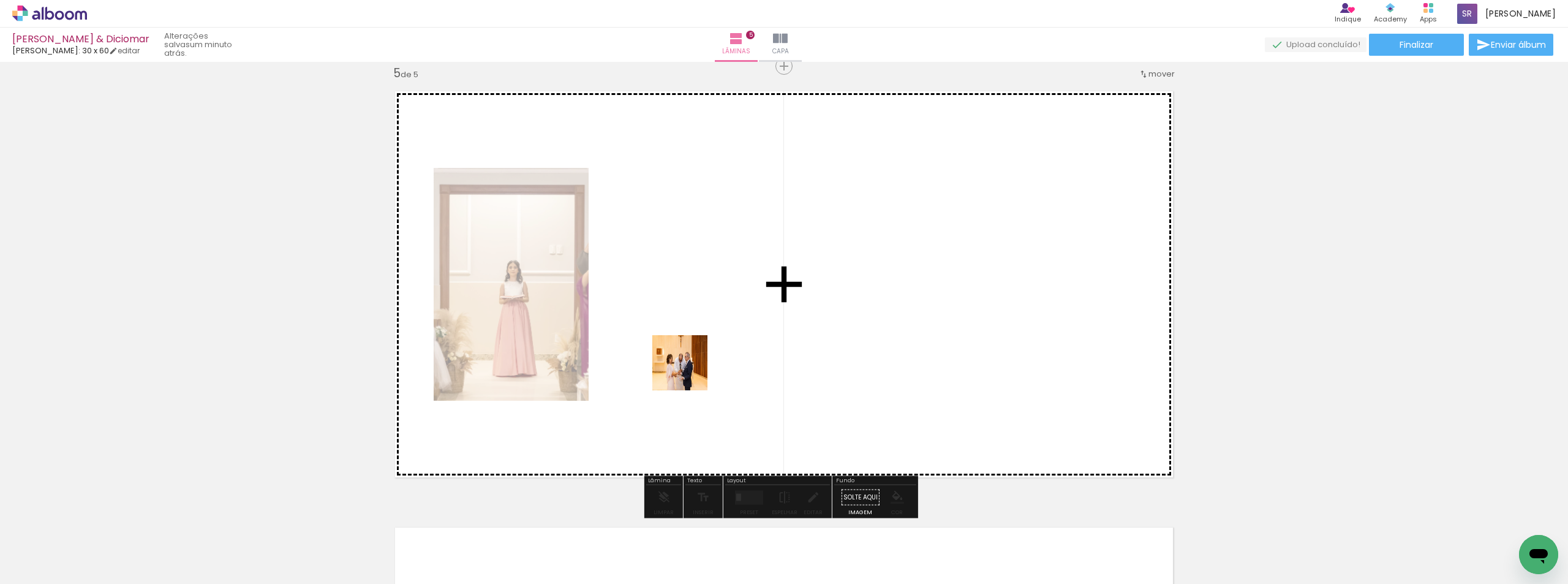
drag, startPoint x: 649, startPoint y: 543, endPoint x: 707, endPoint y: 318, distance: 232.4
click at [707, 318] on quentale-workspace at bounding box center [784, 292] width 1568 height 584
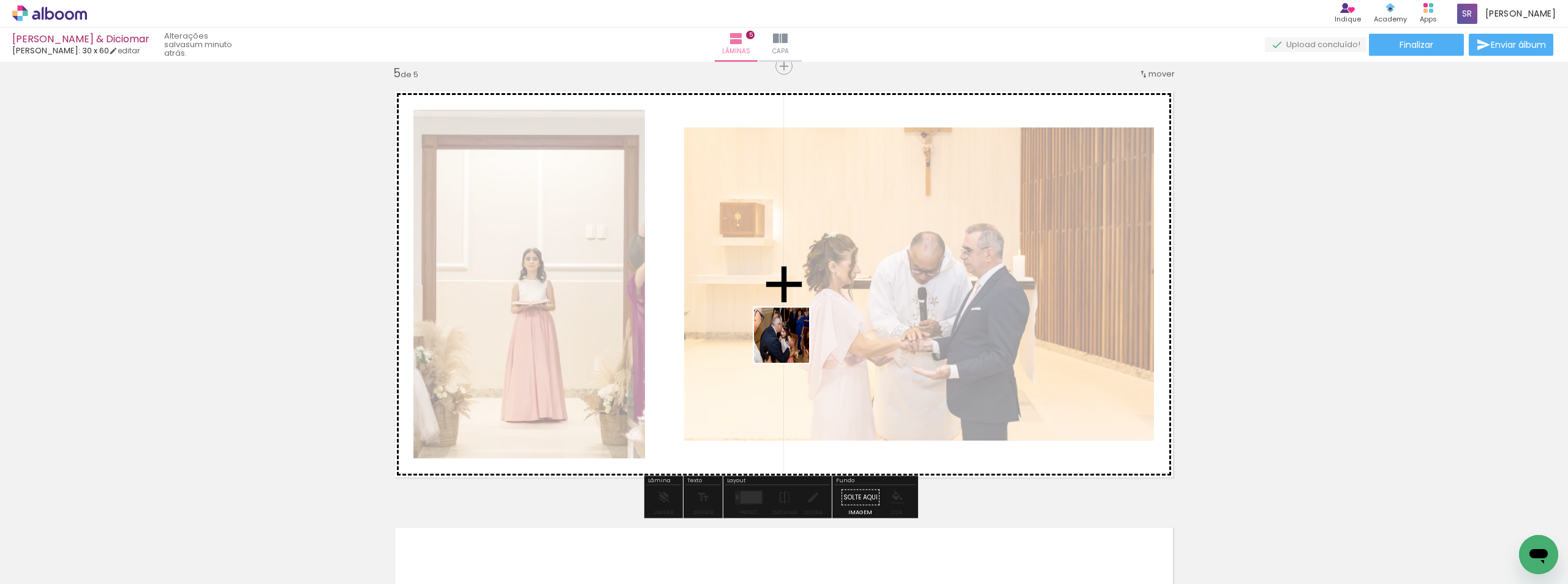
drag, startPoint x: 718, startPoint y: 546, endPoint x: 818, endPoint y: 380, distance: 193.8
click at [804, 312] on quentale-workspace at bounding box center [784, 292] width 1568 height 584
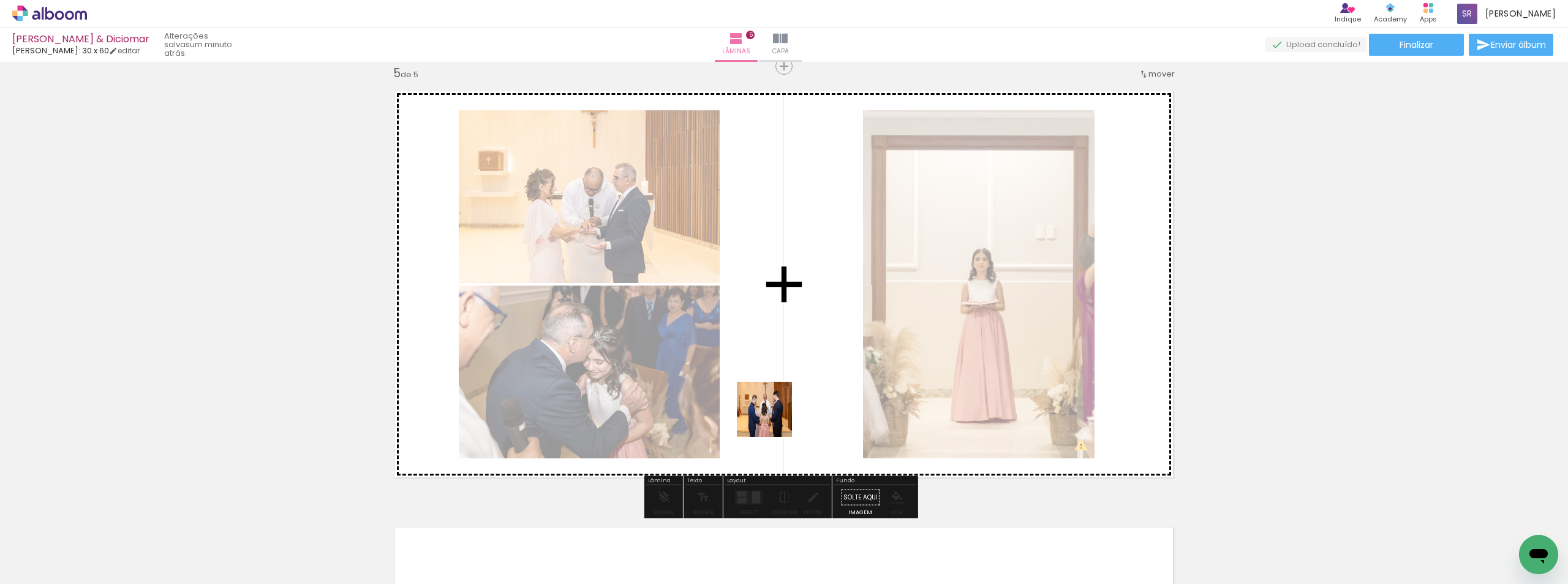
drag, startPoint x: 771, startPoint y: 543, endPoint x: 802, endPoint y: 478, distance: 72.0
click at [784, 341] on quentale-workspace at bounding box center [784, 292] width 1568 height 584
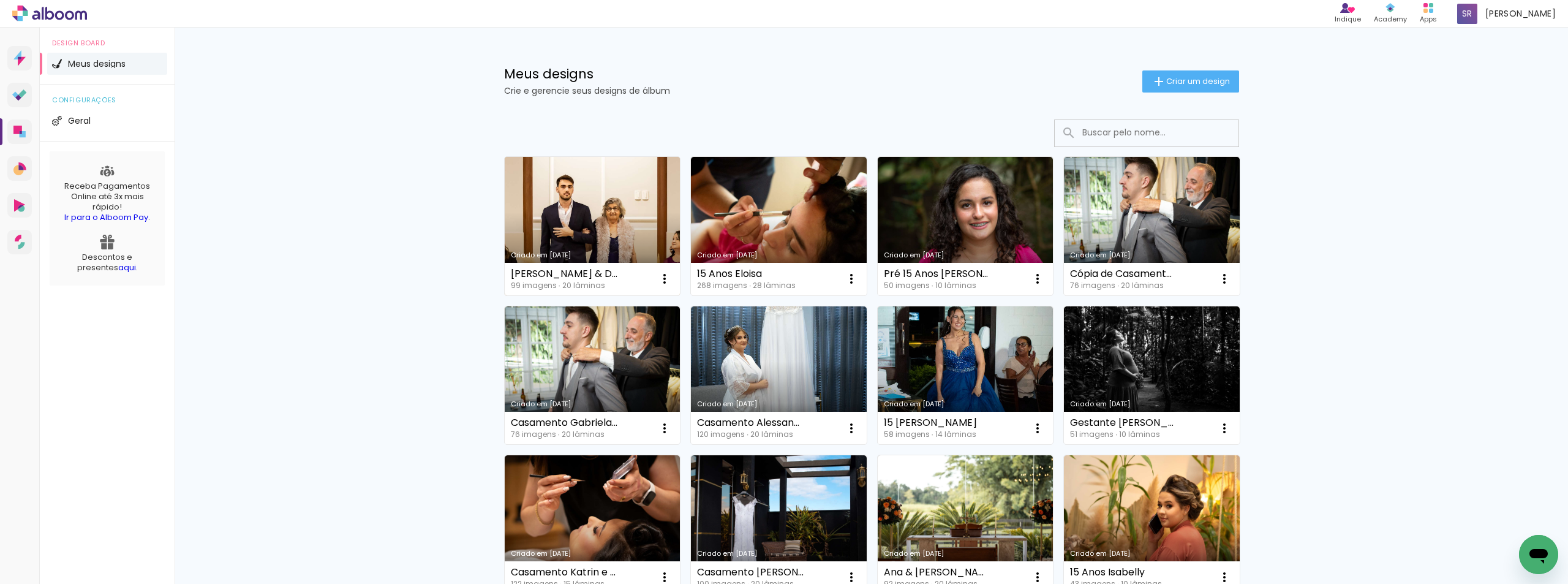
click at [601, 228] on link "Criado em [DATE]" at bounding box center [592, 226] width 176 height 139
